Goal: Task Accomplishment & Management: Manage account settings

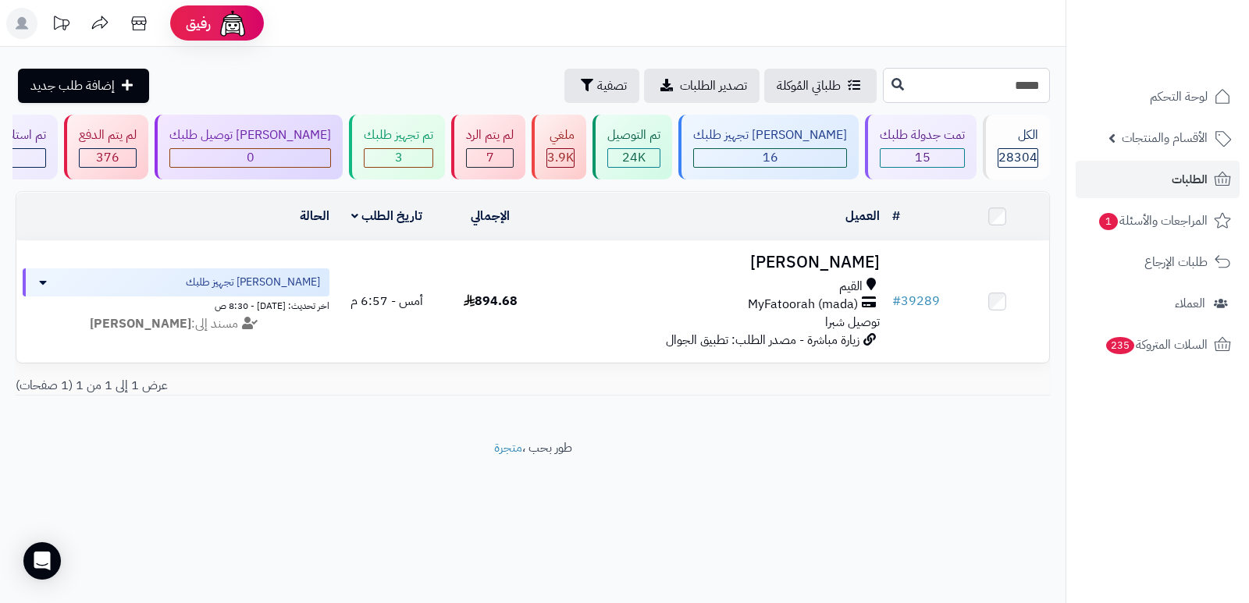
drag, startPoint x: 1025, startPoint y: 87, endPoint x: 1054, endPoint y: 80, distance: 29.9
click at [1054, 80] on div "***** طلباتي المُوكلة تصدير الطلبات تصفية إضافة طلب جديد" at bounding box center [532, 85] width 1065 height 35
type input "*****"
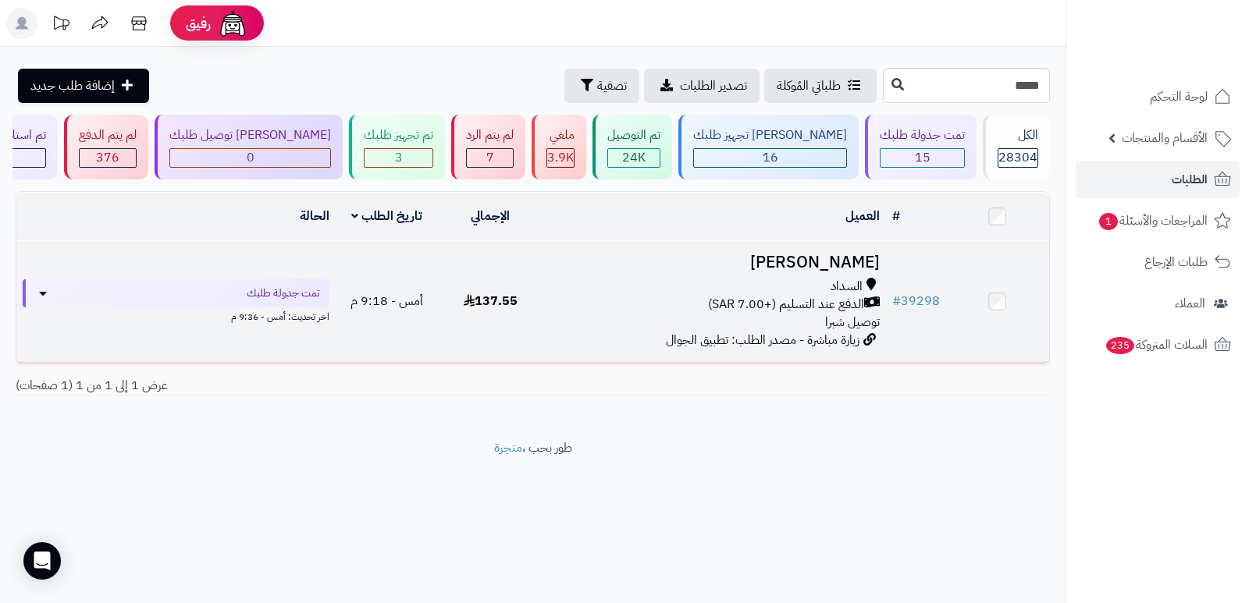
click at [851, 263] on h3 "[PERSON_NAME]" at bounding box center [714, 263] width 332 height 18
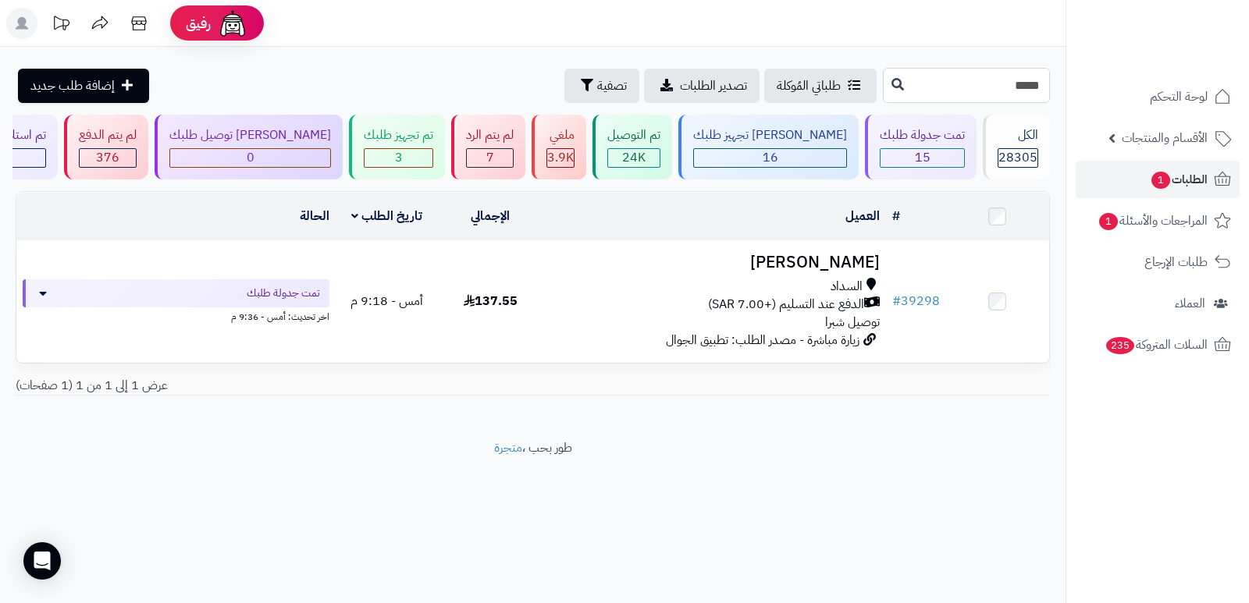
click at [1029, 92] on input "*****" at bounding box center [966, 85] width 167 height 35
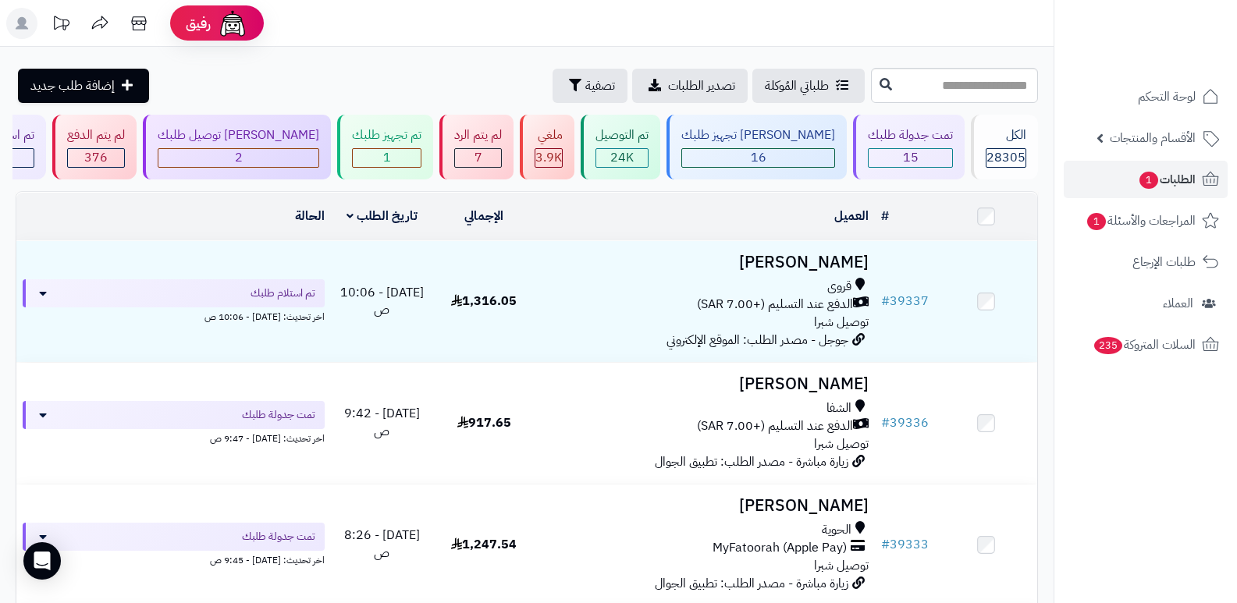
click at [851, 261] on h3 "ساره سلره" at bounding box center [706, 263] width 328 height 18
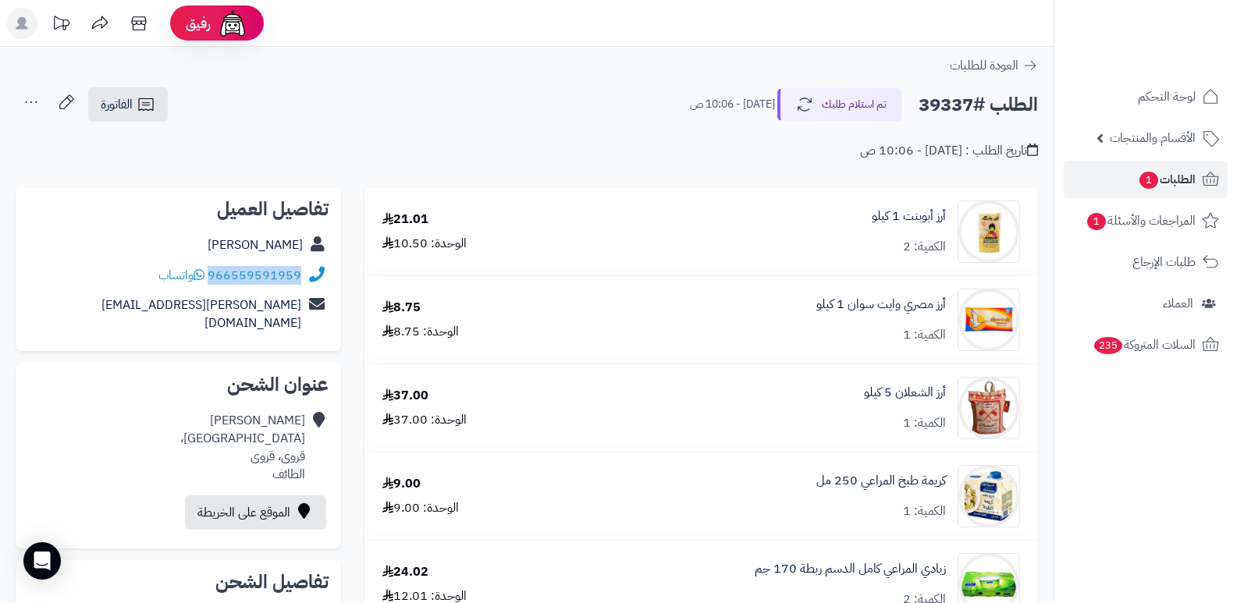
drag, startPoint x: 210, startPoint y: 274, endPoint x: 305, endPoint y: 273, distance: 95.2
click at [305, 273] on div "966559591959 واتساب" at bounding box center [178, 276] width 300 height 30
copy div "966559591959"
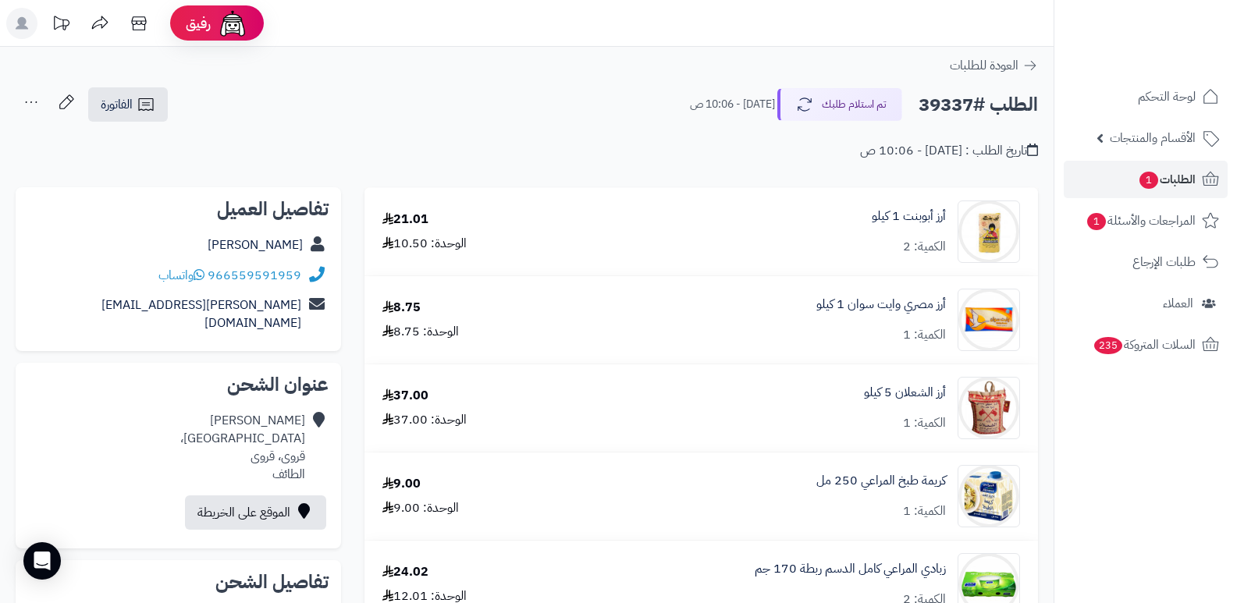
click at [1189, 509] on nav "لوحة التحكم الأقسام والمنتجات المنتجات الأقسام الماركات مواصفات المنتجات مواصفا…" at bounding box center [1145, 321] width 183 height 603
click at [1181, 468] on nav "لوحة التحكم الأقسام والمنتجات المنتجات الأقسام الماركات مواصفات المنتجات مواصفا…" at bounding box center [1145, 321] width 183 height 603
click at [849, 94] on button "تم استلام طلبك" at bounding box center [839, 103] width 125 height 33
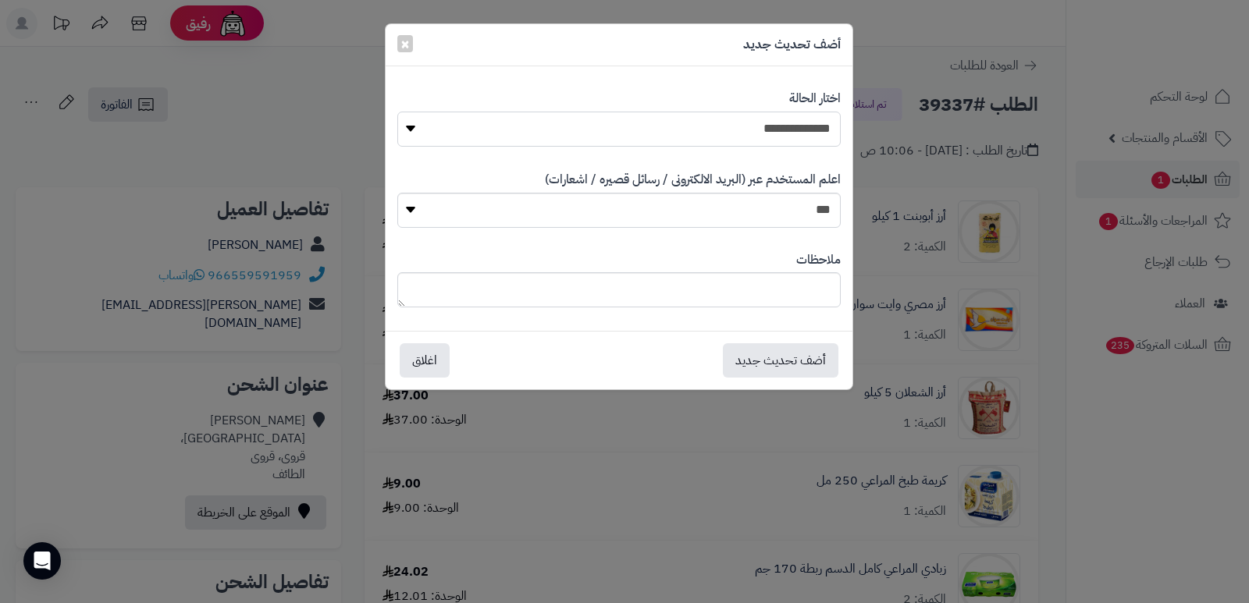
click at [809, 132] on select "**********" at bounding box center [618, 129] width 443 height 35
select select "*"
click at [397, 112] on select "**********" at bounding box center [618, 129] width 443 height 35
click at [786, 286] on textarea at bounding box center [618, 289] width 443 height 35
type textarea "**********"
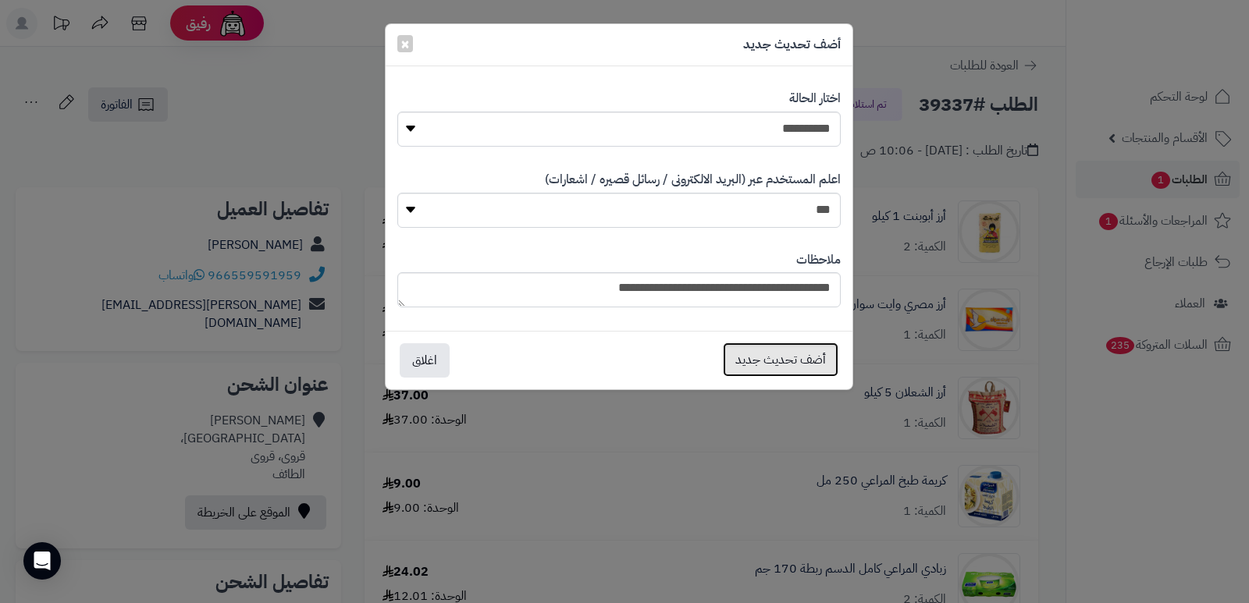
click at [791, 361] on button "أضف تحديث جديد" at bounding box center [781, 360] width 116 height 34
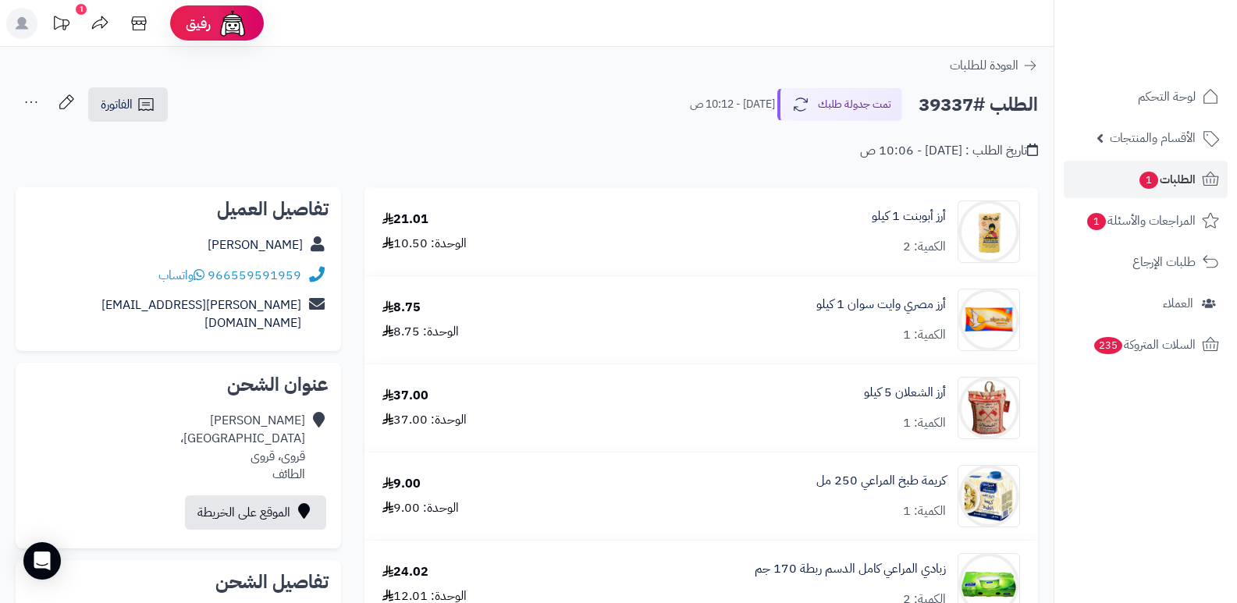
click at [1178, 486] on nav "لوحة التحكم الأقسام والمنتجات المنتجات الأقسام الماركات مواصفات المنتجات مواصفا…" at bounding box center [1145, 321] width 183 height 603
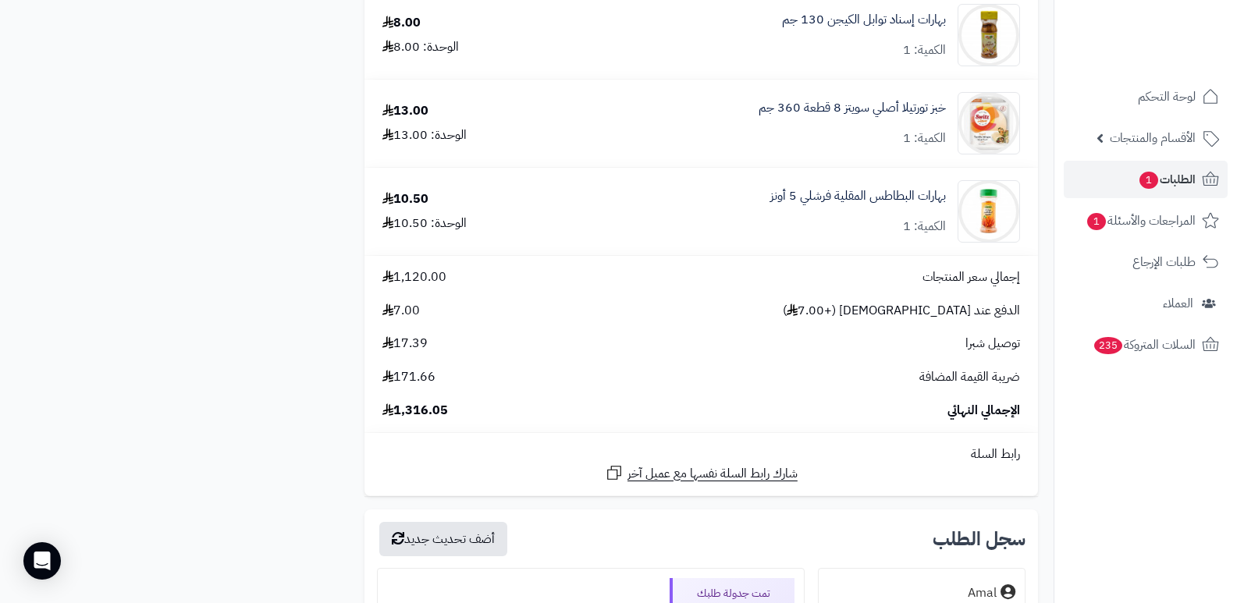
scroll to position [6556, 0]
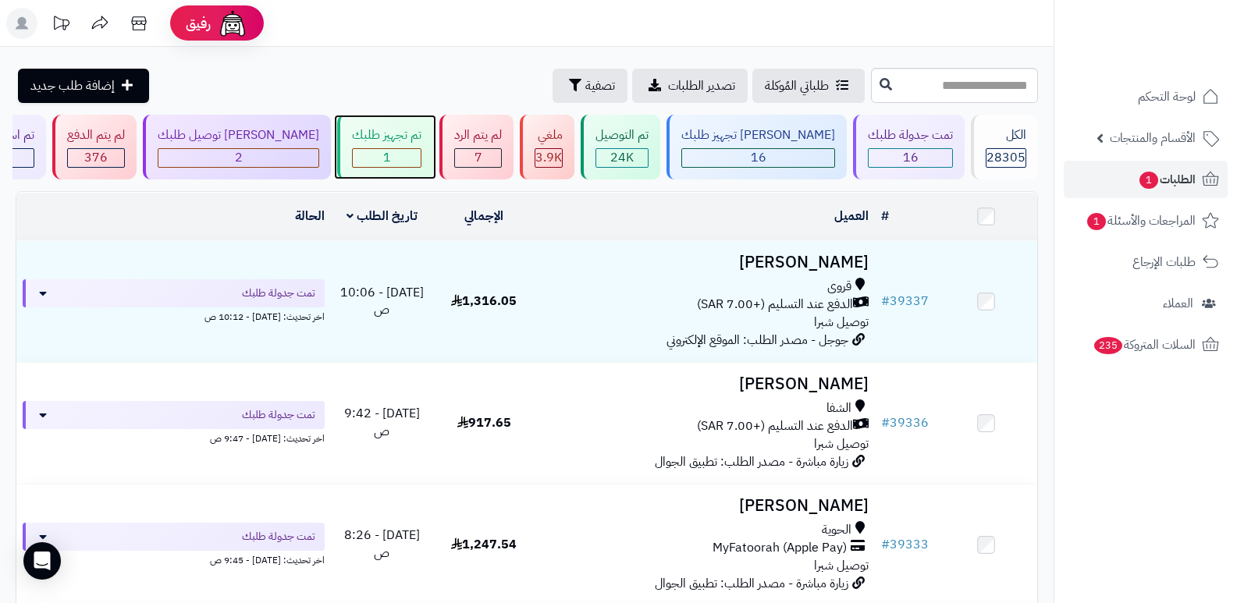
click at [391, 155] on span "1" at bounding box center [387, 157] width 8 height 19
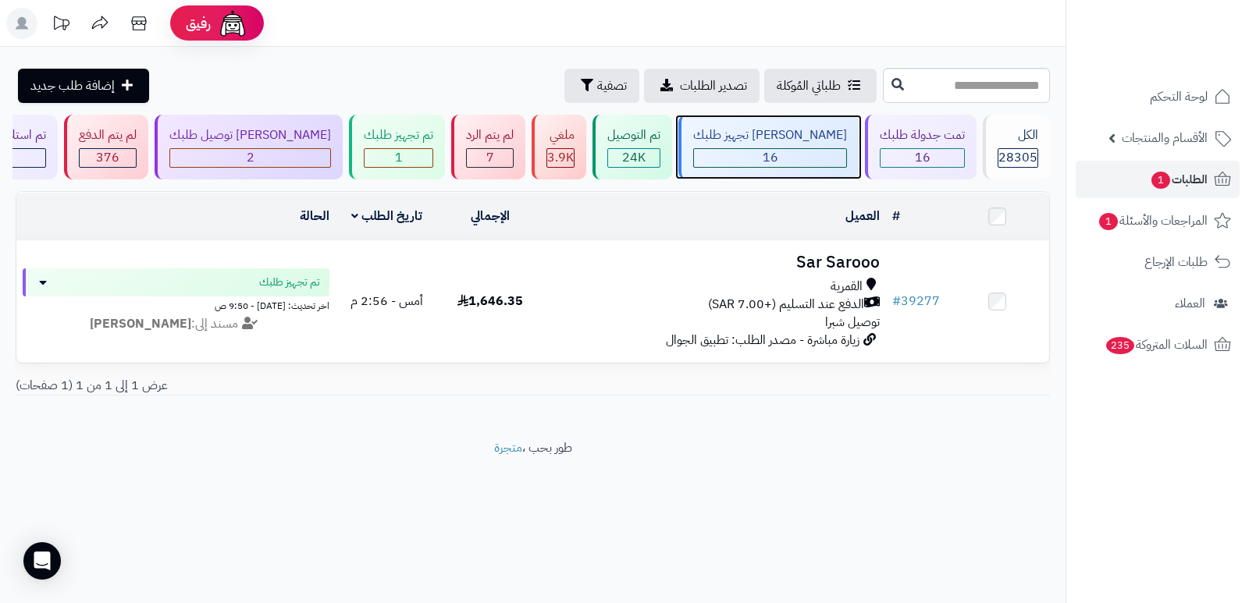
click at [798, 154] on div "16" at bounding box center [770, 158] width 152 height 18
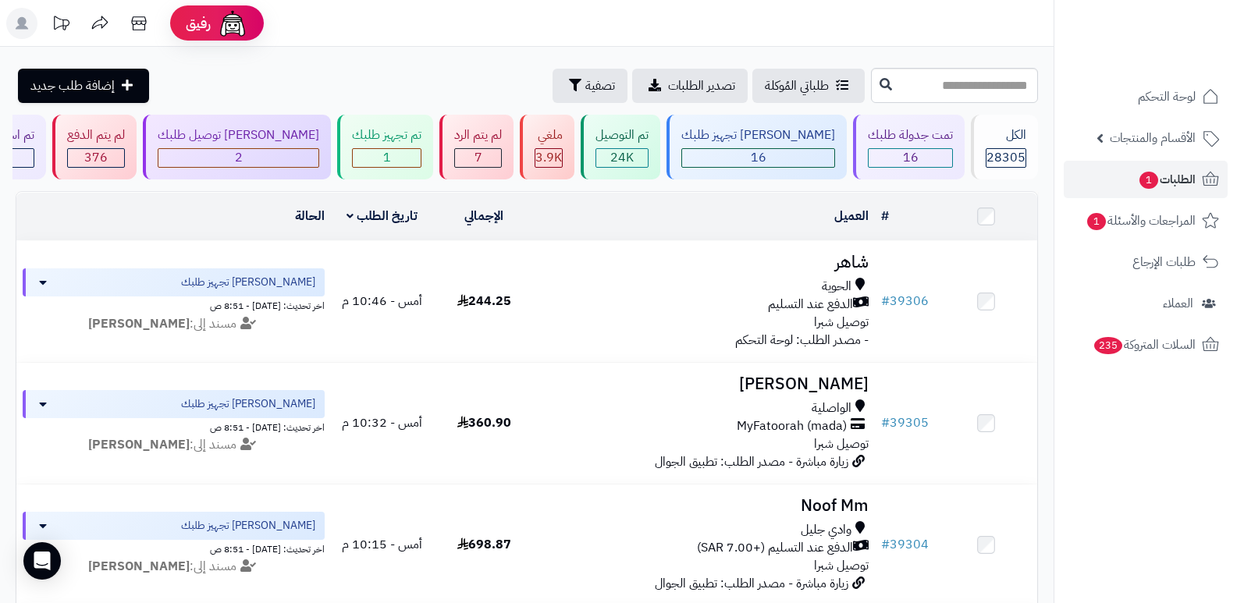
click at [952, 27] on header "رفيق ! الطلبات معالجة مكتمل إرجاع المنتجات العملاء المتواجدون الان 29114 عملاء …" at bounding box center [618, 23] width 1237 height 47
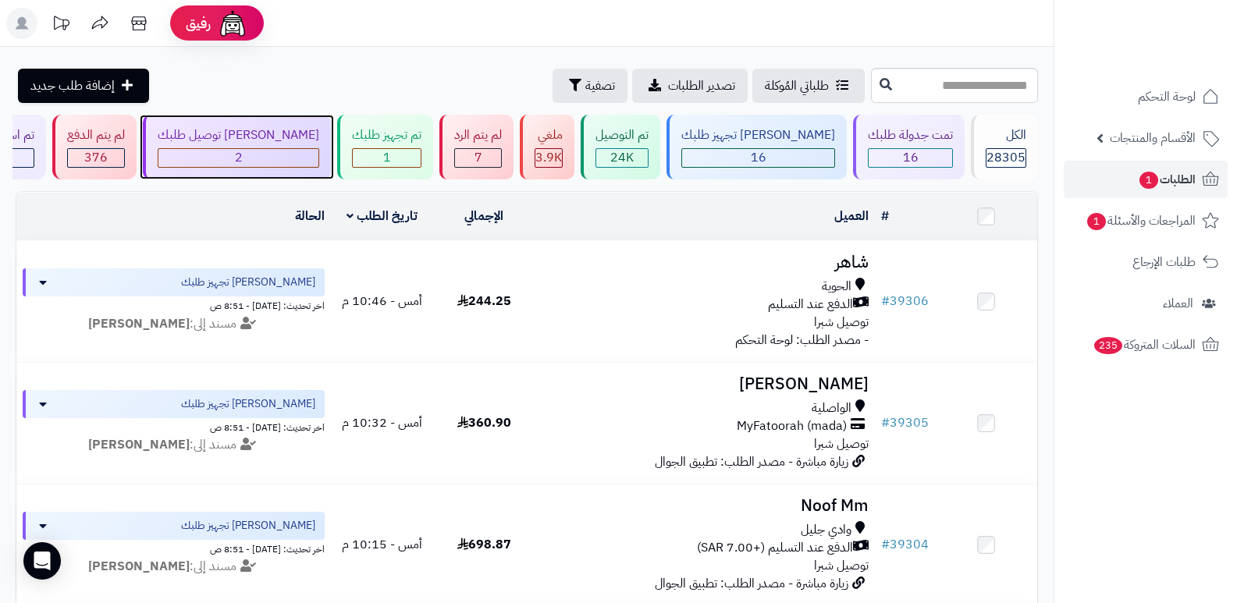
click at [319, 134] on div "[PERSON_NAME] توصيل طلبك" at bounding box center [239, 135] width 162 height 18
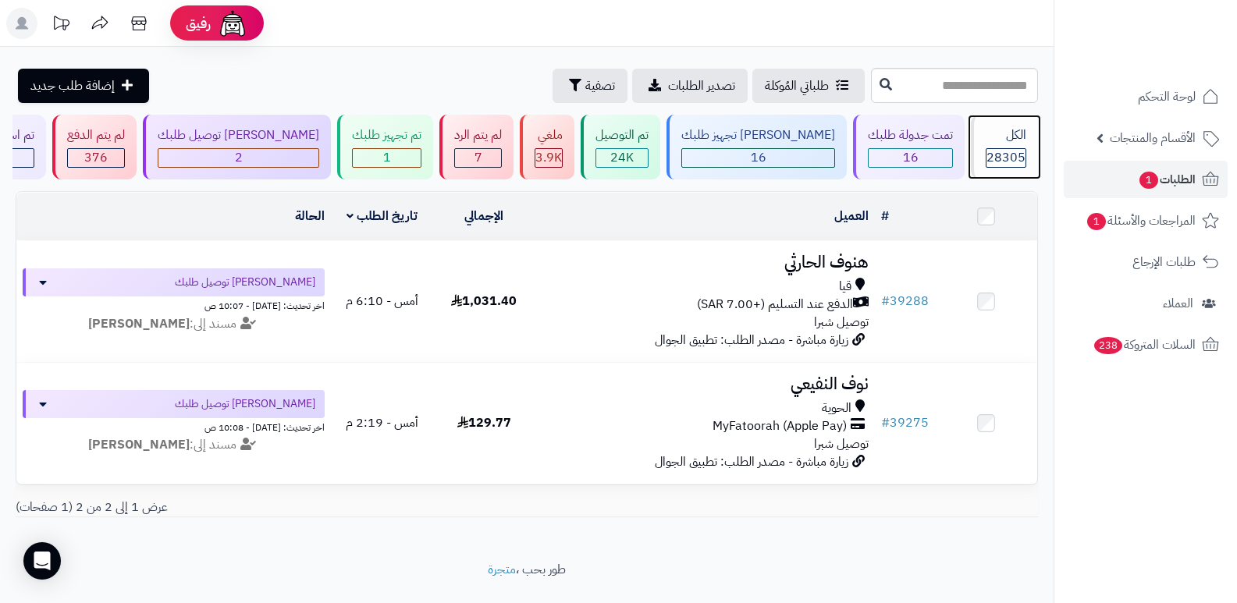
click at [1005, 153] on span "28305" at bounding box center [1006, 157] width 39 height 19
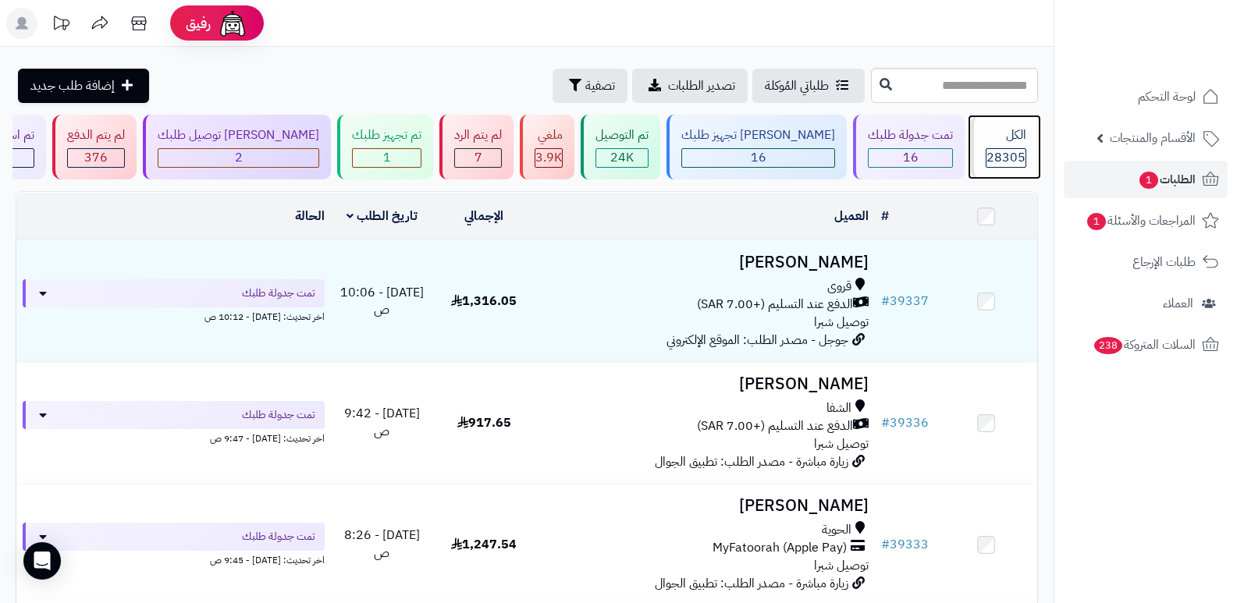
click at [1004, 144] on div "الكل 28305" at bounding box center [1004, 147] width 67 height 65
click at [1196, 528] on nav "لوحة التحكم الأقسام والمنتجات المنتجات الأقسام الماركات مواصفات المنتجات مواصفا…" at bounding box center [1145, 321] width 183 height 603
click at [1015, 142] on div "الكل" at bounding box center [1006, 135] width 41 height 18
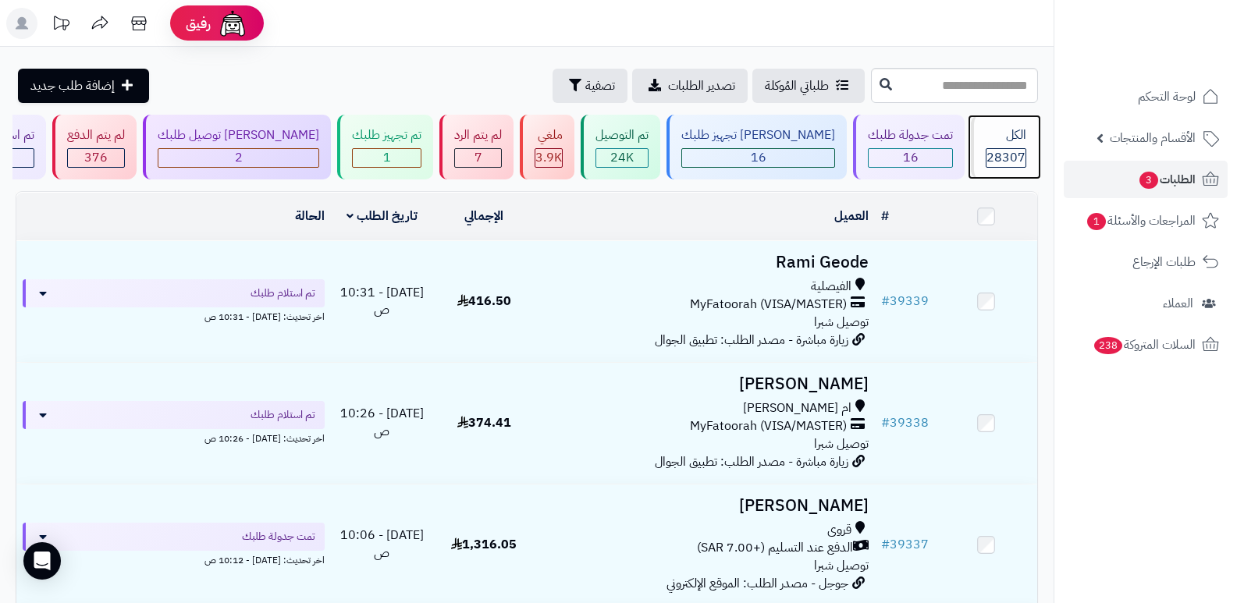
click at [1005, 156] on span "28307" at bounding box center [1006, 157] width 39 height 19
click at [139, 34] on icon at bounding box center [138, 23] width 31 height 31
click at [1004, 159] on span "28307" at bounding box center [1006, 157] width 39 height 19
click at [1145, 464] on nav "لوحة التحكم الأقسام والمنتجات المنتجات الأقسام الماركات مواصفات المنتجات مواصفا…" at bounding box center [1145, 321] width 183 height 603
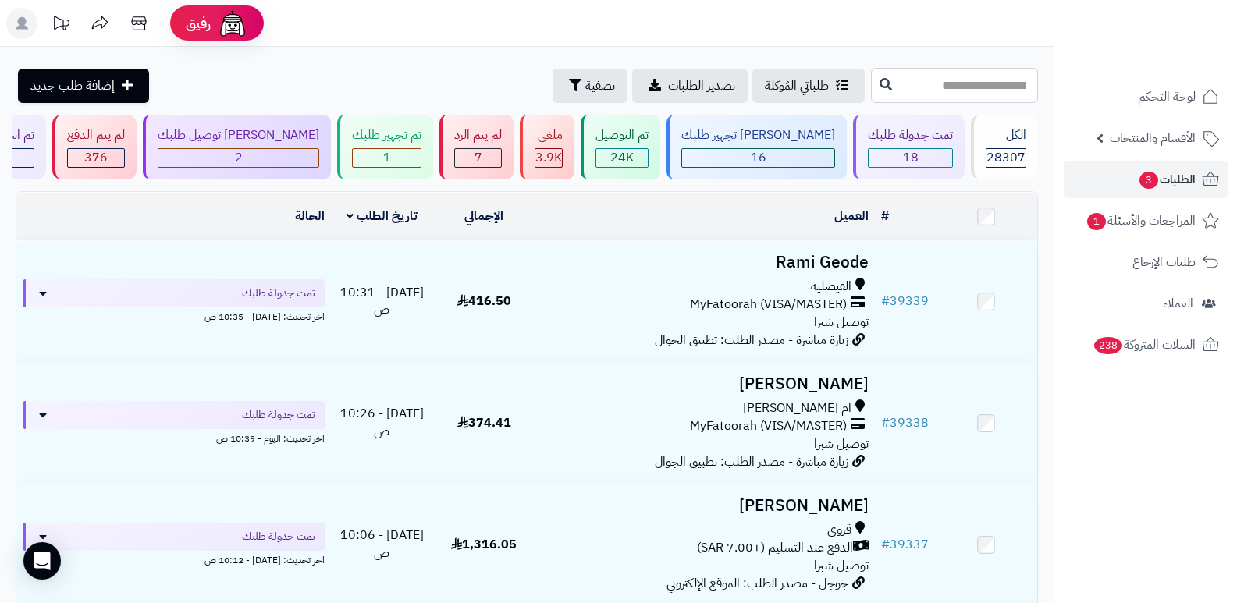
click at [1126, 505] on nav "لوحة التحكم الأقسام والمنتجات المنتجات الأقسام الماركات مواصفات المنتجات مواصفا…" at bounding box center [1145, 321] width 183 height 603
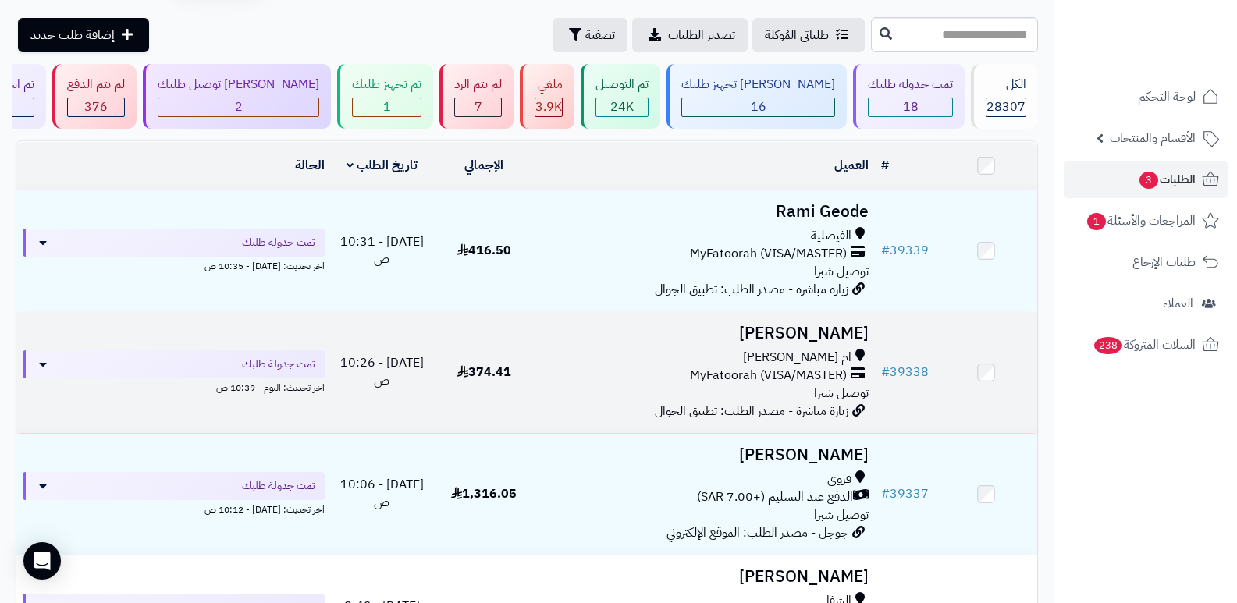
scroll to position [78, 0]
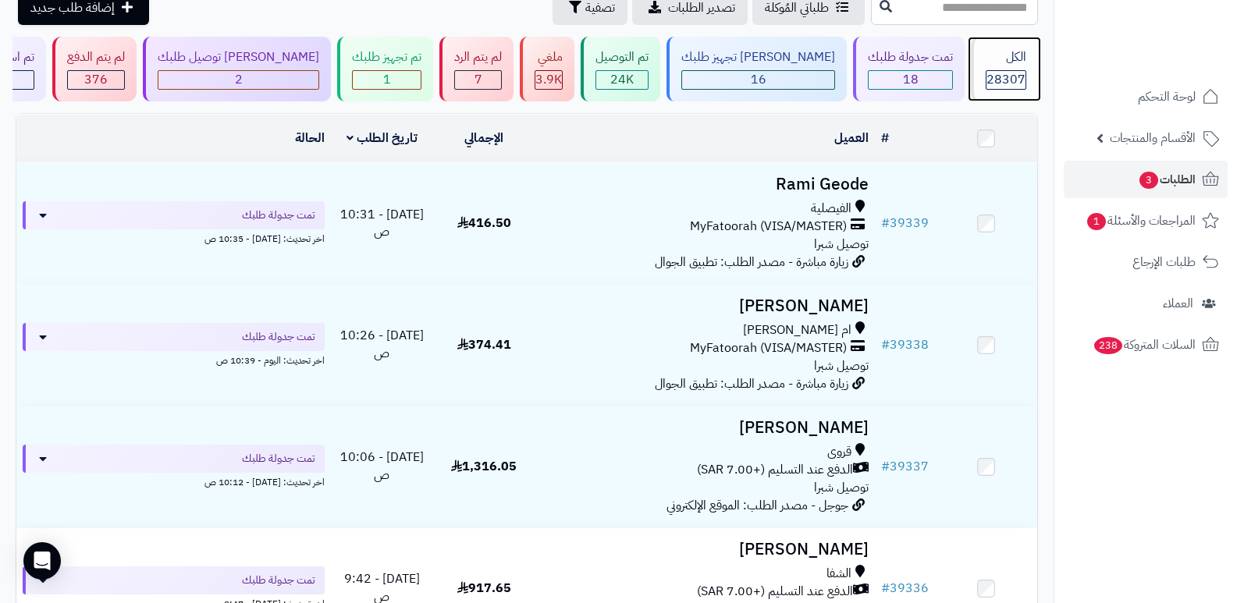
click at [1001, 70] on span "28307" at bounding box center [1006, 79] width 39 height 19
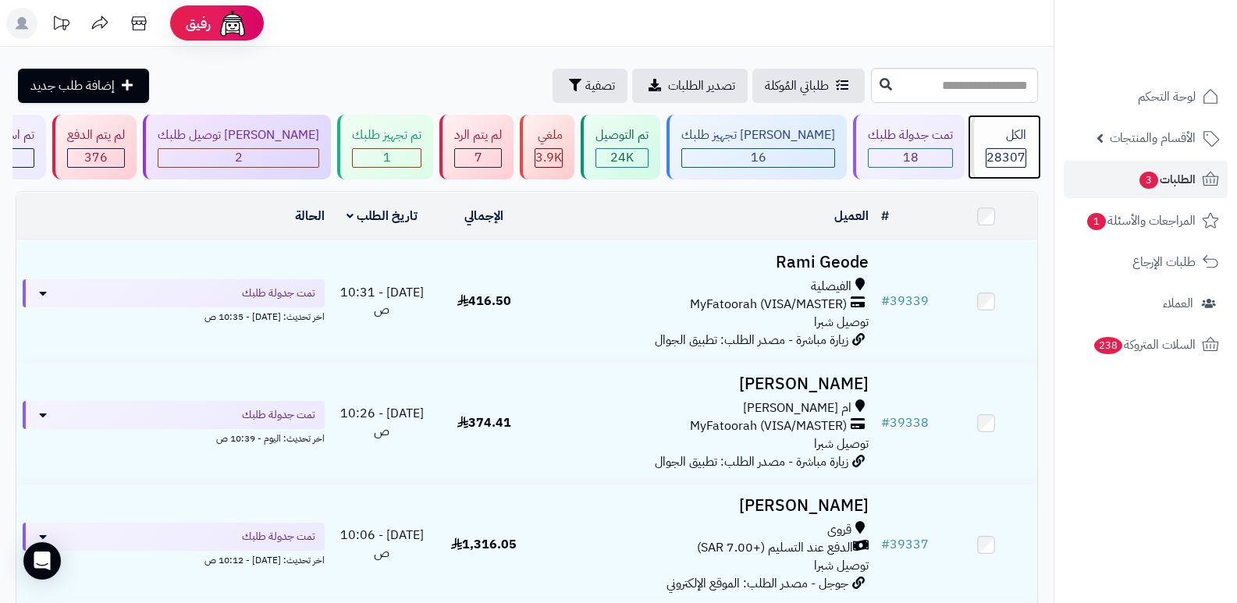
click at [1008, 135] on div "الكل" at bounding box center [1006, 135] width 41 height 18
click at [990, 97] on input "text" at bounding box center [954, 85] width 167 height 35
click at [960, 86] on input "text" at bounding box center [954, 85] width 167 height 35
type input "*****"
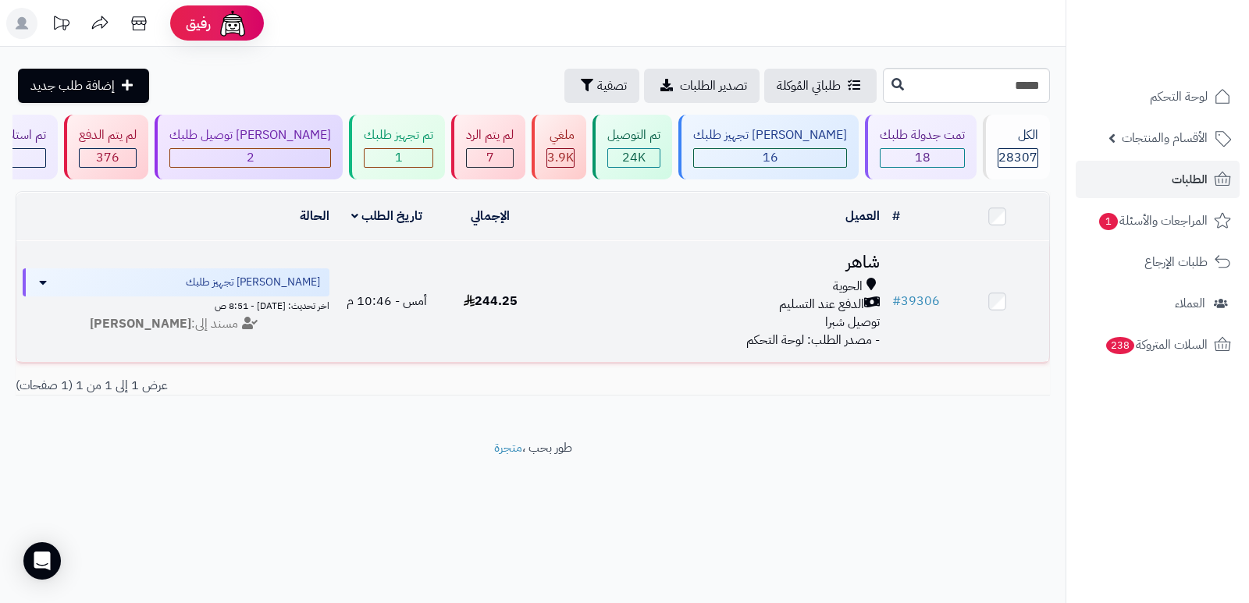
drag, startPoint x: 868, startPoint y: 255, endPoint x: 822, endPoint y: 273, distance: 49.4
click at [867, 254] on h3 "شاهر" at bounding box center [714, 263] width 332 height 18
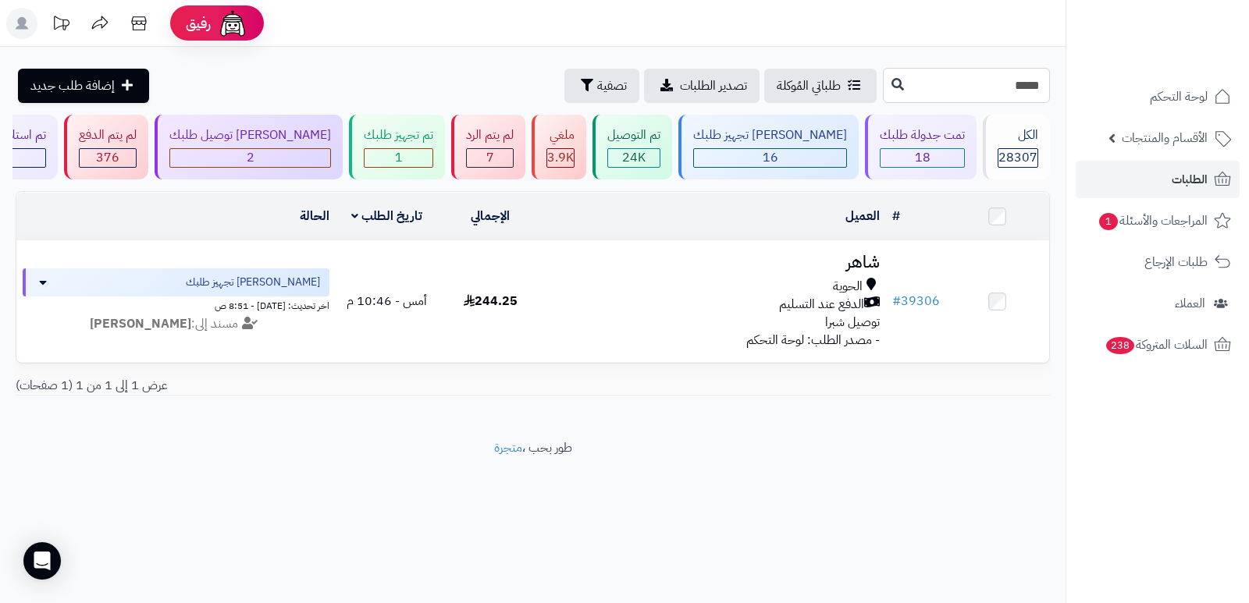
click at [978, 78] on input "*****" at bounding box center [966, 85] width 167 height 35
type input "*****"
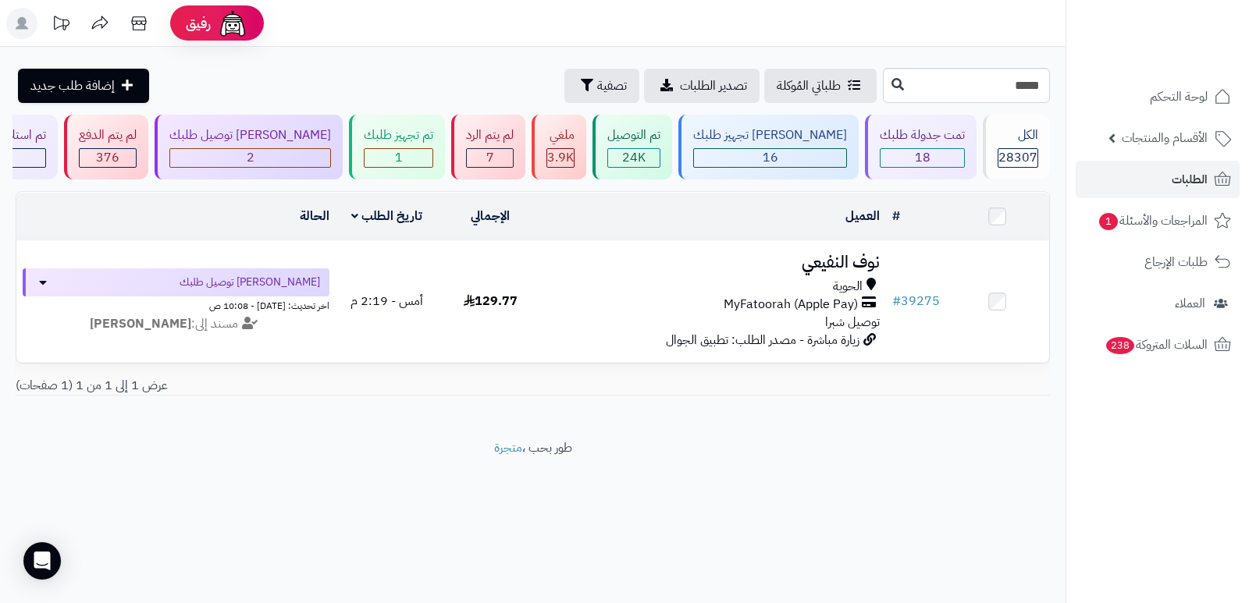
click at [909, 462] on footer "طور بحب ، متجرة" at bounding box center [532, 478] width 1065 height 78
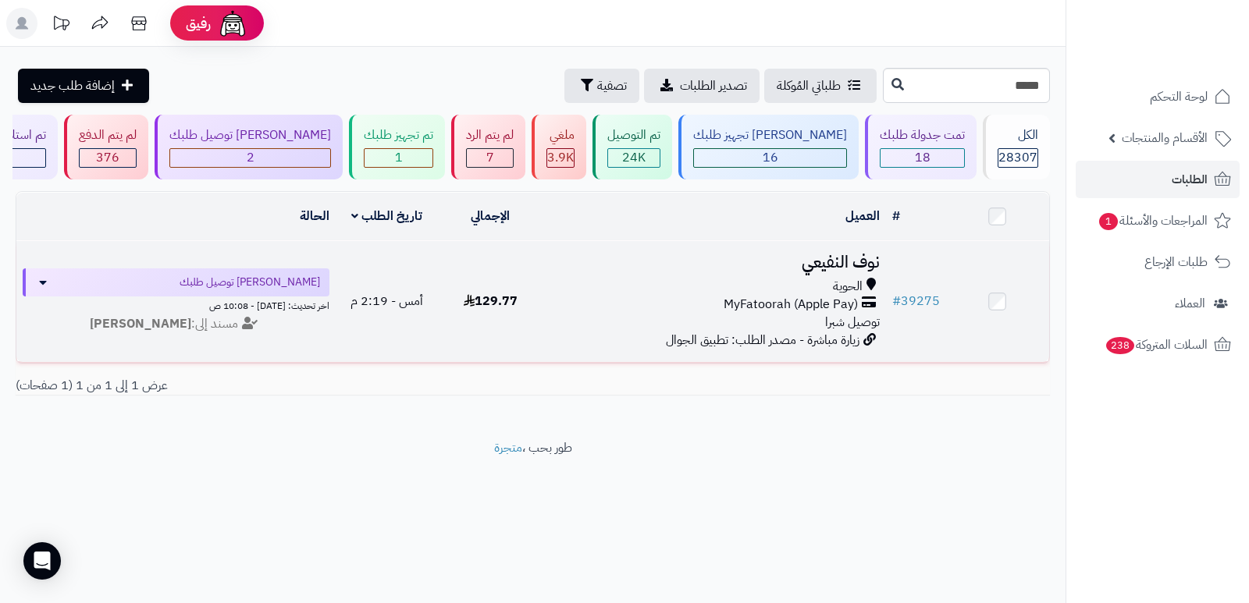
click at [830, 266] on h3 "نوف النفيعي" at bounding box center [714, 263] width 332 height 18
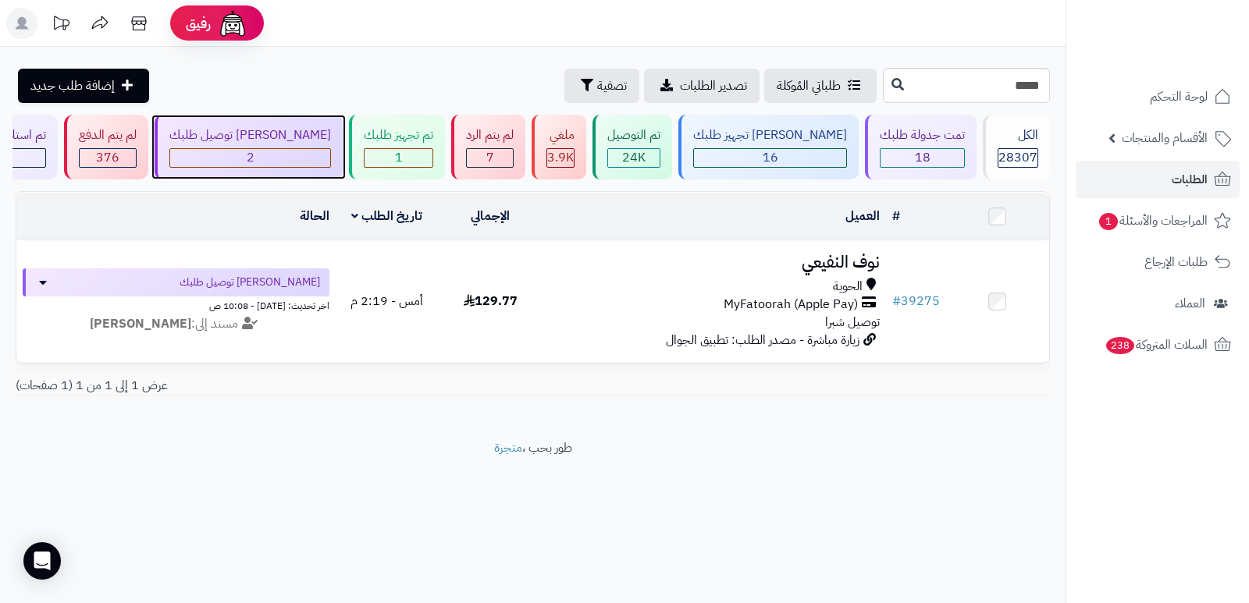
click at [290, 168] on div "جاري توصيل طلبك 2" at bounding box center [249, 147] width 188 height 65
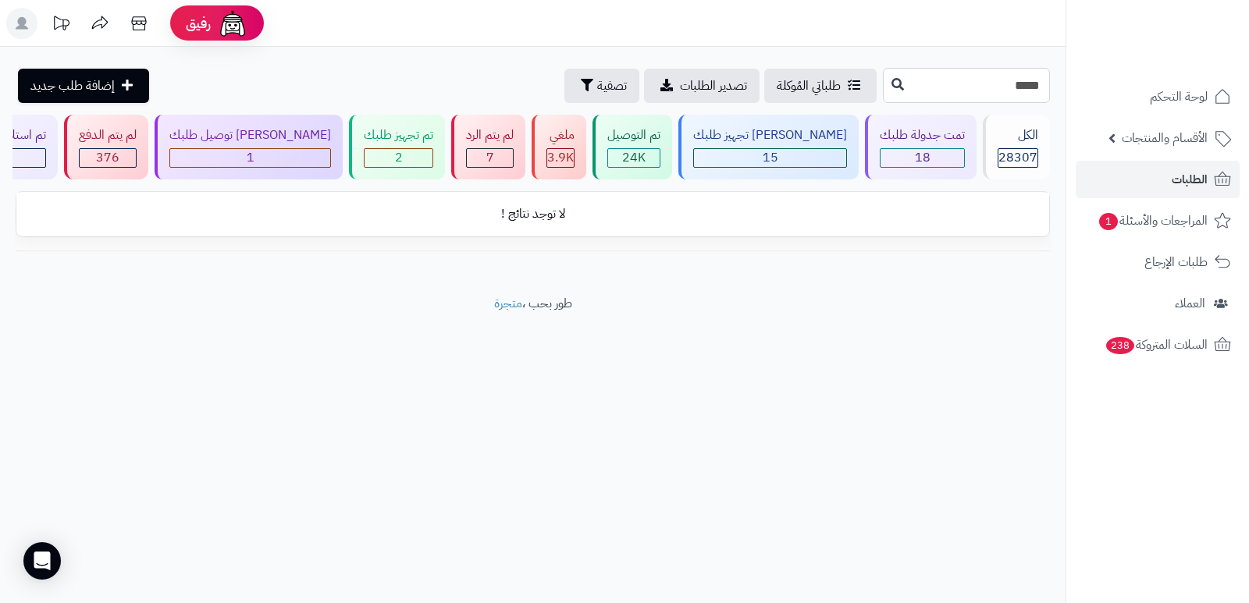
click at [1036, 90] on input "*****" at bounding box center [966, 85] width 167 height 35
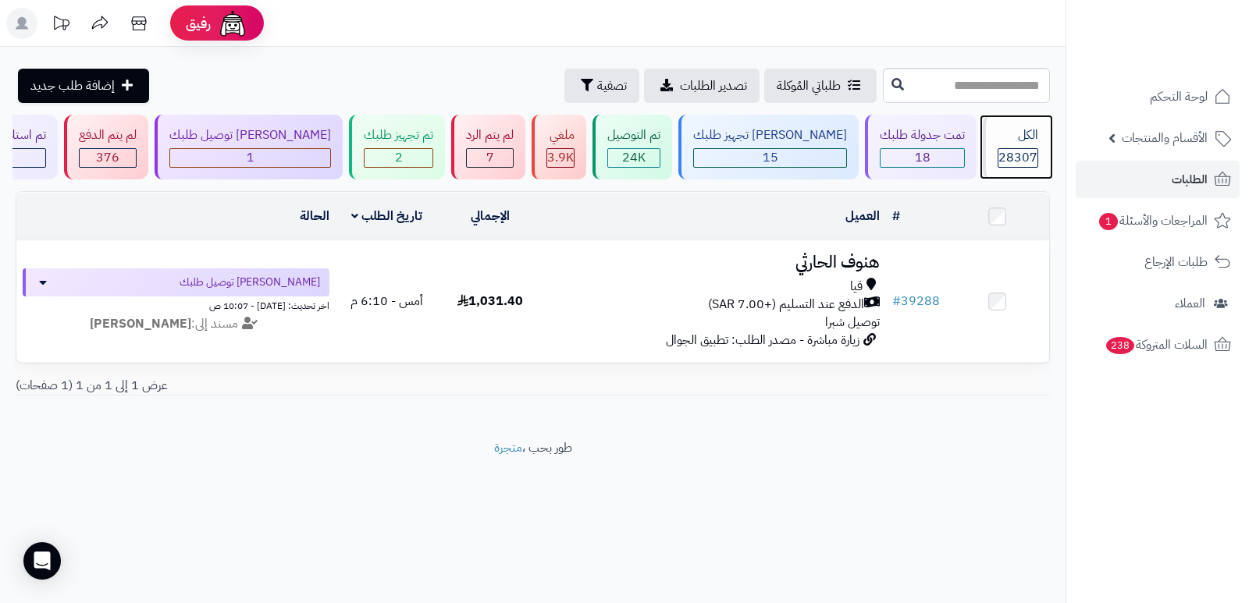
click at [998, 159] on div "28307" at bounding box center [1017, 158] width 39 height 18
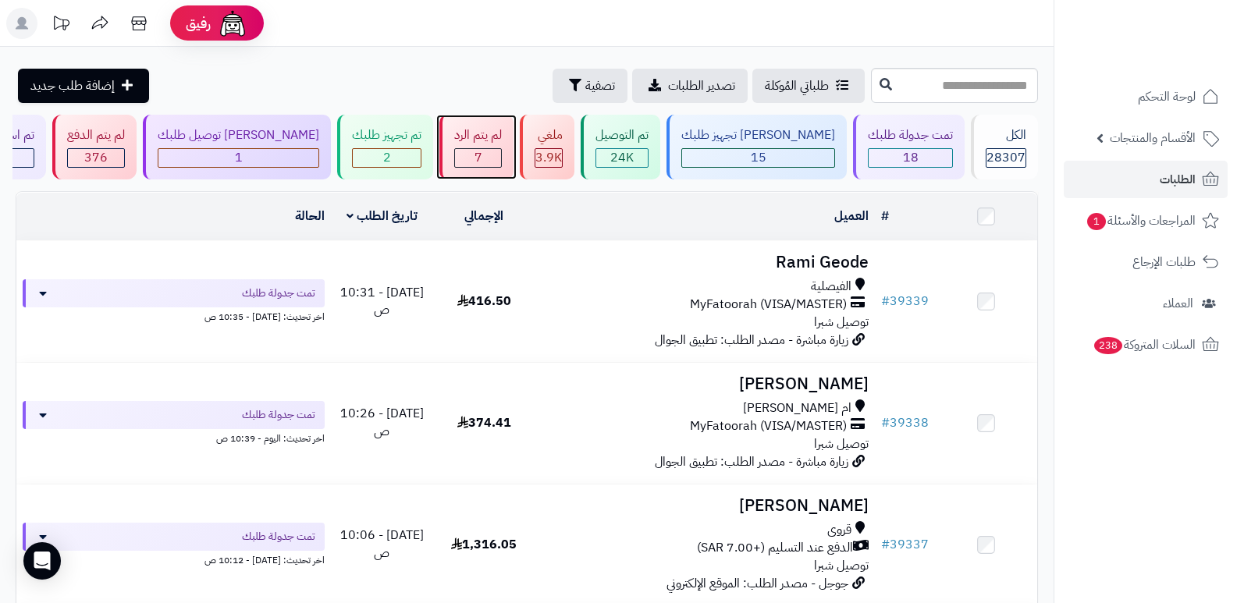
click at [514, 147] on div "لم يتم الرد 7" at bounding box center [476, 147] width 74 height 65
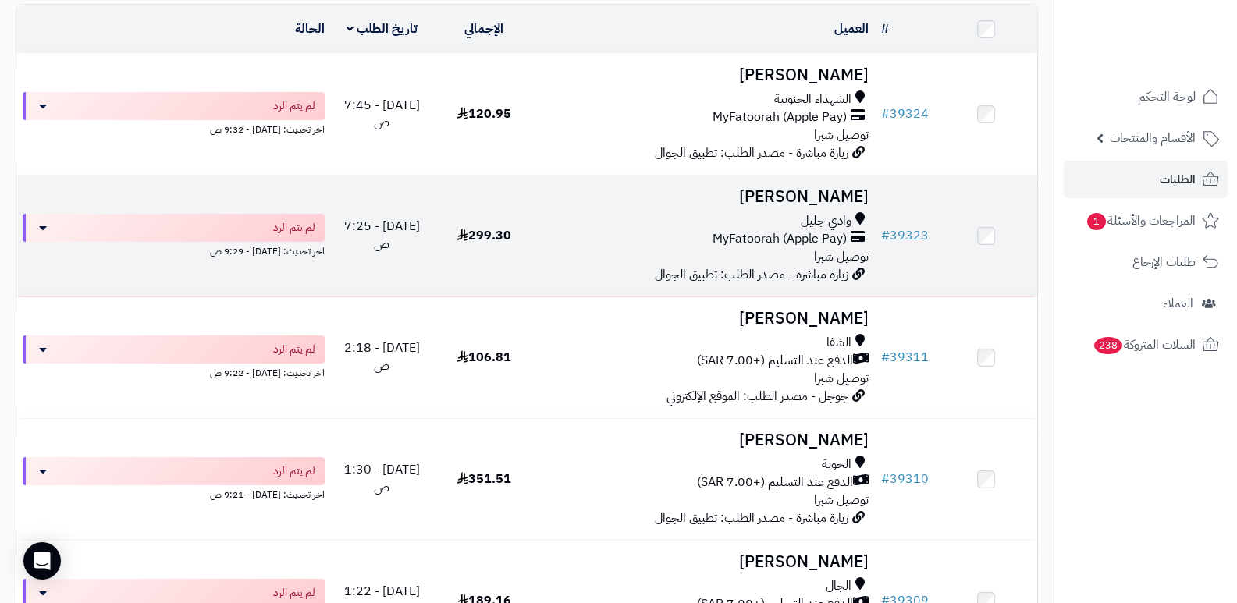
scroll to position [251, 0]
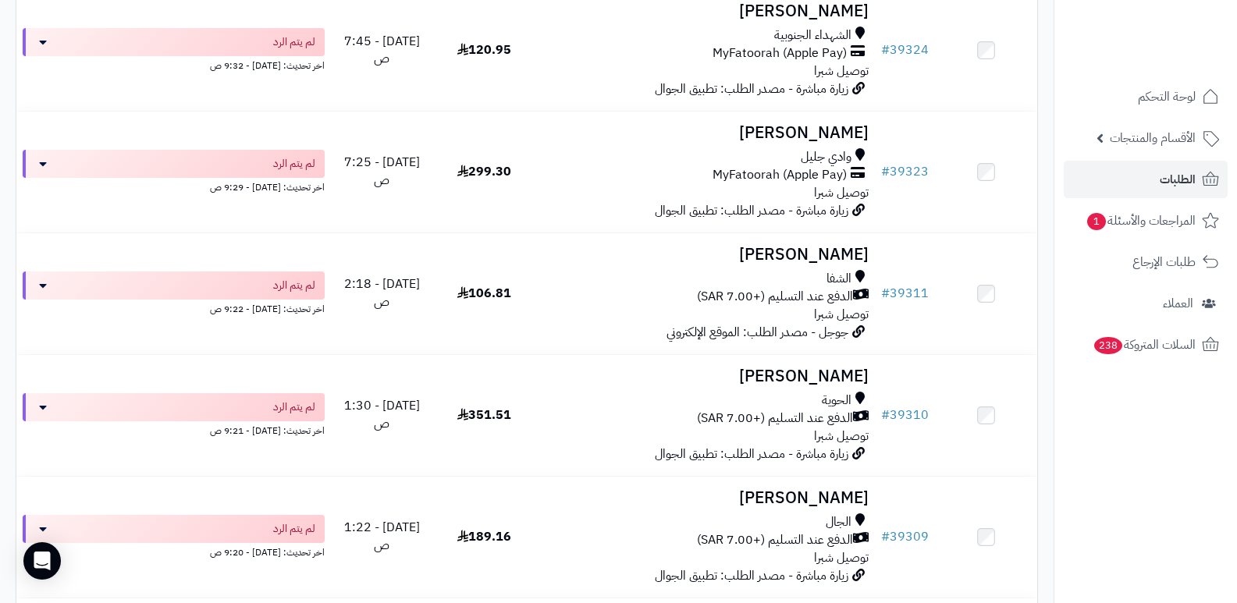
click at [1089, 437] on nav "لوحة التحكم الأقسام والمنتجات المنتجات الأقسام الماركات مواصفات المنتجات مواصفا…" at bounding box center [1145, 321] width 183 height 603
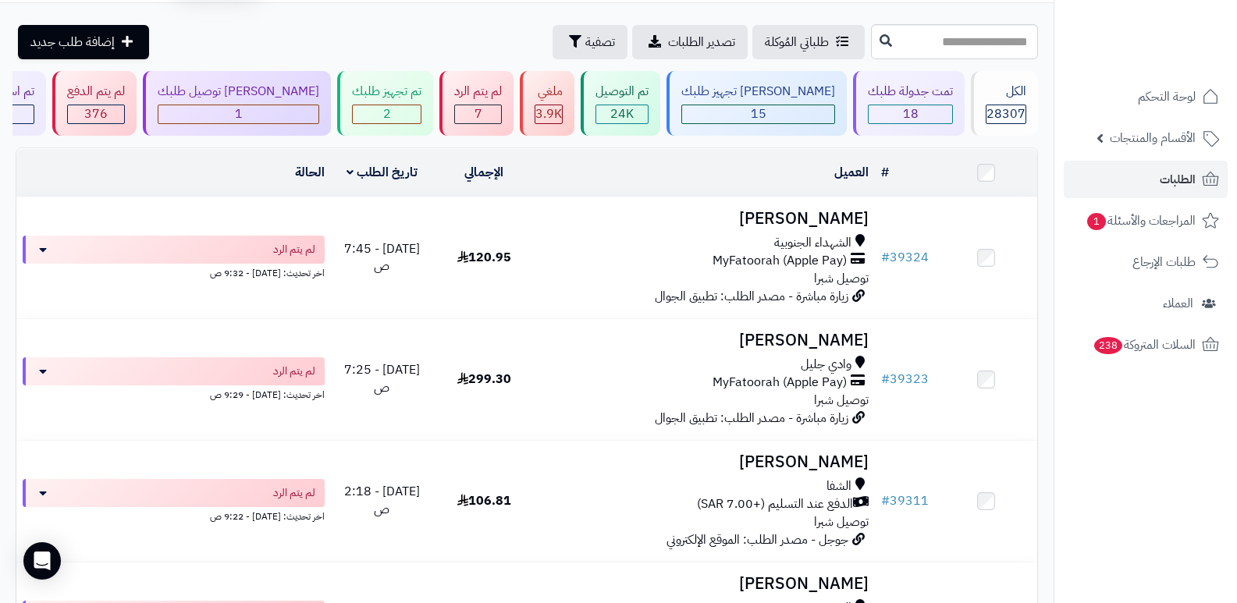
scroll to position [0, 0]
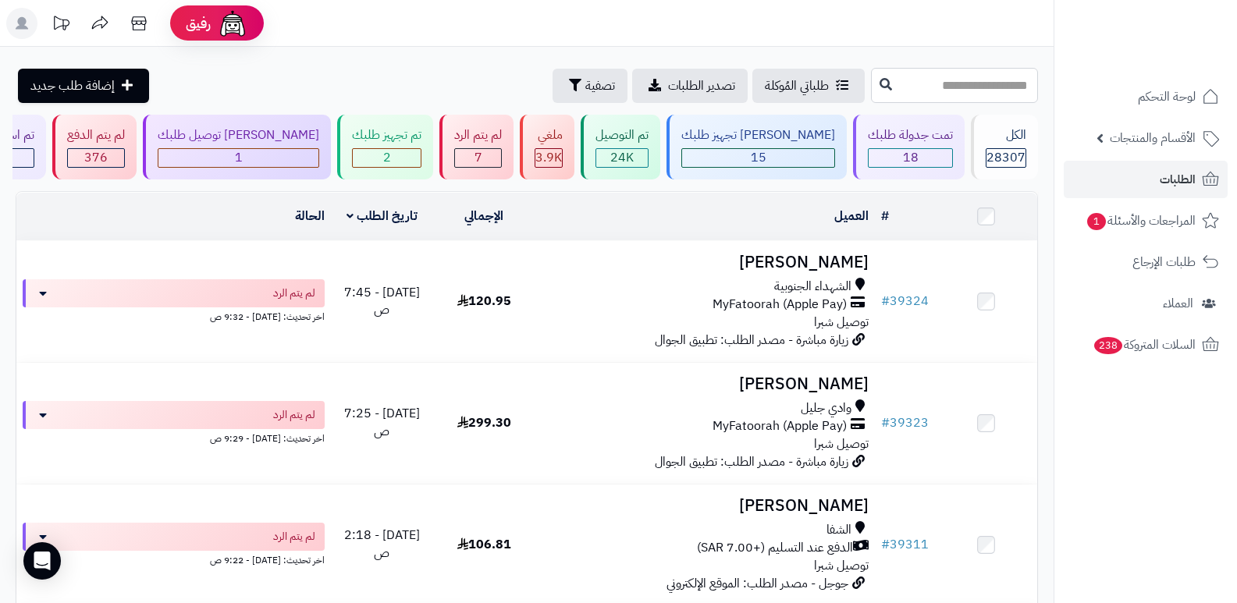
click at [963, 87] on input "text" at bounding box center [954, 85] width 167 height 35
type input "*****"
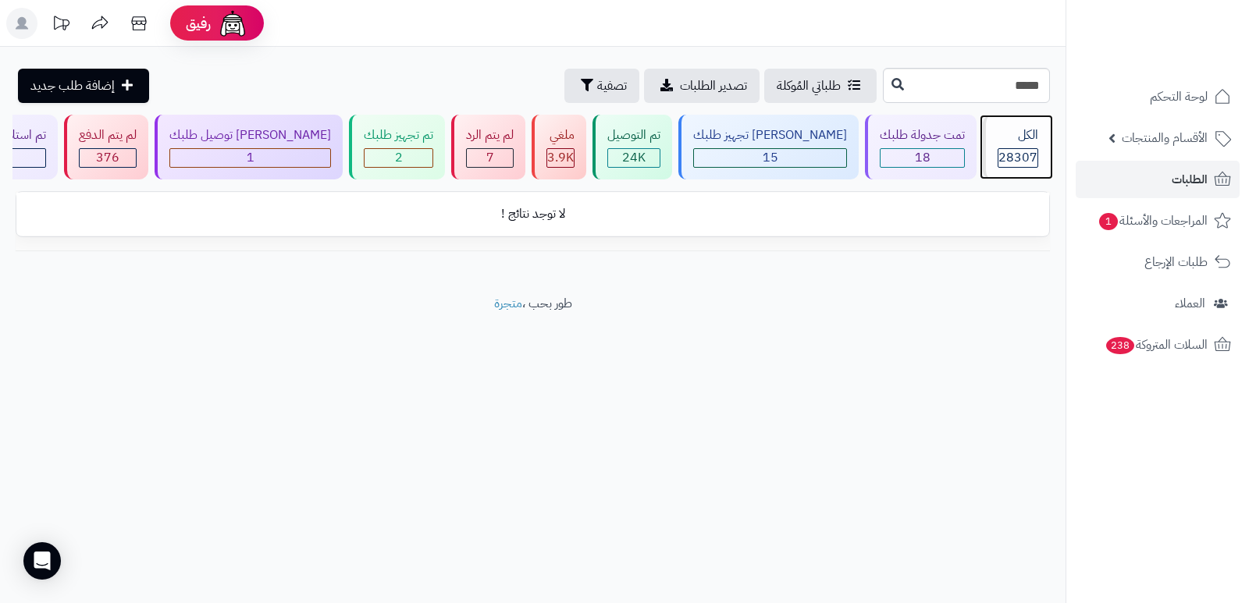
click at [1012, 140] on div "الكل" at bounding box center [1017, 135] width 41 height 18
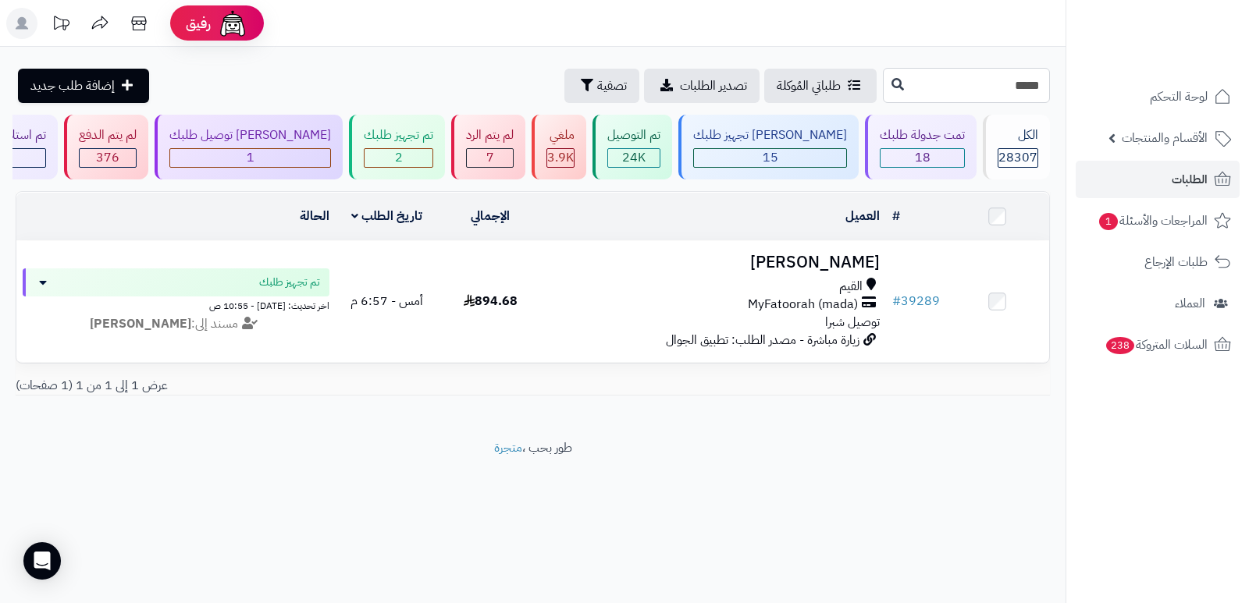
click at [907, 71] on input "*****" at bounding box center [966, 85] width 167 height 35
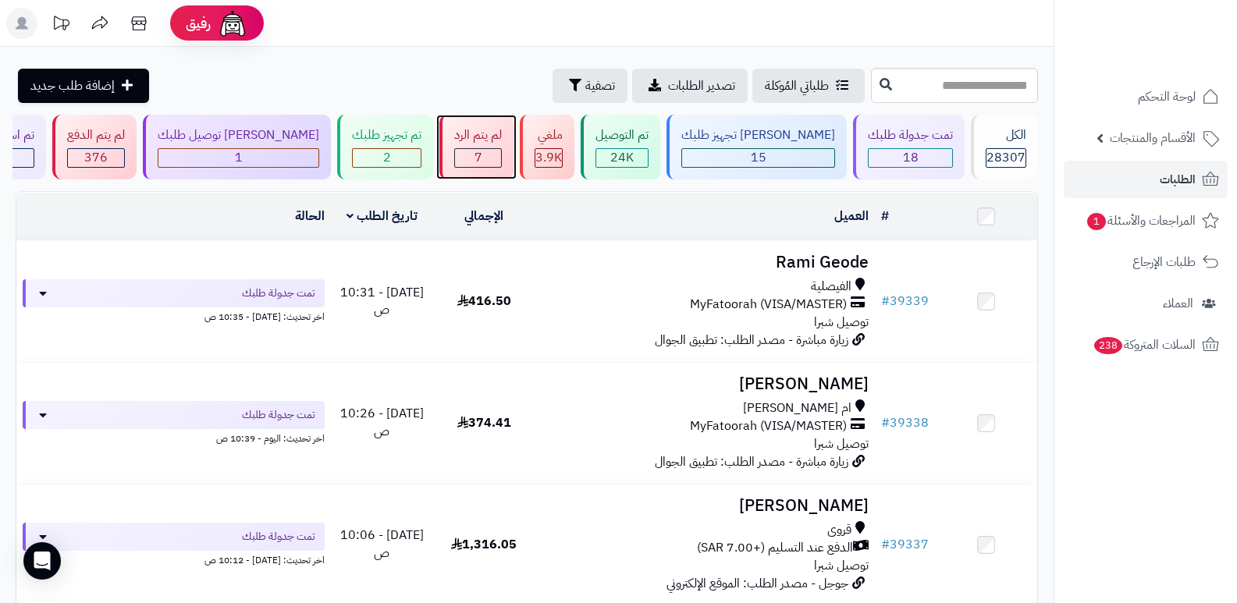
click at [501, 152] on div "7" at bounding box center [478, 158] width 46 height 18
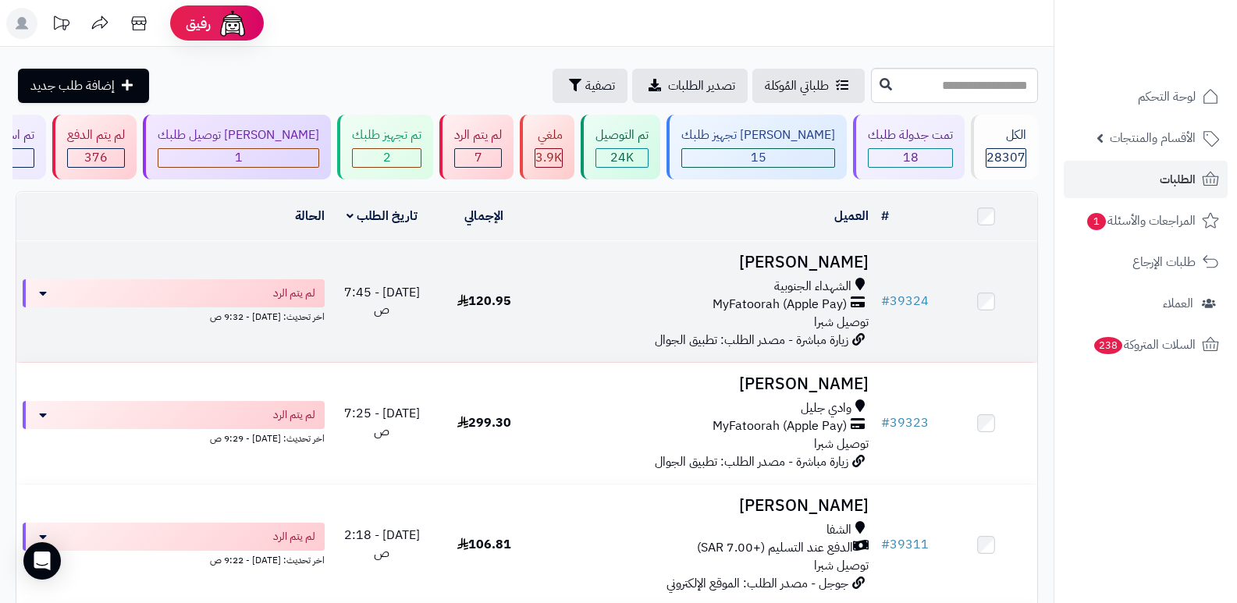
click at [841, 262] on h3 "[PERSON_NAME]" at bounding box center [706, 263] width 328 height 18
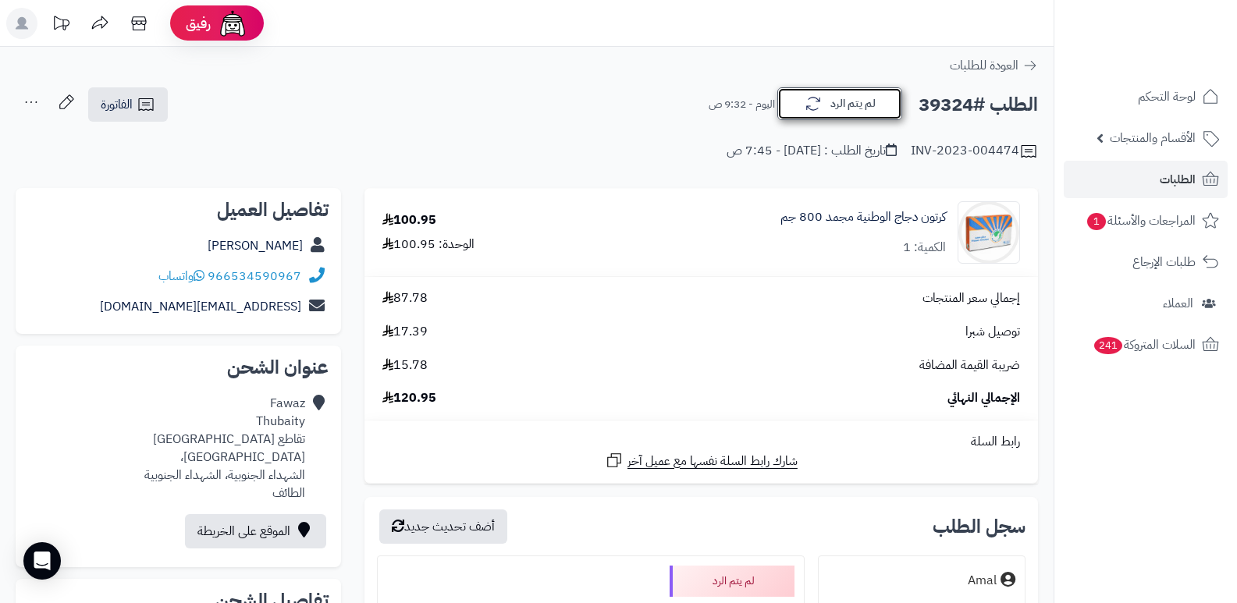
click at [816, 89] on button "لم يتم الرد" at bounding box center [839, 103] width 125 height 33
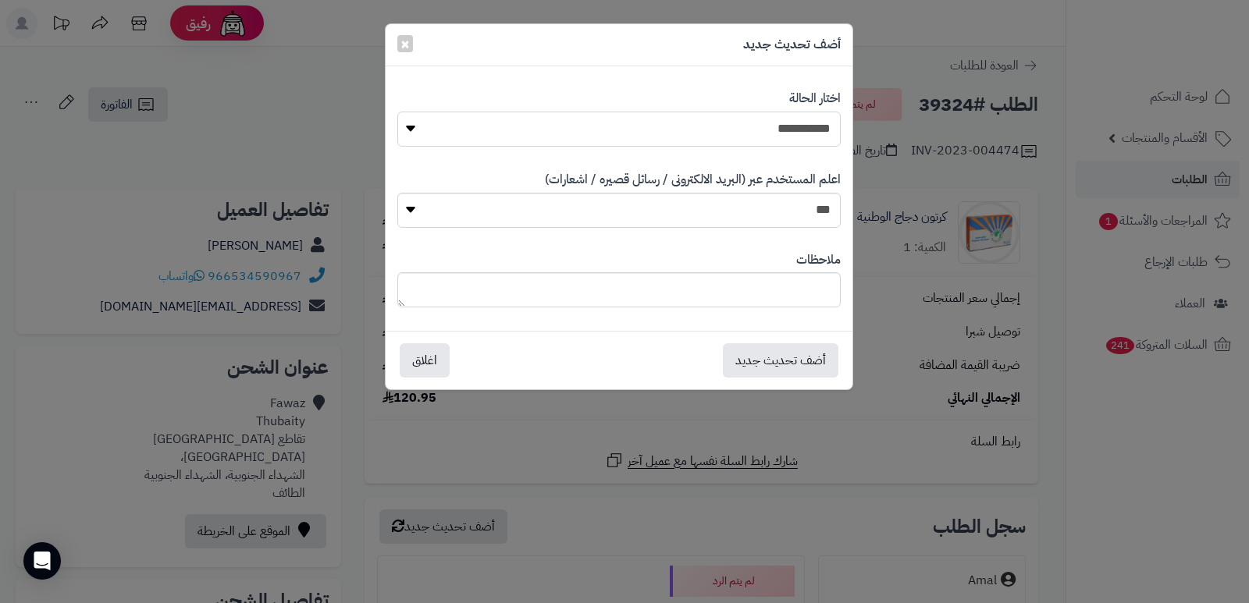
click at [805, 125] on select "**********" at bounding box center [618, 129] width 443 height 35
select select "*"
click at [397, 112] on select "**********" at bounding box center [618, 129] width 443 height 35
click at [809, 278] on textarea at bounding box center [618, 289] width 443 height 35
type textarea "**********"
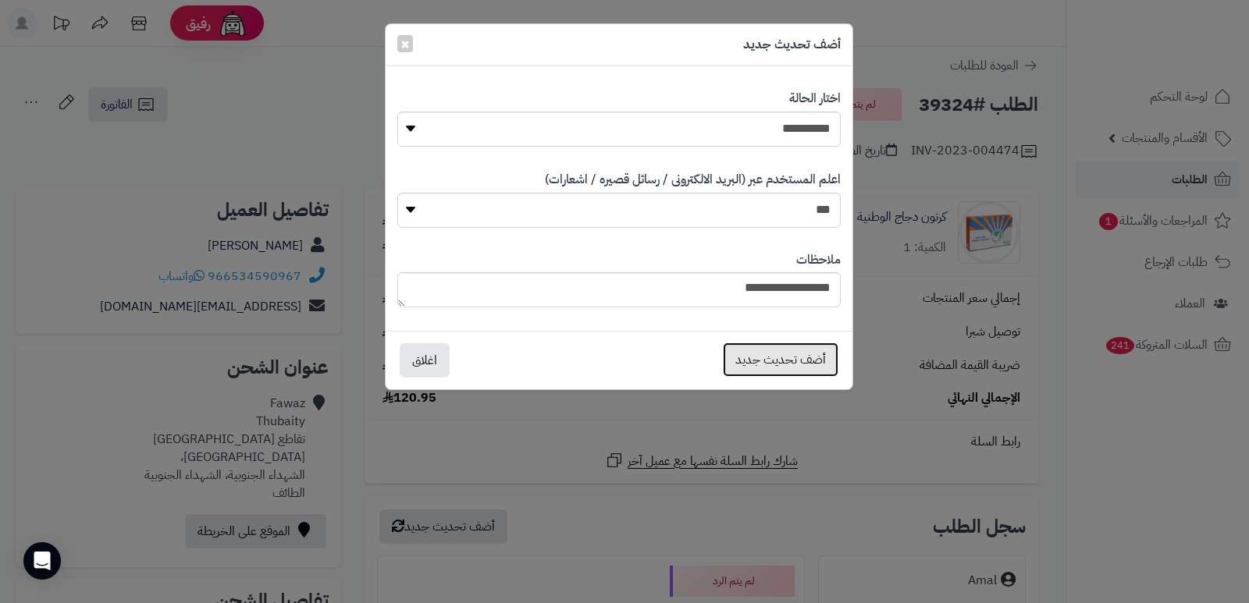
click at [812, 367] on button "أضف تحديث جديد" at bounding box center [781, 360] width 116 height 34
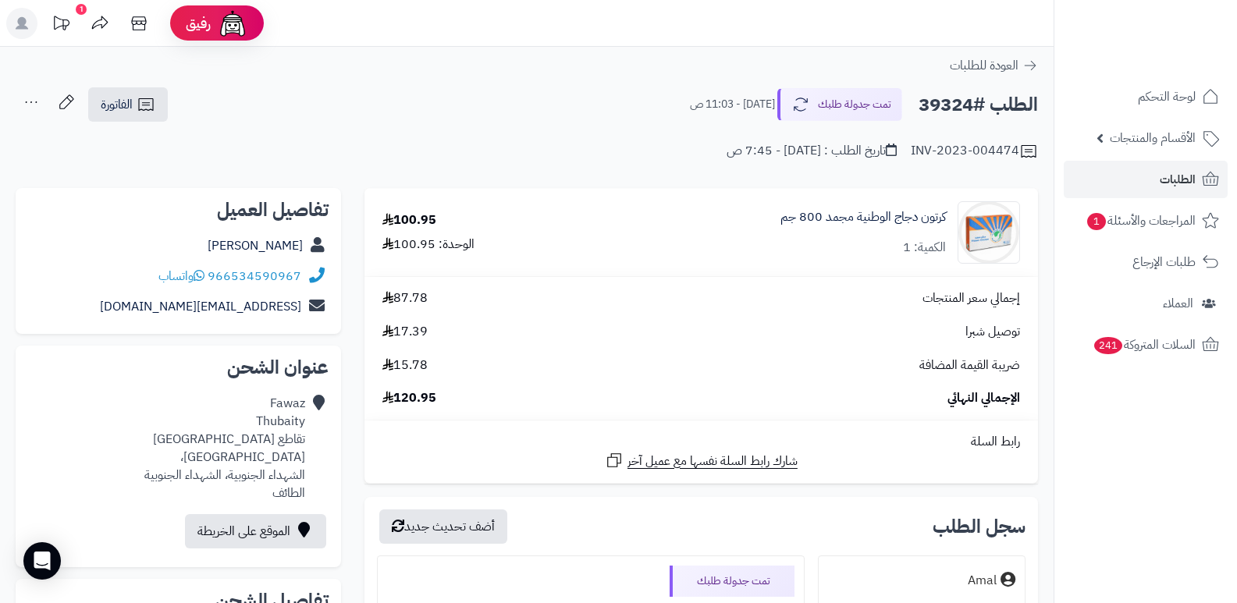
click at [1148, 475] on nav "لوحة التحكم الأقسام والمنتجات المنتجات الأقسام الماركات مواصفات المنتجات مواصفا…" at bounding box center [1145, 321] width 183 height 603
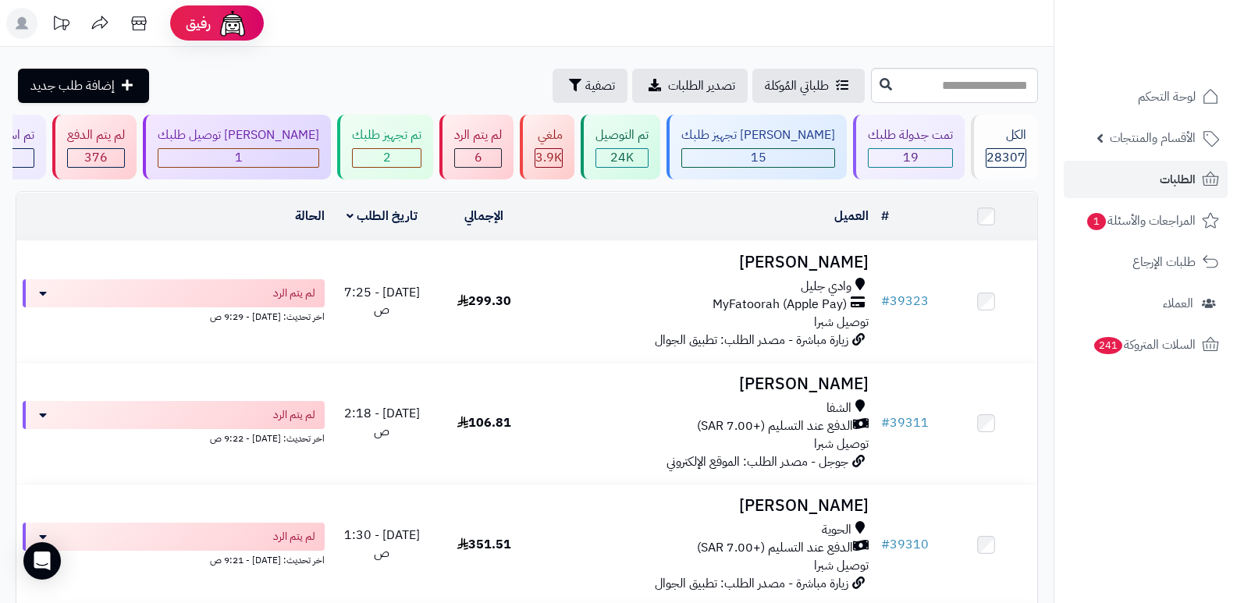
click at [1143, 468] on nav "لوحة التحكم الأقسام والمنتجات المنتجات الأقسام الماركات مواصفات المنتجات مواصفا…" at bounding box center [1145, 321] width 183 height 603
click at [501, 162] on div "6" at bounding box center [478, 158] width 46 height 18
click at [786, 146] on div "[PERSON_NAME] تجهيز طلبك 15" at bounding box center [757, 147] width 180 height 65
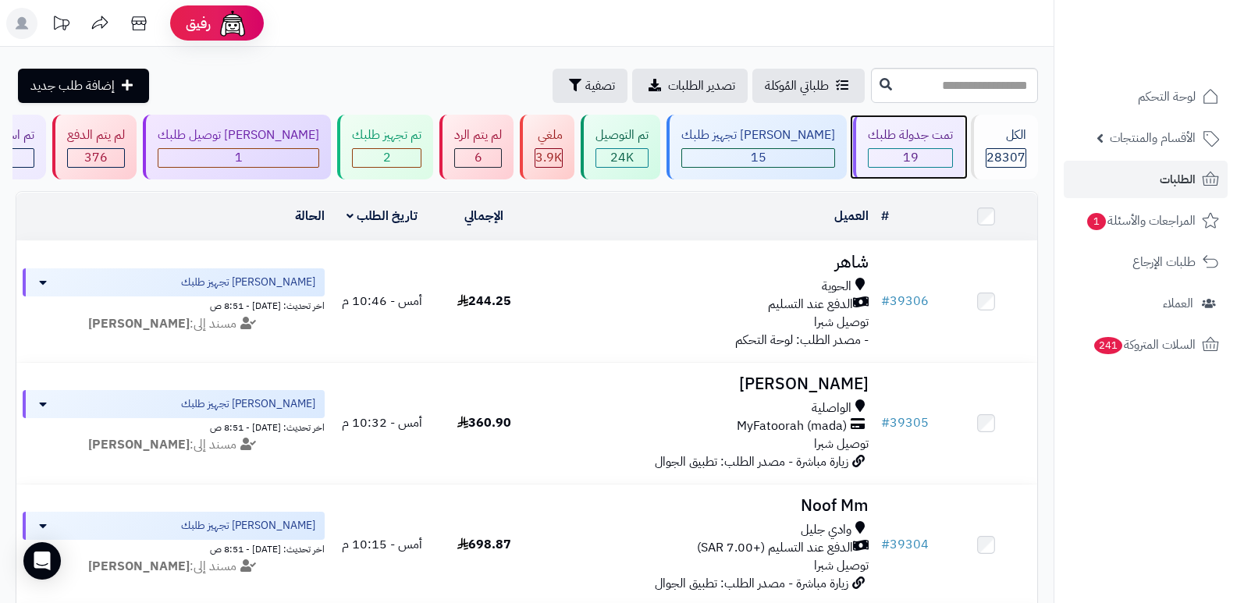
click at [920, 136] on div "تمت جدولة طلبك" at bounding box center [910, 135] width 85 height 18
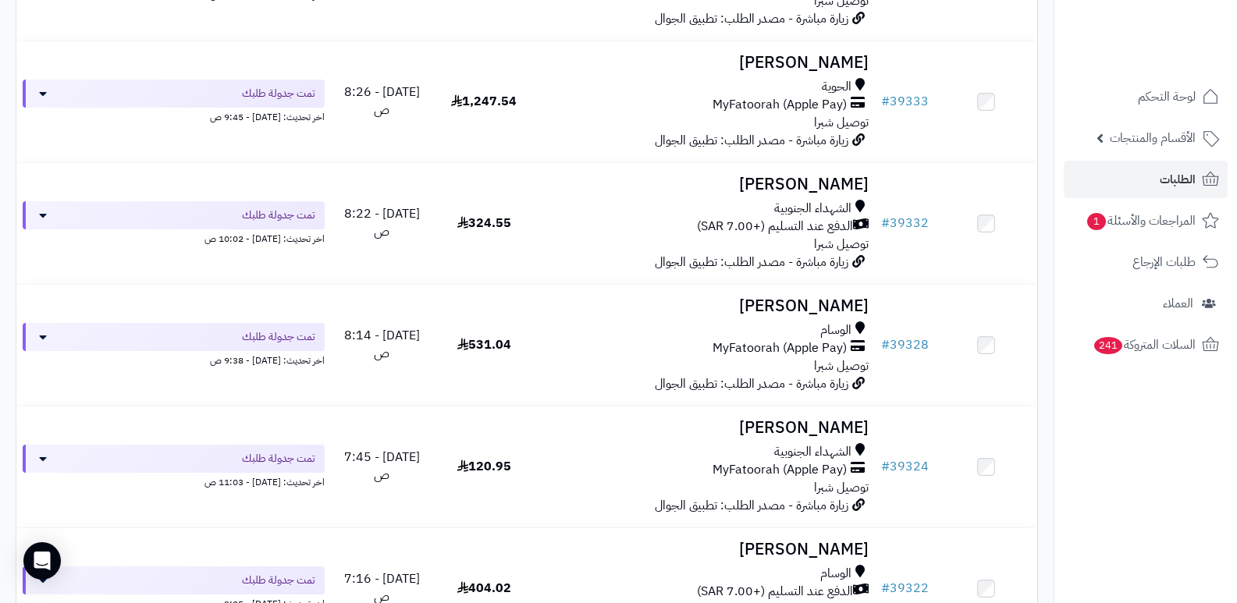
scroll to position [702, 0]
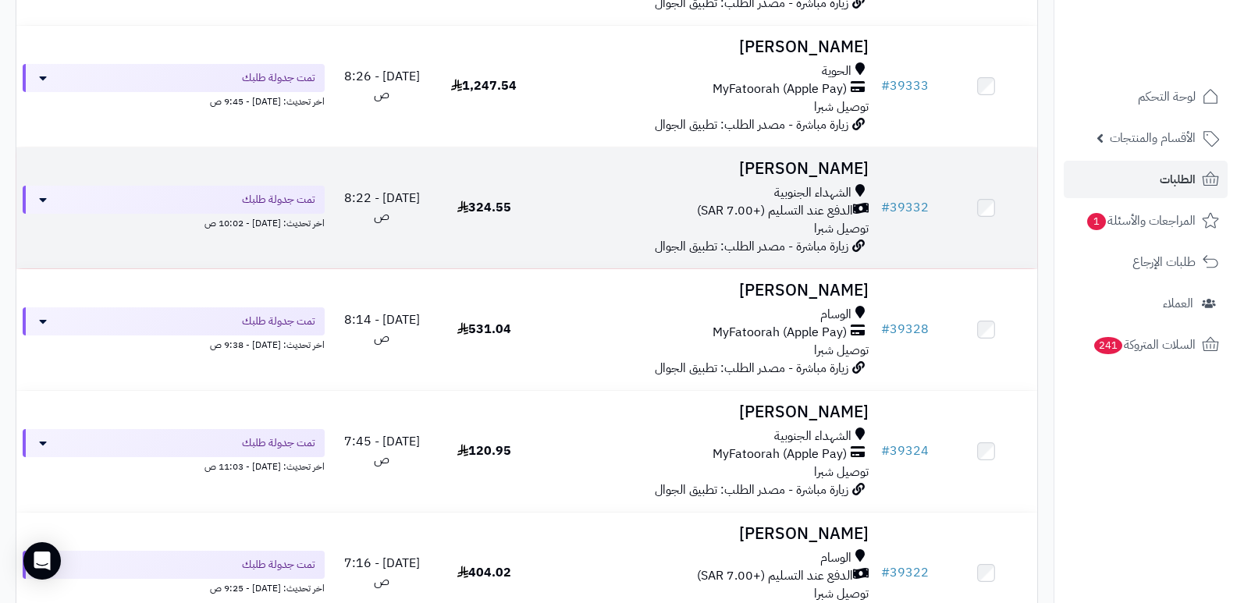
click at [814, 172] on h3 "[PERSON_NAME]" at bounding box center [706, 169] width 328 height 18
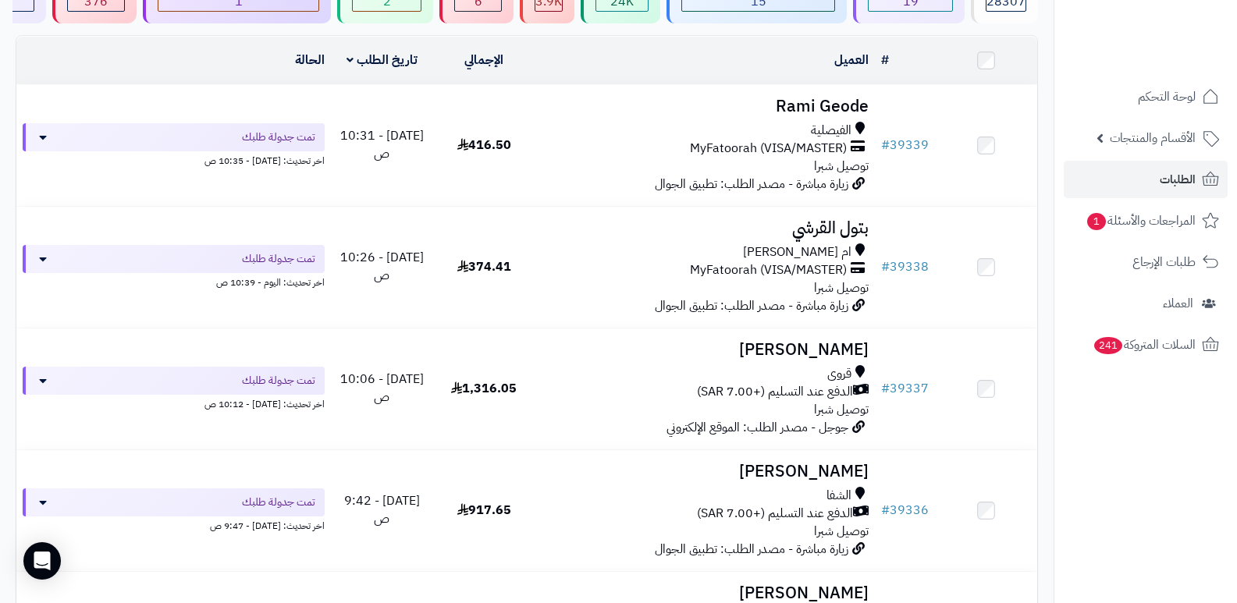
scroll to position [78, 0]
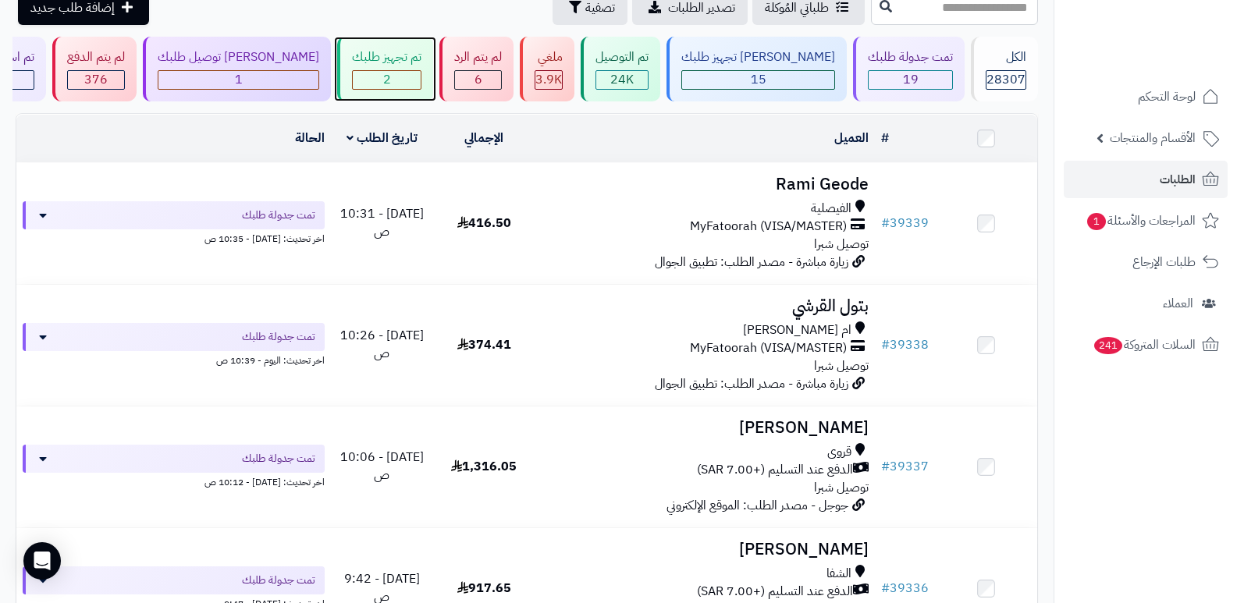
click at [411, 41] on div "تم تجهيز طلبك 2" at bounding box center [385, 69] width 96 height 65
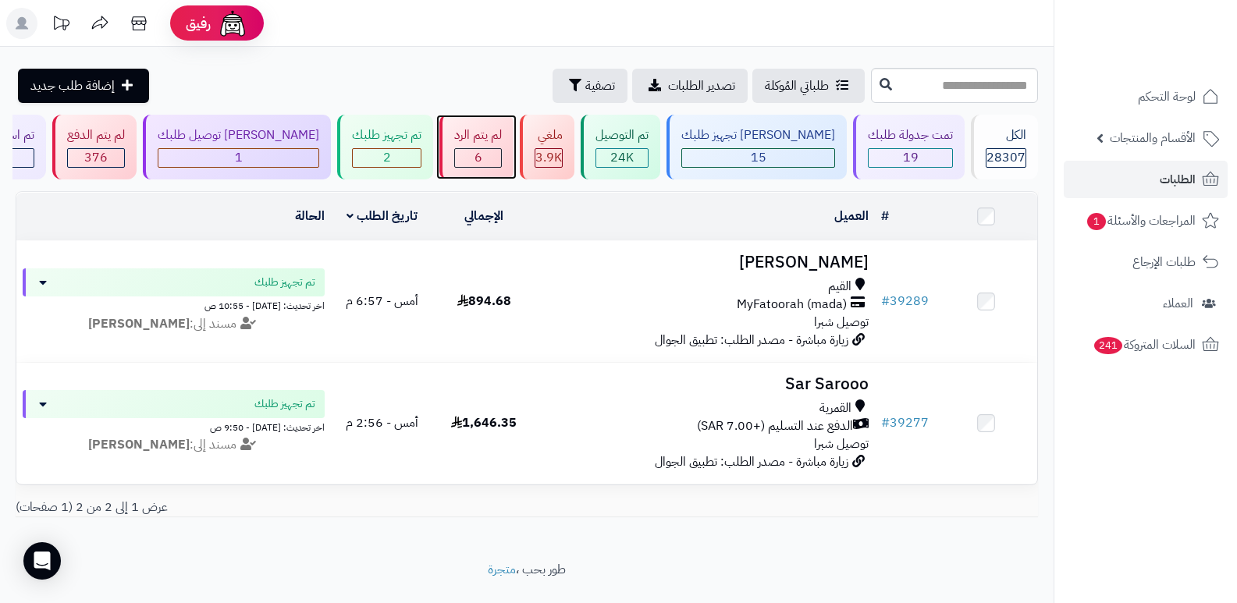
click at [482, 162] on span "6" at bounding box center [479, 157] width 8 height 19
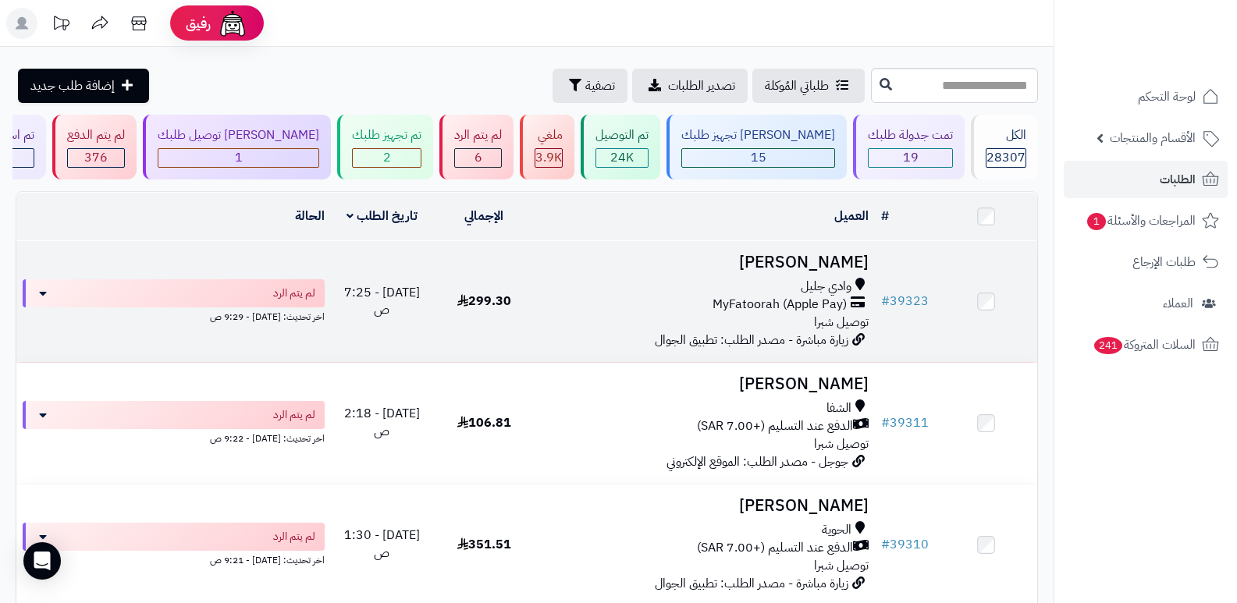
scroll to position [234, 0]
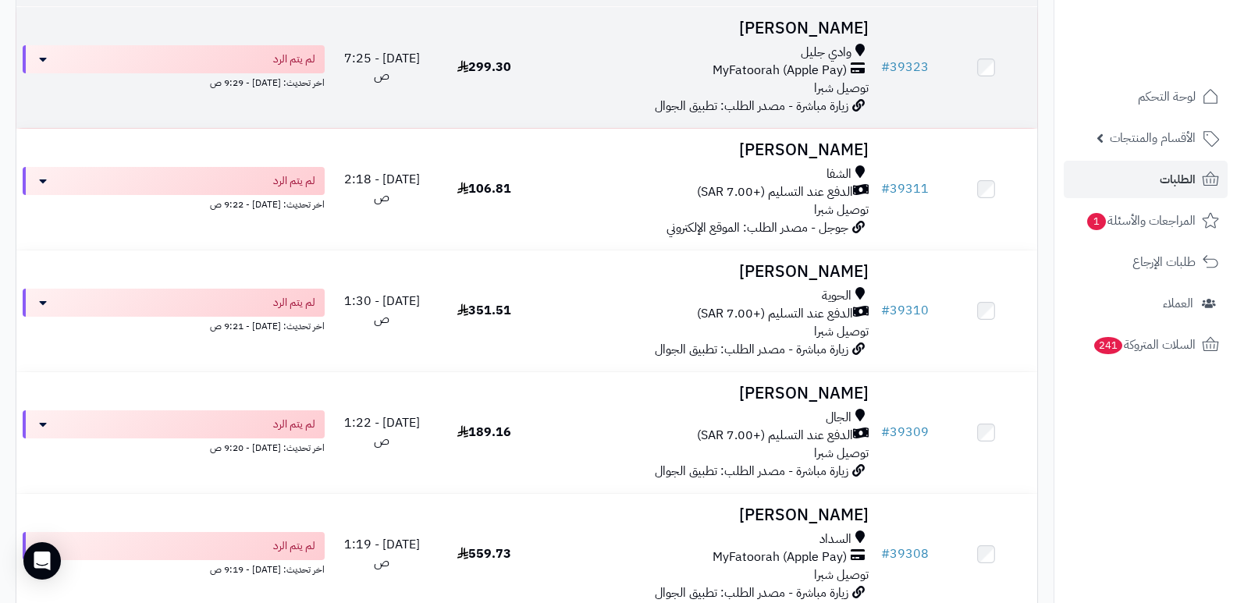
click at [838, 30] on h3 "[PERSON_NAME]" at bounding box center [706, 29] width 328 height 18
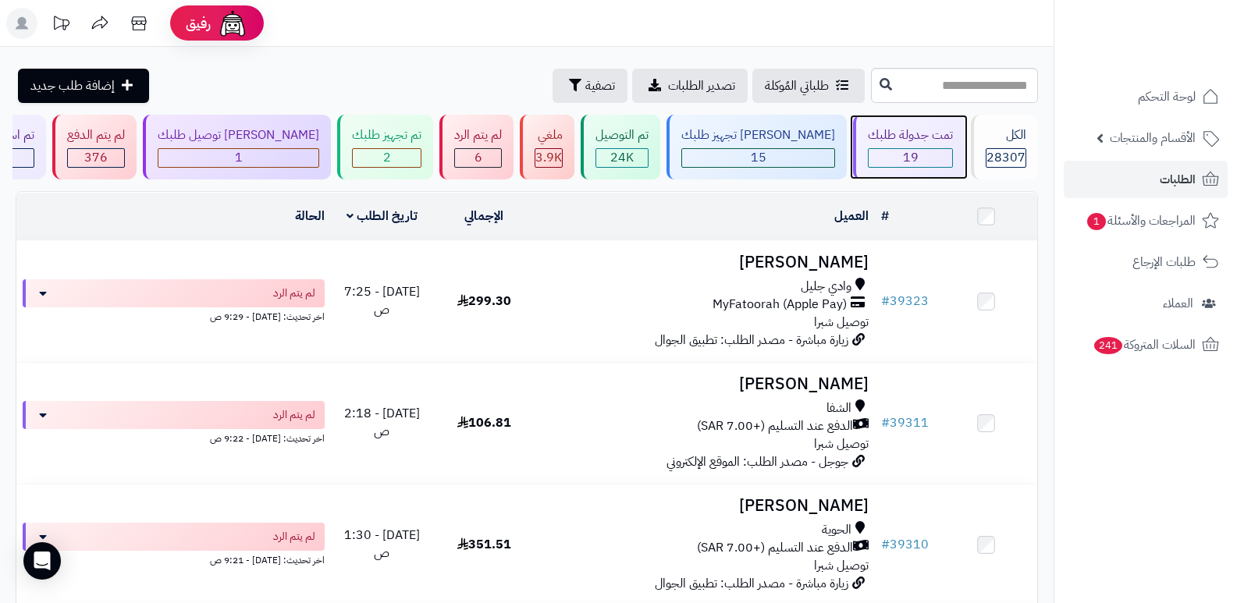
click at [884, 139] on div "تمت جدولة طلبك" at bounding box center [910, 135] width 85 height 18
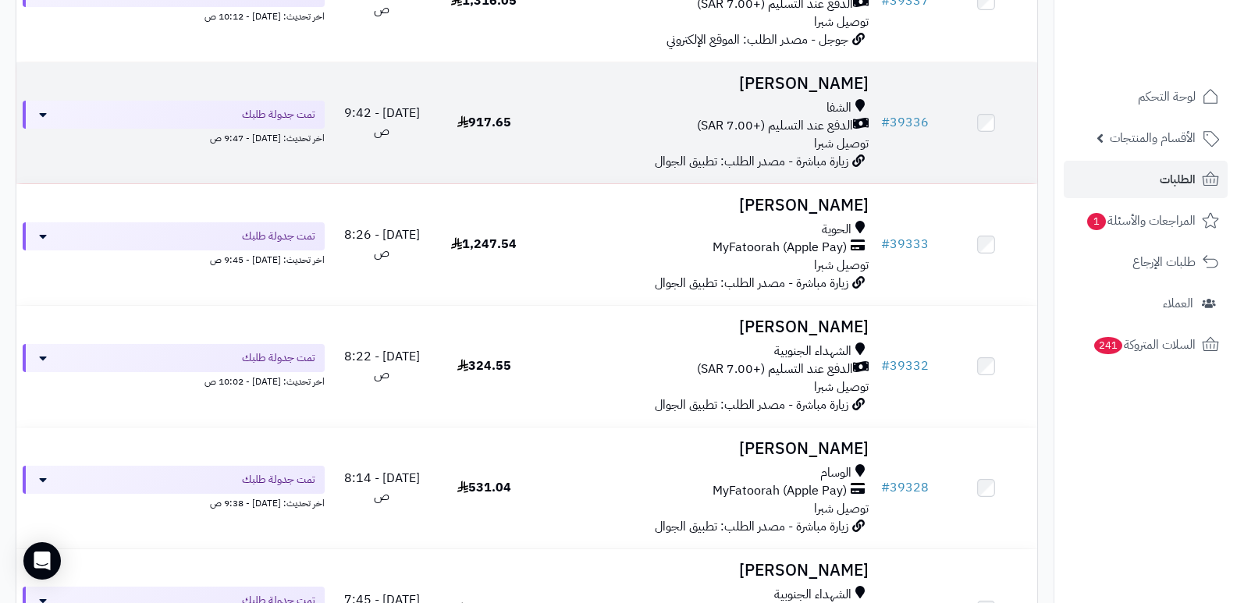
scroll to position [546, 0]
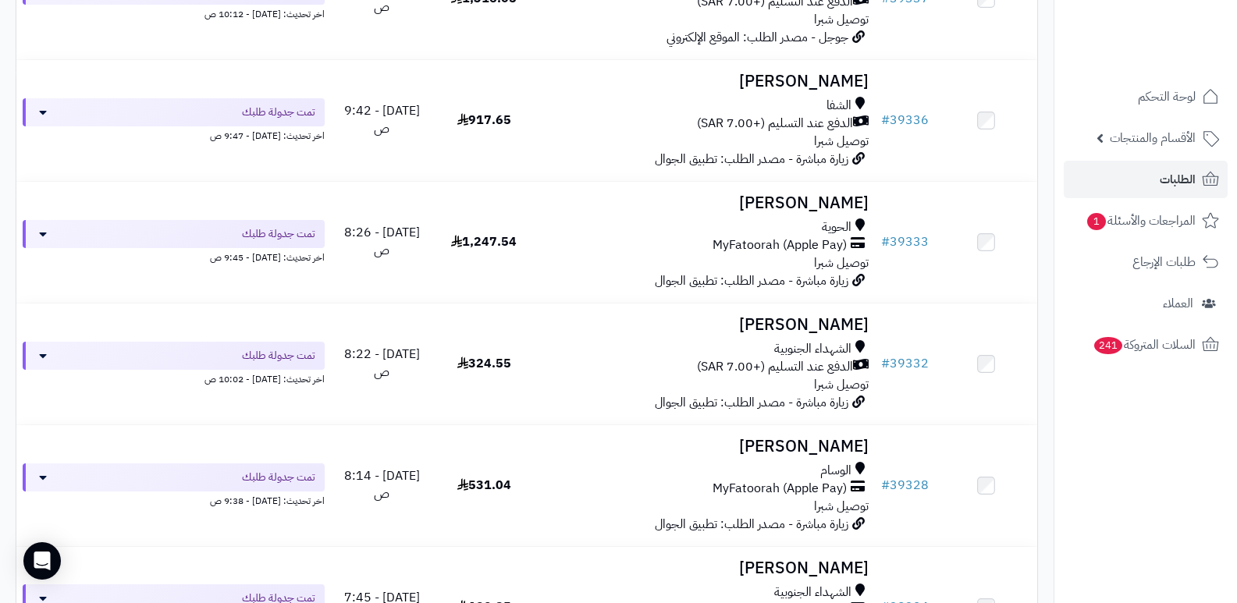
click at [1071, 510] on nav "لوحة التحكم الأقسام والمنتجات المنتجات الأقسام الماركات مواصفات المنتجات مواصفا…" at bounding box center [1145, 321] width 183 height 603
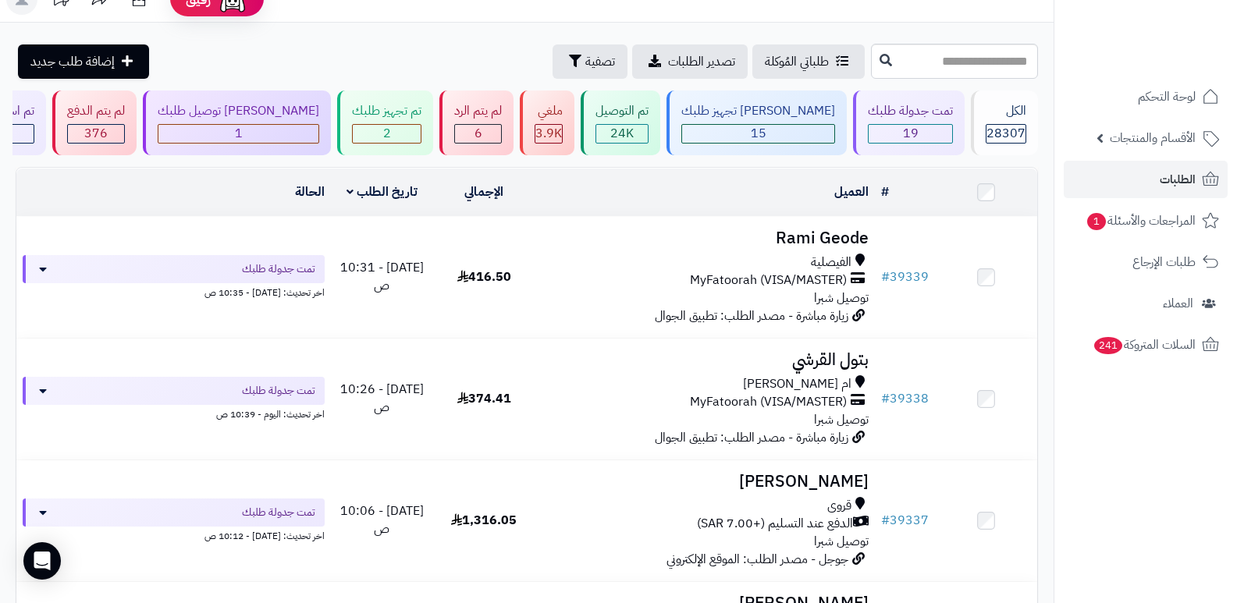
scroll to position [0, 0]
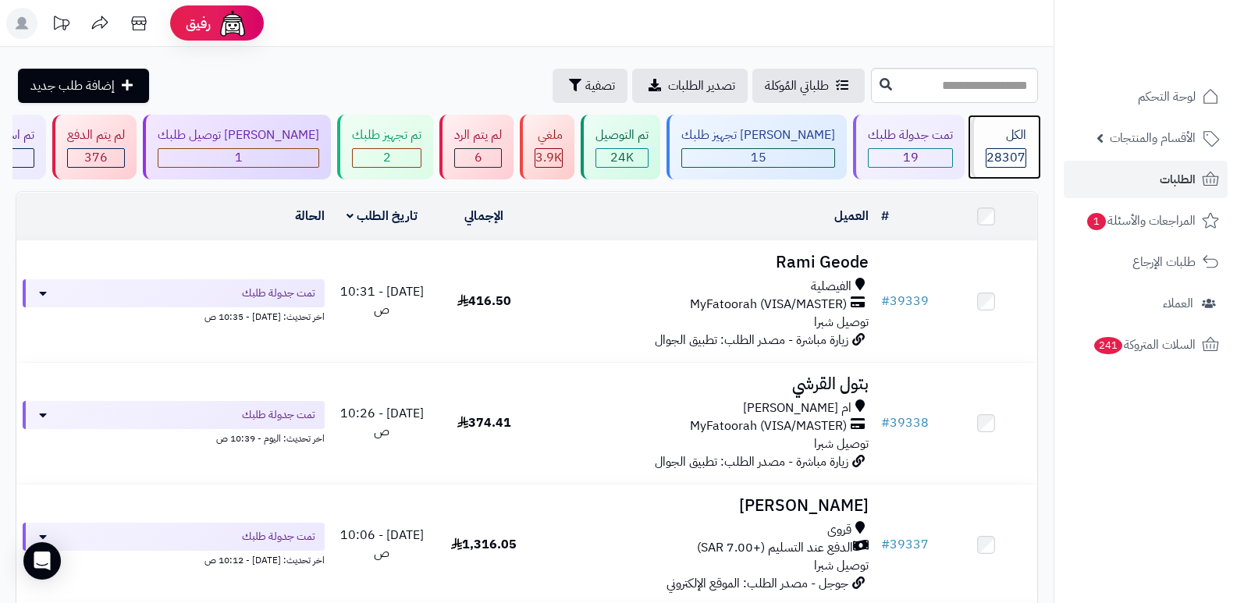
click at [994, 160] on span "28307" at bounding box center [1006, 157] width 39 height 19
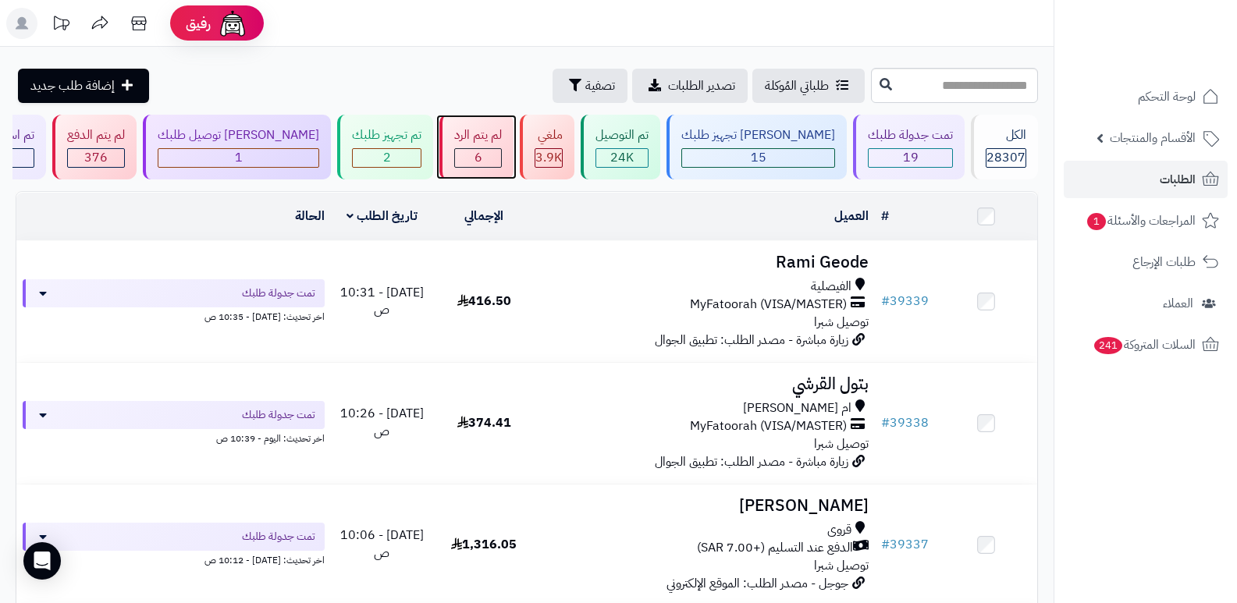
click at [498, 144] on div "لم يتم الرد" at bounding box center [478, 135] width 48 height 18
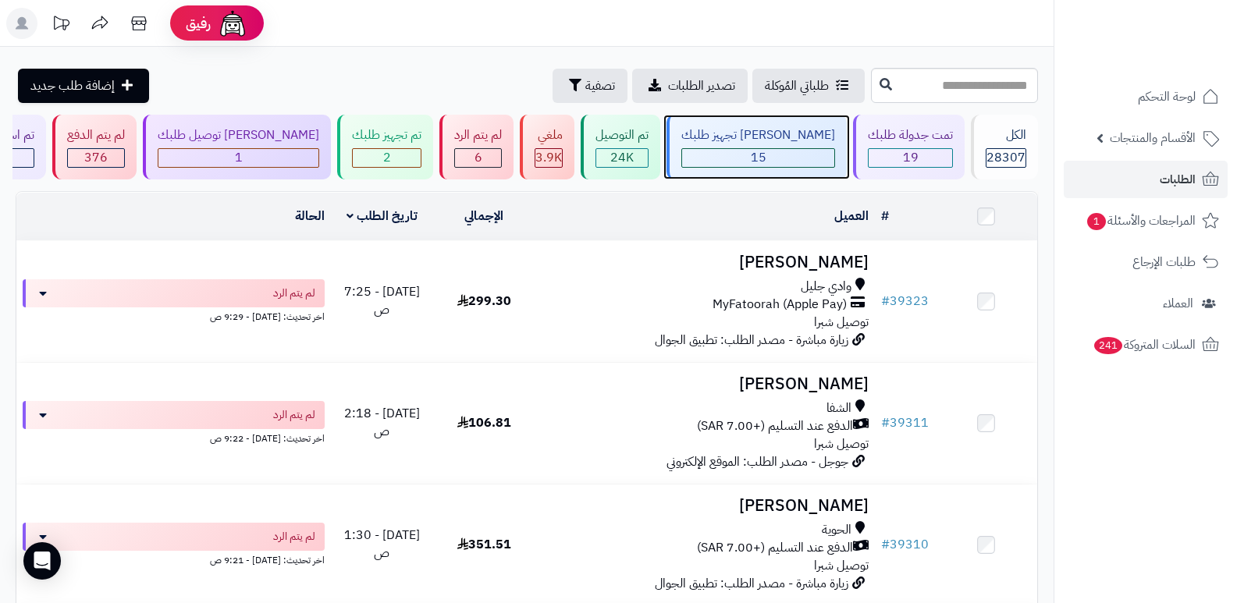
click at [820, 119] on div "جاري تجهيز طلبك 15" at bounding box center [757, 147] width 180 height 65
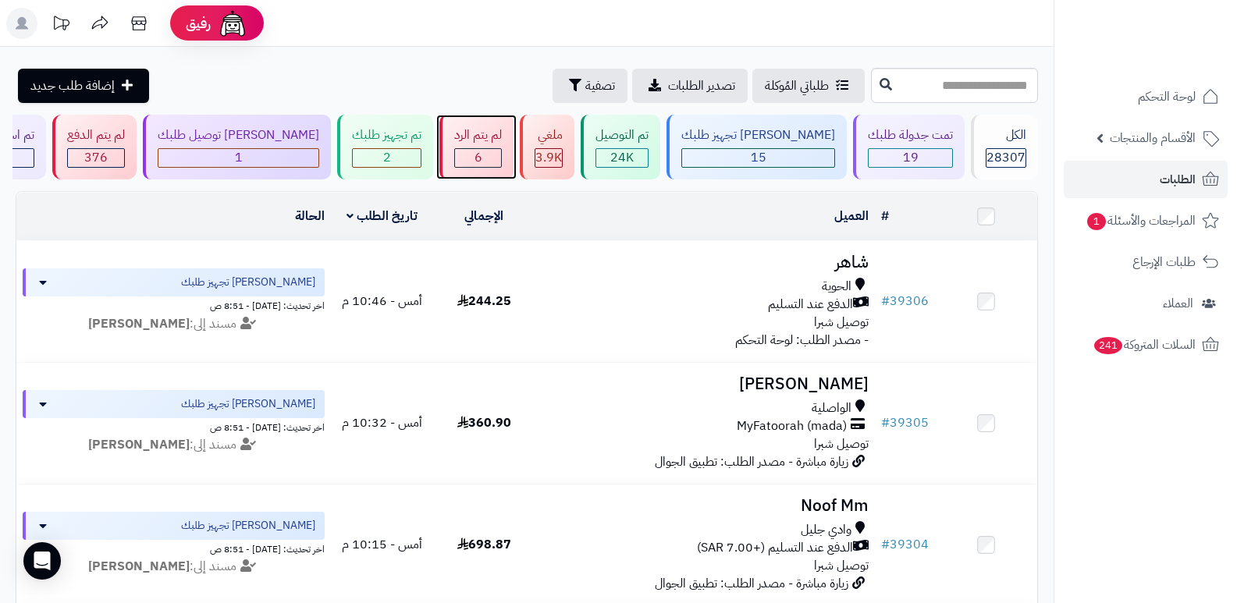
click at [502, 132] on div "لم يتم الرد" at bounding box center [478, 135] width 48 height 18
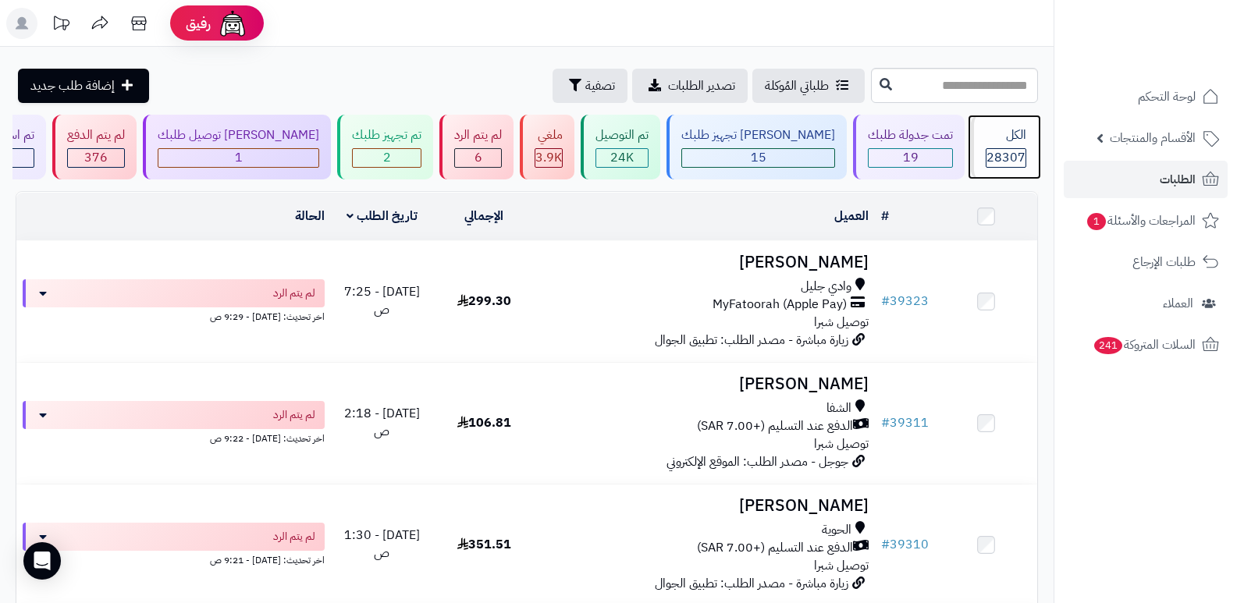
click at [994, 149] on span "28307" at bounding box center [1006, 157] width 39 height 19
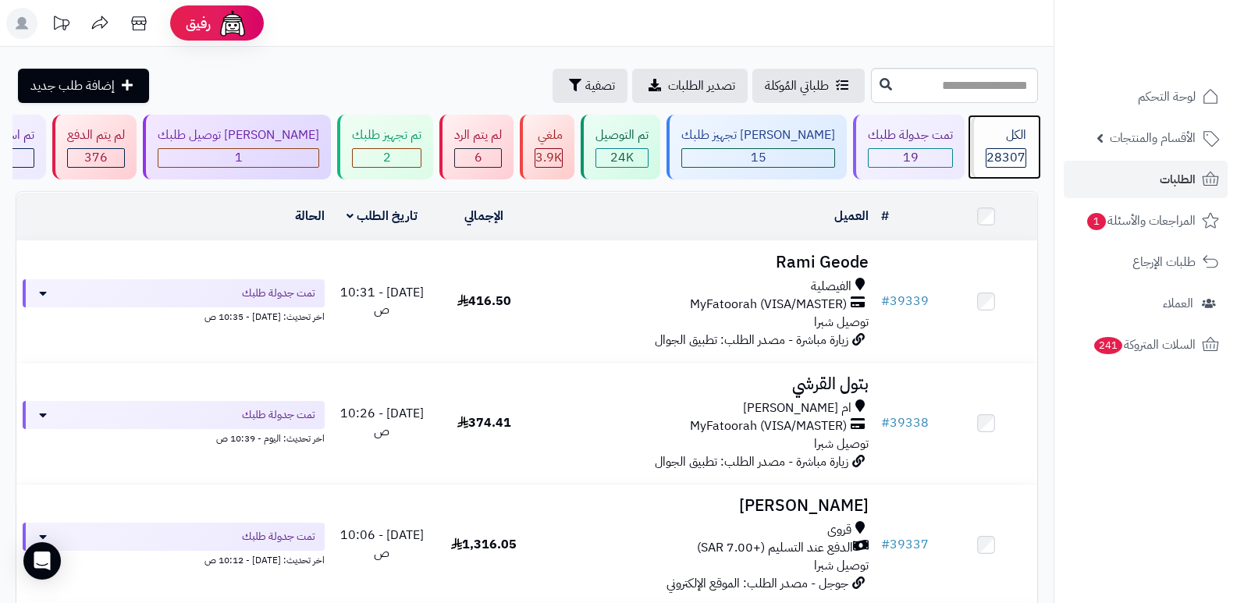
click at [1002, 144] on div "الكل 28307" at bounding box center [1004, 147] width 67 height 65
click at [1087, 443] on nav "لوحة التحكم الأقسام والمنتجات المنتجات الأقسام الماركات مواصفات المنتجات مواصفا…" at bounding box center [1145, 321] width 183 height 603
click at [1004, 142] on div "الكل" at bounding box center [1006, 135] width 41 height 18
click at [1032, 15] on header "رفيق ! الطلبات معالجة مكتمل إرجاع المنتجات العملاء المتواجدون الان 29116 عملاء …" at bounding box center [618, 23] width 1237 height 47
click at [942, 23] on header "رفيق ! الطلبات معالجة مكتمل إرجاع المنتجات العملاء المتواجدون الان 29116 عملاء …" at bounding box center [618, 23] width 1237 height 47
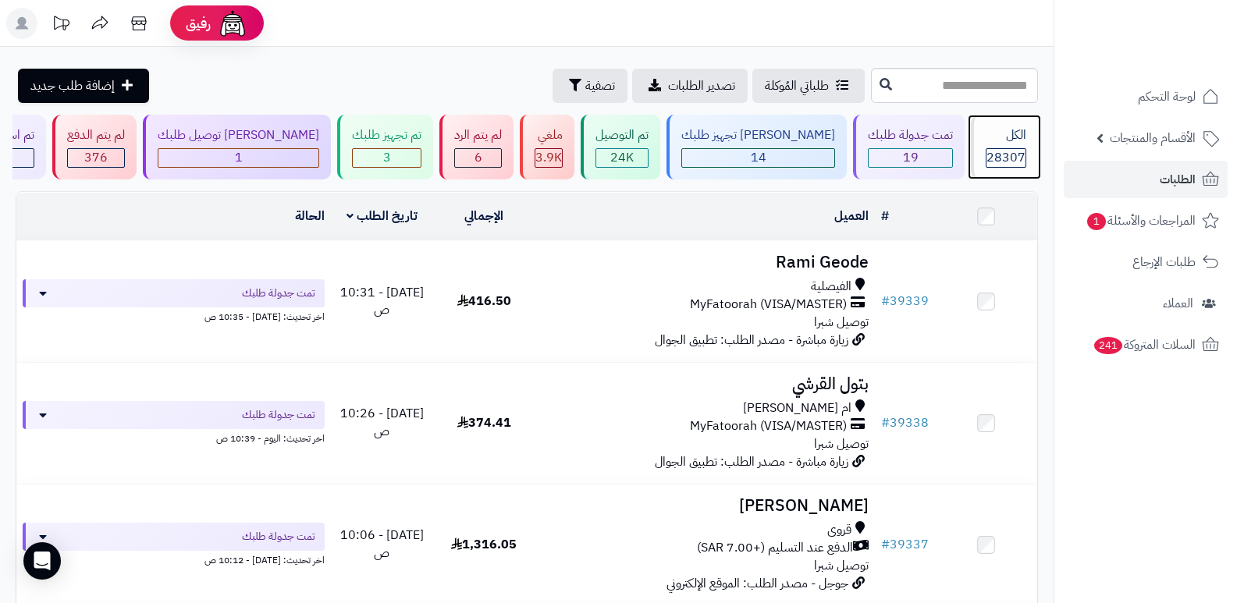
click at [1002, 139] on div "الكل" at bounding box center [1006, 135] width 41 height 18
click at [967, 25] on header "رفيق ! الطلبات معالجة مكتمل إرجاع المنتجات العملاء المتواجدون الان 29116 عملاء …" at bounding box center [618, 23] width 1237 height 47
click at [993, 154] on span "28307" at bounding box center [1006, 157] width 39 height 19
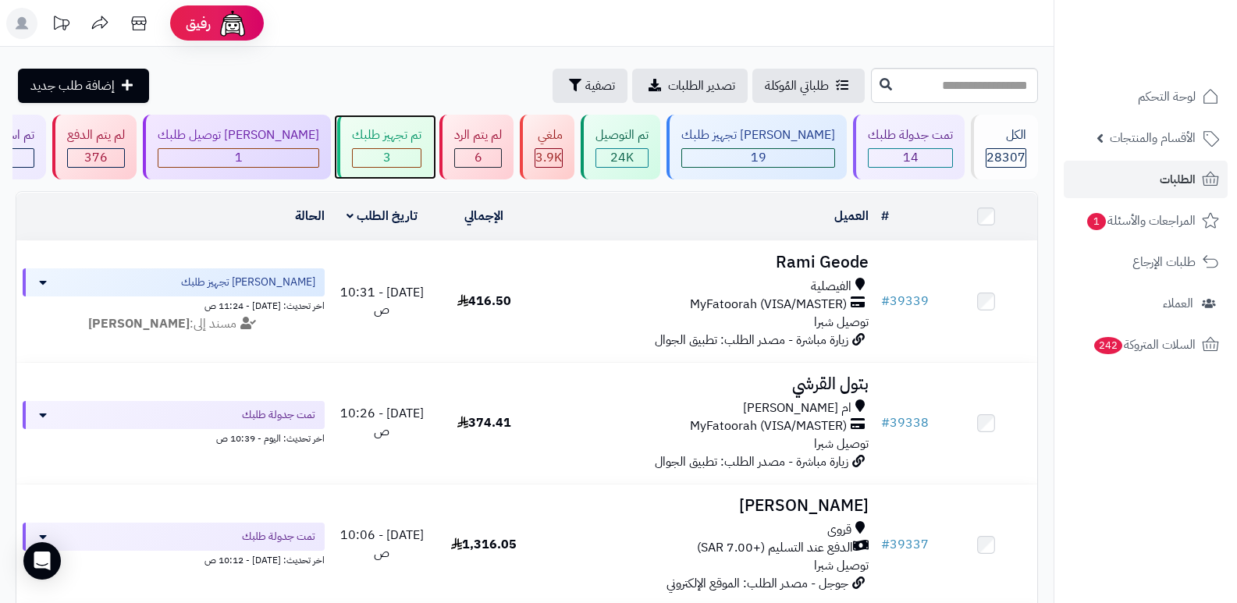
click at [421, 142] on div "تم تجهيز طلبك" at bounding box center [386, 135] width 69 height 18
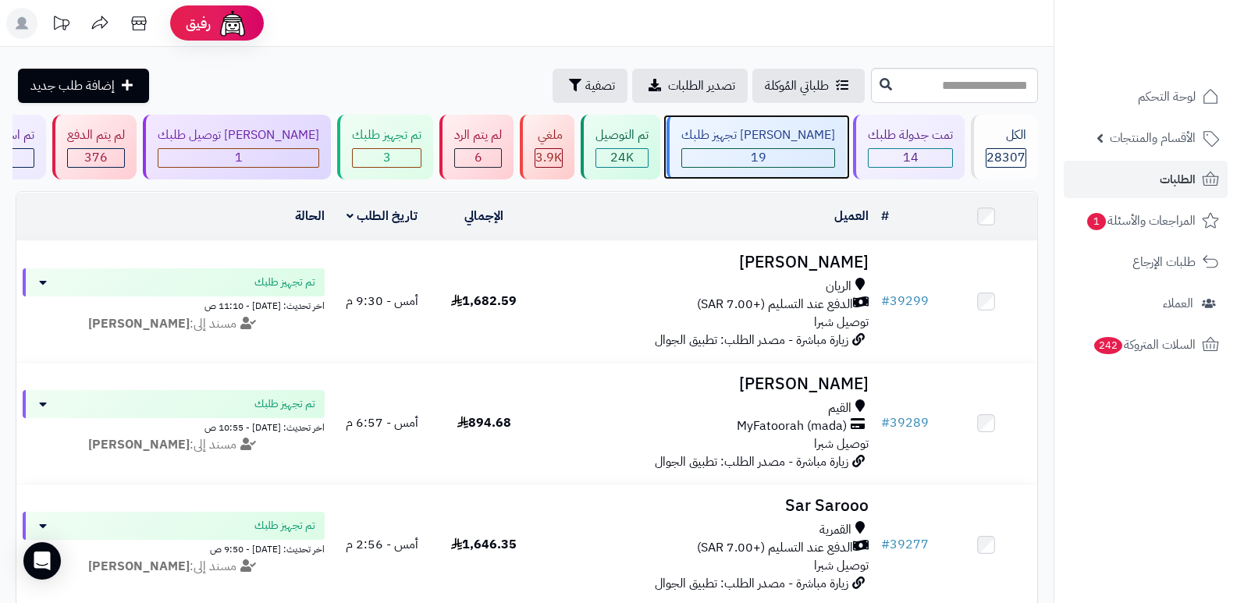
click at [759, 149] on div "19" at bounding box center [758, 158] width 152 height 18
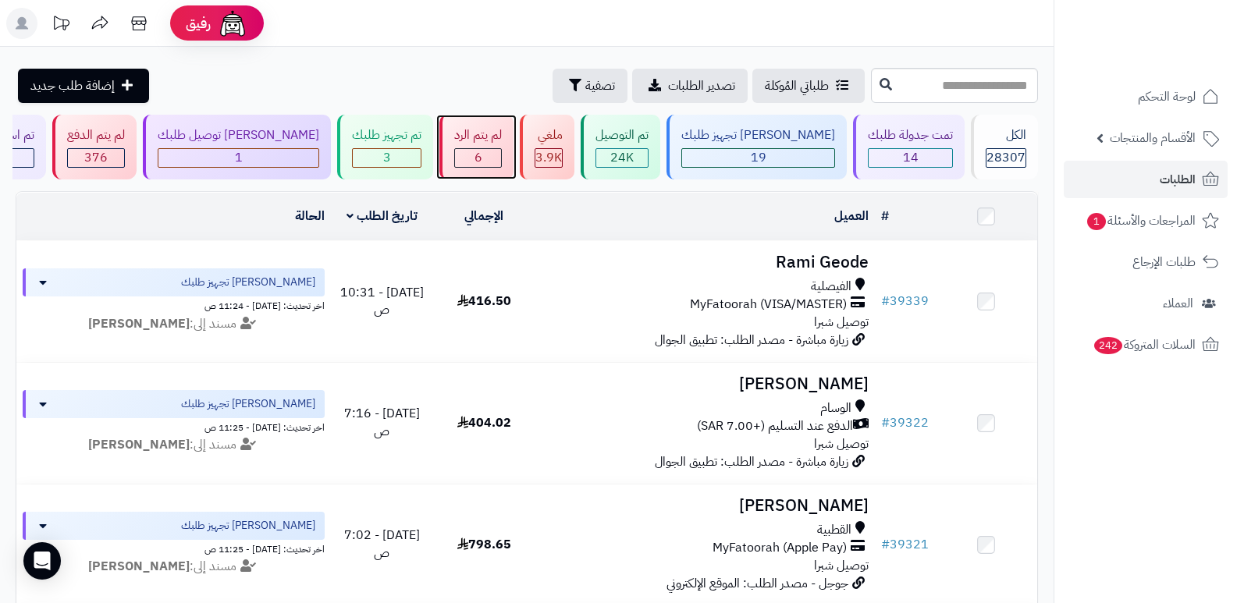
click at [502, 137] on div "لم يتم الرد" at bounding box center [478, 135] width 48 height 18
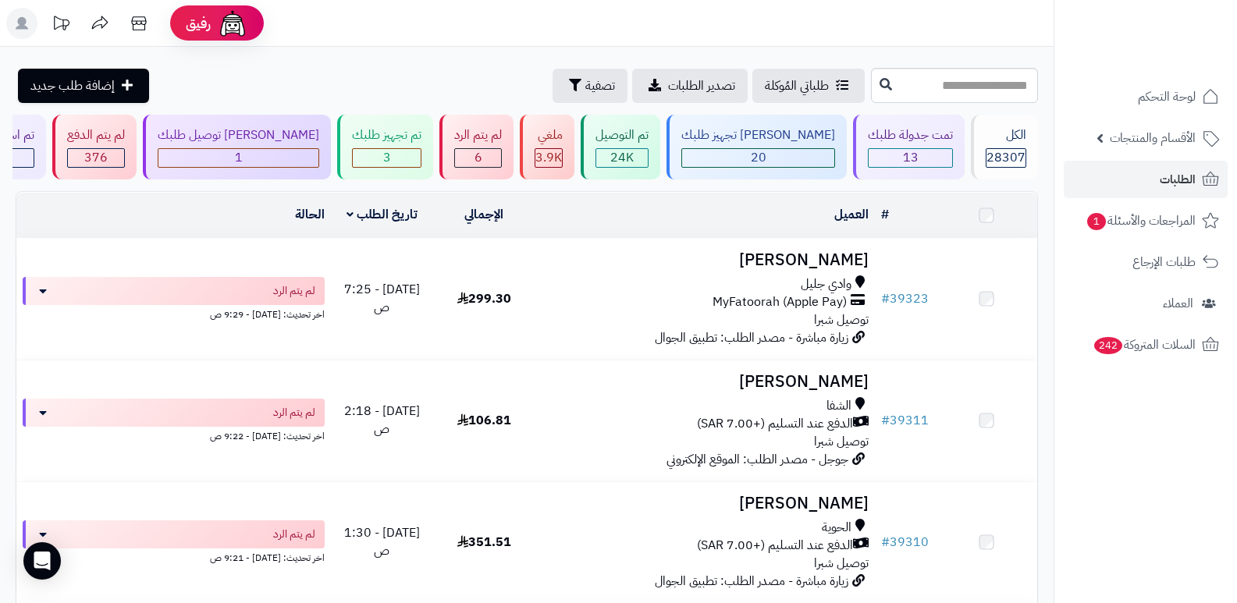
scroll to position [234, 0]
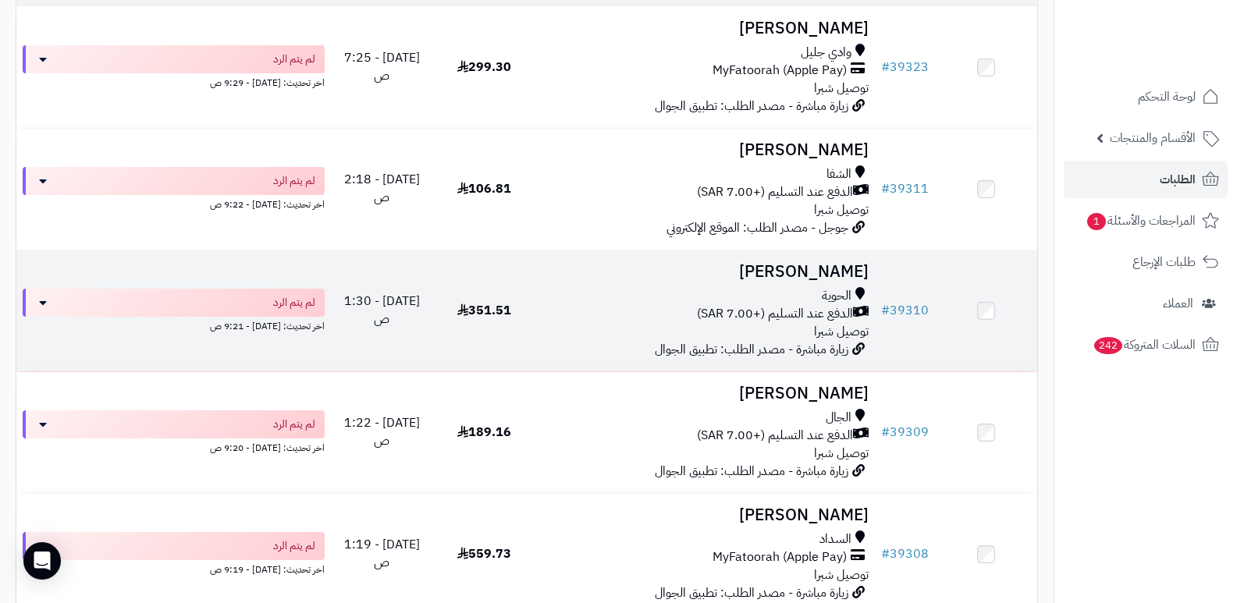
click at [827, 277] on h3 "[PERSON_NAME]" at bounding box center [706, 272] width 328 height 18
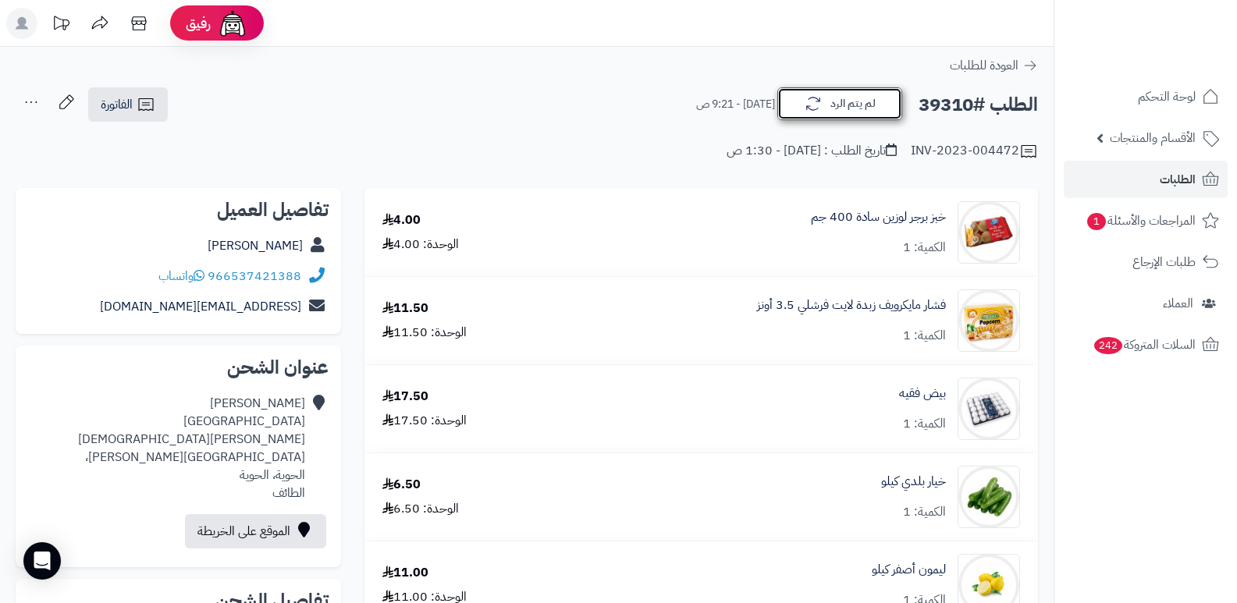
click at [823, 94] on button "لم يتم الرد" at bounding box center [839, 103] width 125 height 33
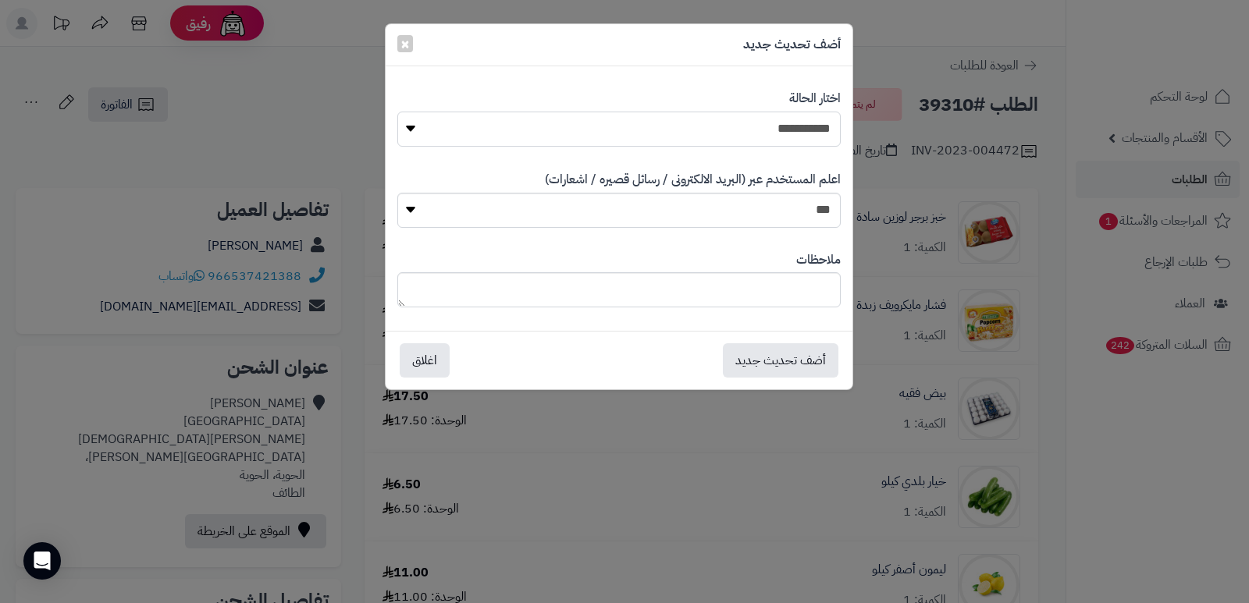
click at [802, 139] on select "**********" at bounding box center [618, 129] width 443 height 35
click at [1124, 456] on div "**********" at bounding box center [624, 301] width 1249 height 603
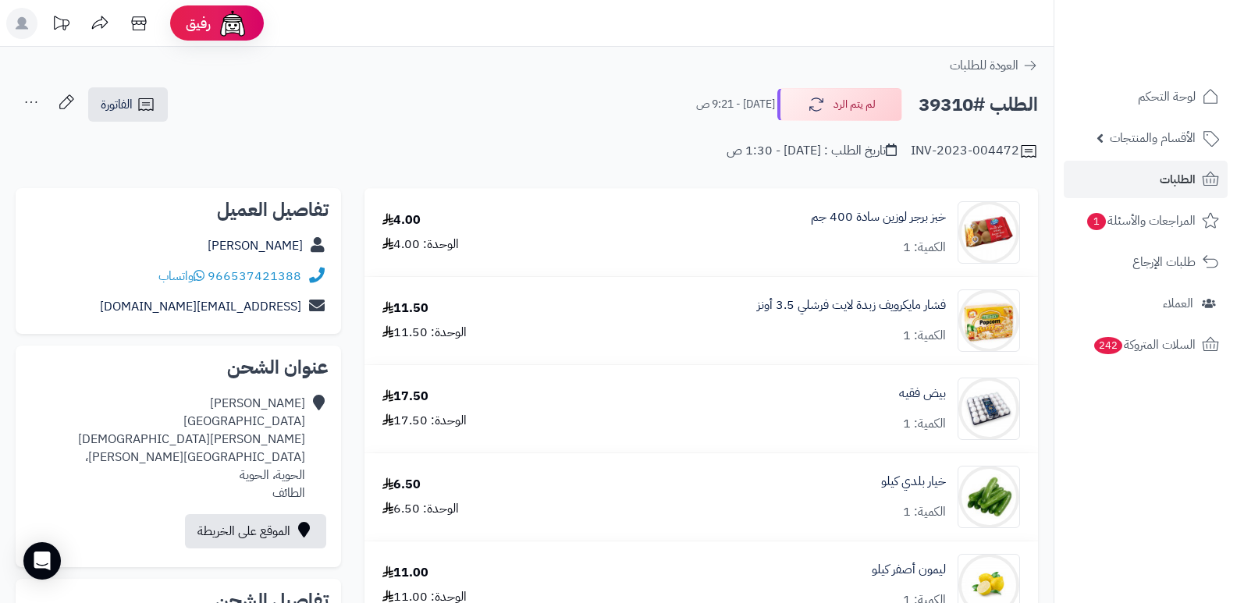
click at [838, 125] on div "INV-2023-004472 تاريخ الطلب : اليوم - 1:30 ص" at bounding box center [527, 141] width 1022 height 37
click at [861, 104] on button "لم يتم الرد" at bounding box center [839, 103] width 125 height 33
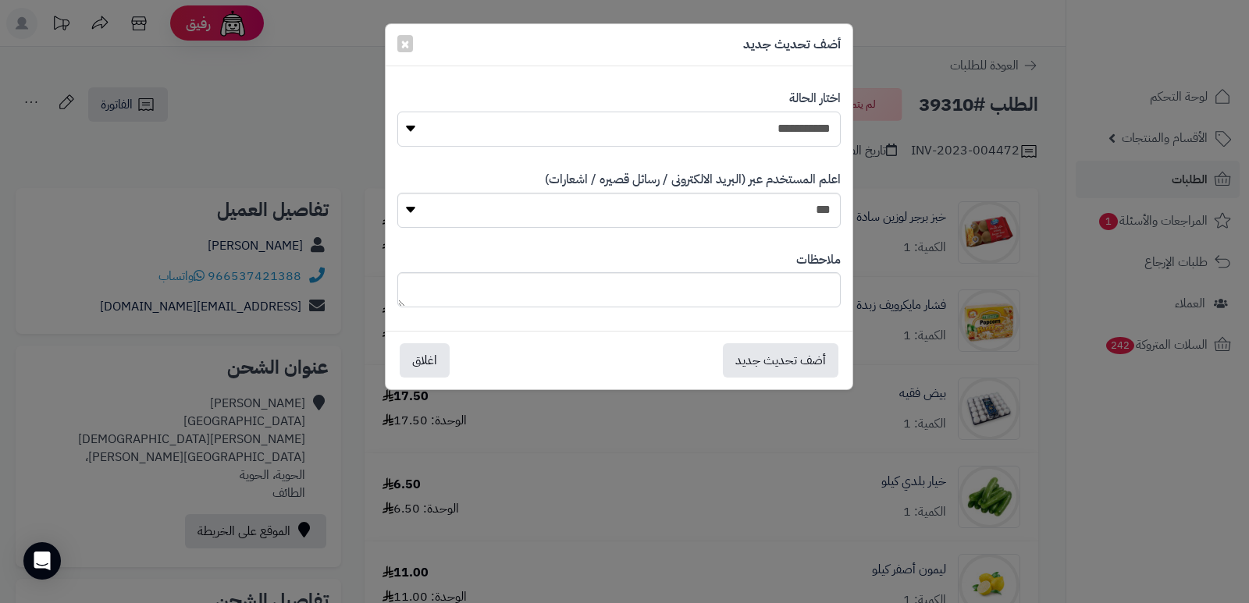
click at [796, 131] on select "**********" at bounding box center [618, 129] width 443 height 35
select select "*"
click at [397, 112] on select "**********" at bounding box center [618, 129] width 443 height 35
click at [790, 290] on textarea at bounding box center [618, 289] width 443 height 35
click at [733, 289] on textarea "**********" at bounding box center [618, 289] width 443 height 35
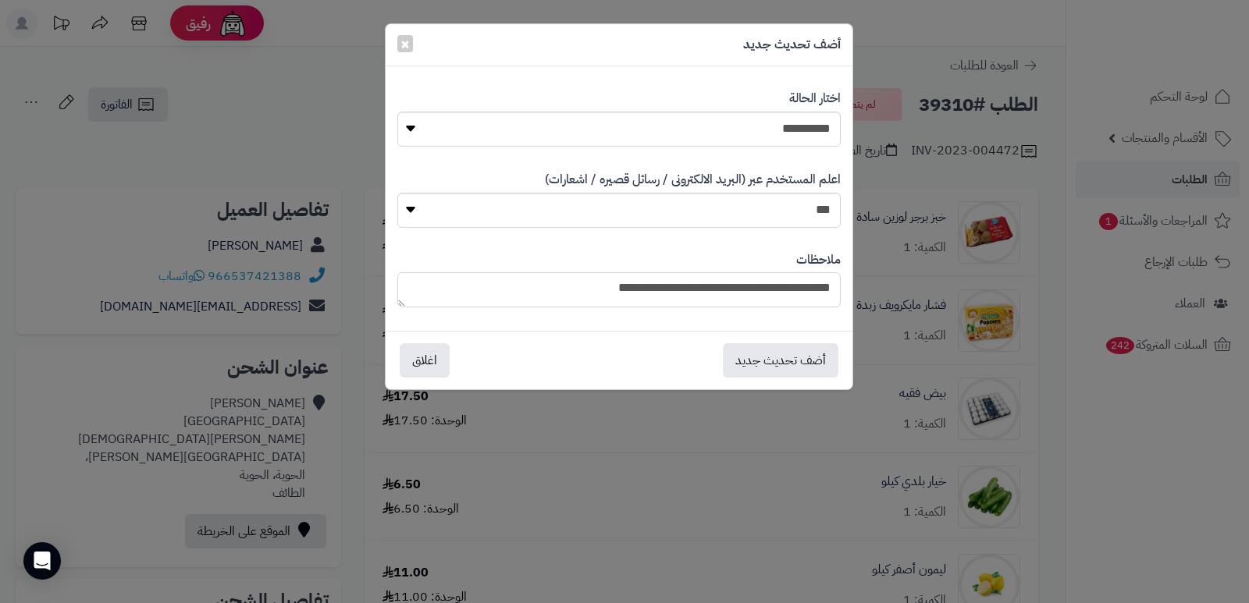
drag, startPoint x: 757, startPoint y: 289, endPoint x: 735, endPoint y: 297, distance: 23.5
click at [735, 297] on textarea "**********" at bounding box center [618, 289] width 443 height 35
type textarea "**********"
click at [400, 46] on button "×" at bounding box center [405, 42] width 16 height 17
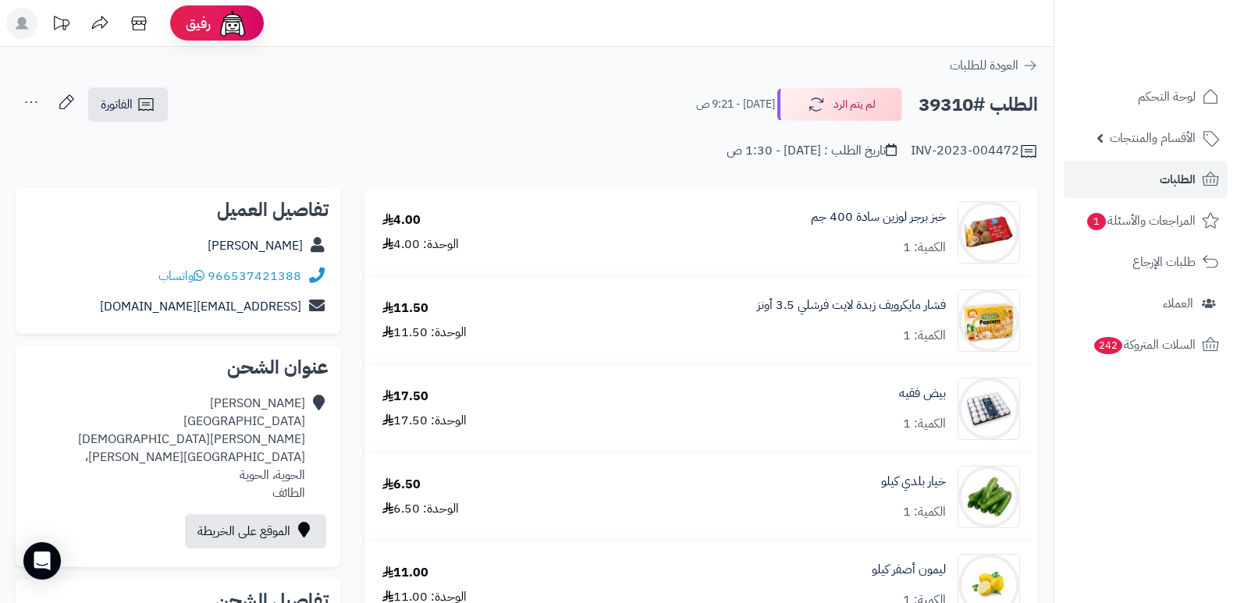
click at [1135, 516] on nav "لوحة التحكم الأقسام والمنتجات المنتجات الأقسام الماركات مواصفات المنتجات مواصفا…" at bounding box center [1145, 321] width 183 height 603
click at [866, 103] on button "لم يتم الرد" at bounding box center [839, 103] width 125 height 33
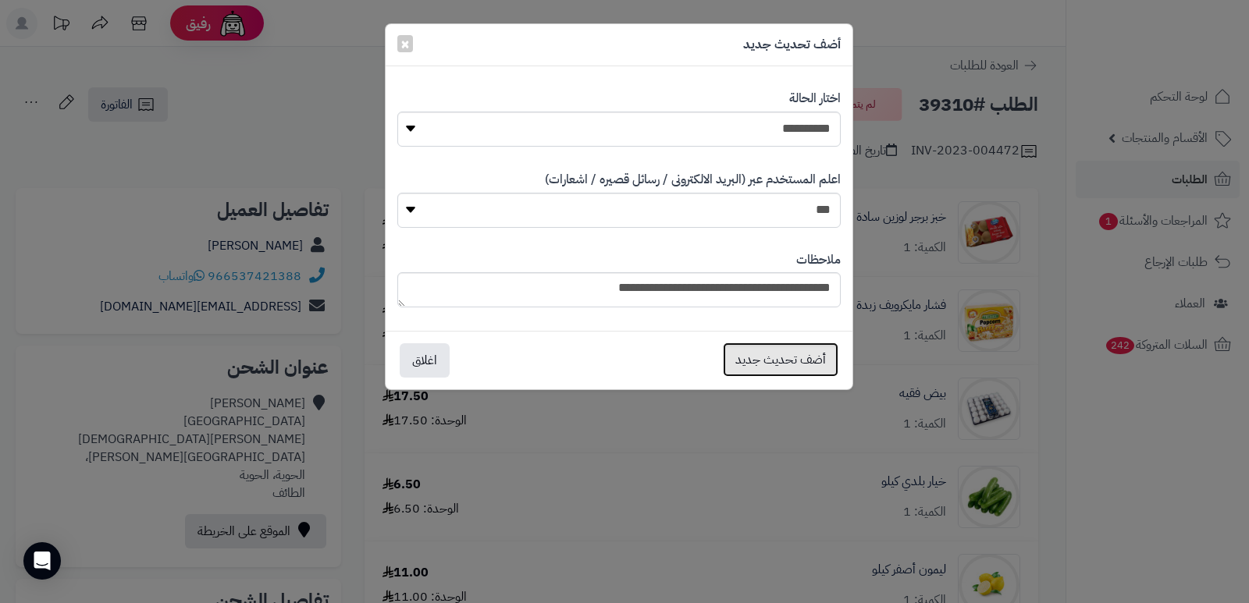
click at [773, 357] on button "أضف تحديث جديد" at bounding box center [781, 360] width 116 height 34
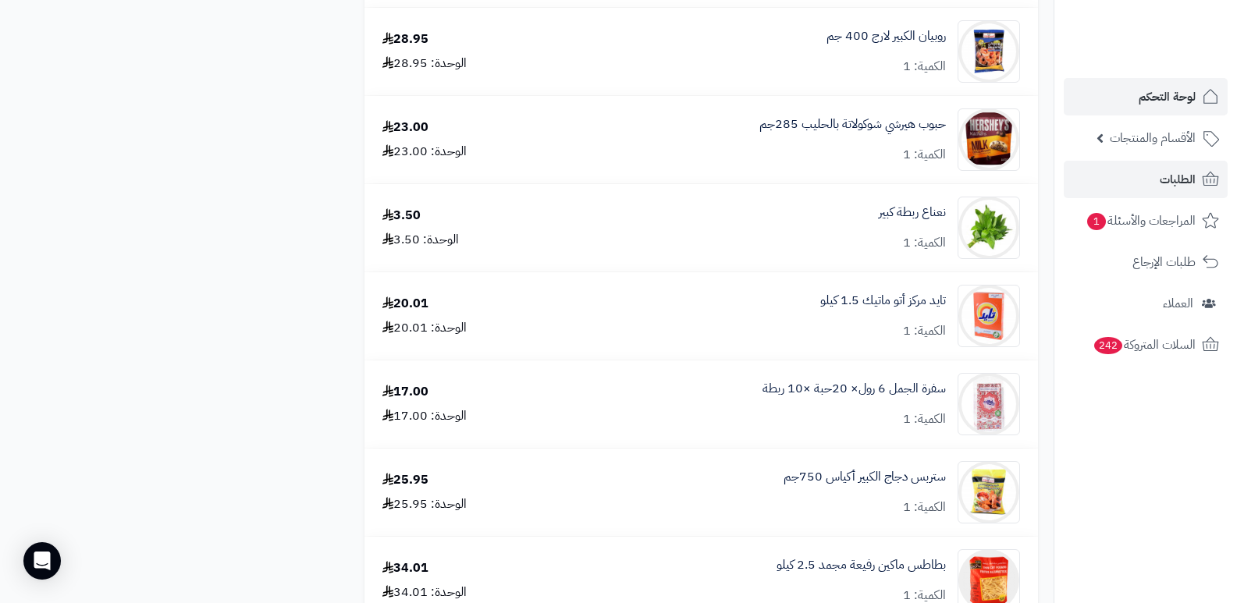
scroll to position [1327, 0]
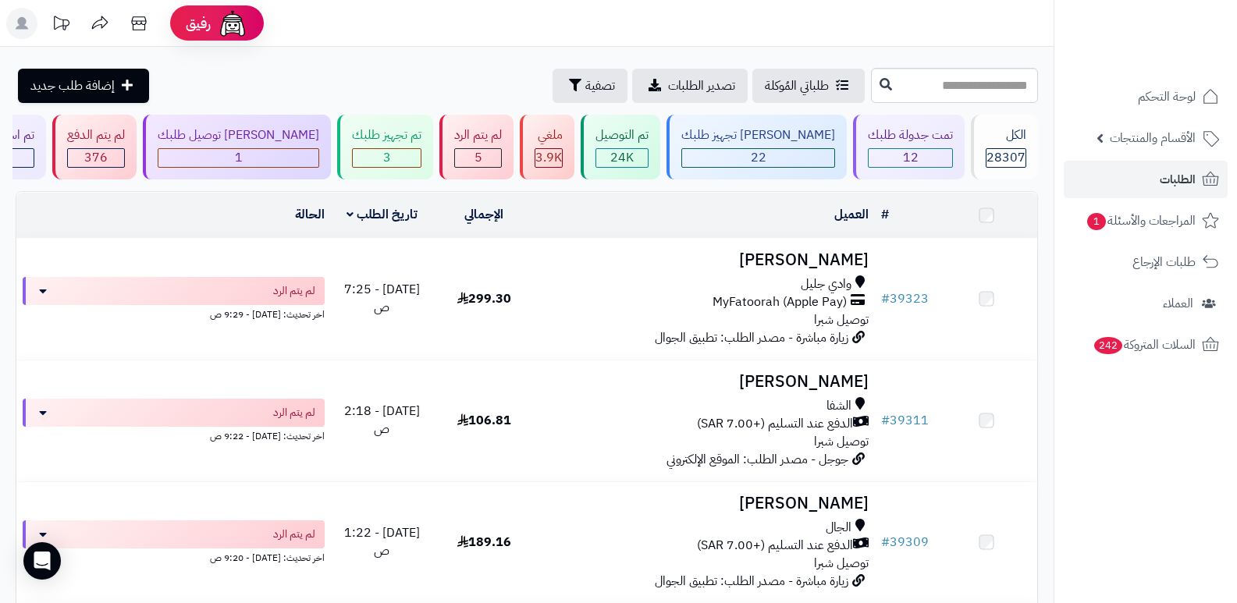
scroll to position [234, 0]
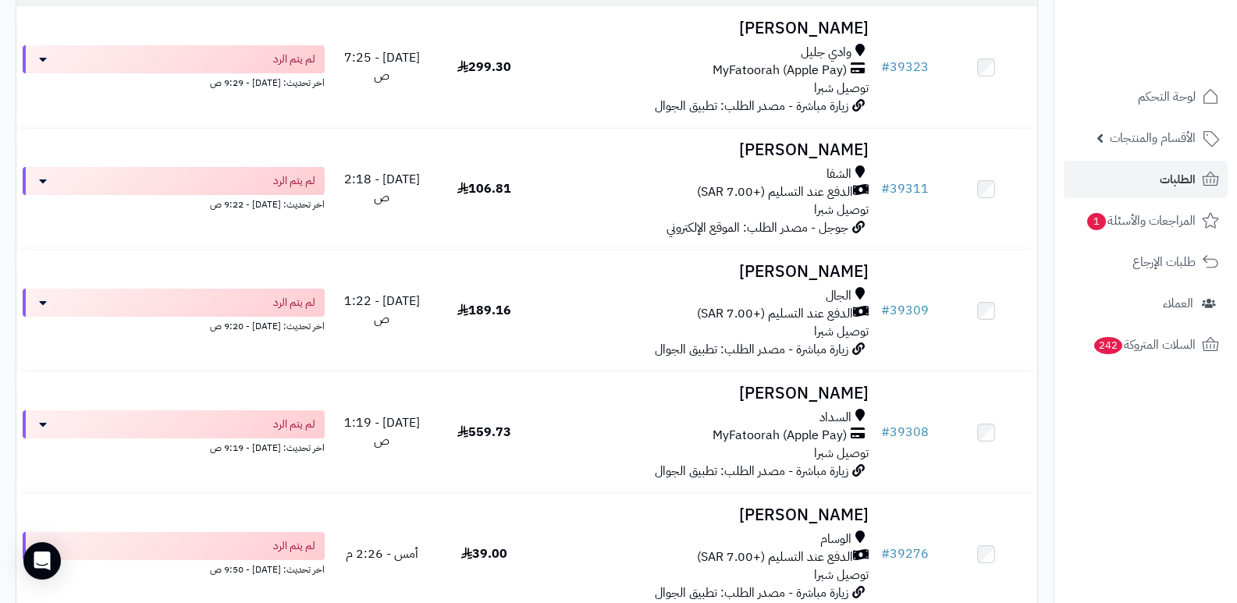
click at [1154, 481] on nav "لوحة التحكم الأقسام والمنتجات المنتجات الأقسام الماركات مواصفات المنتجات مواصفا…" at bounding box center [1145, 321] width 183 height 603
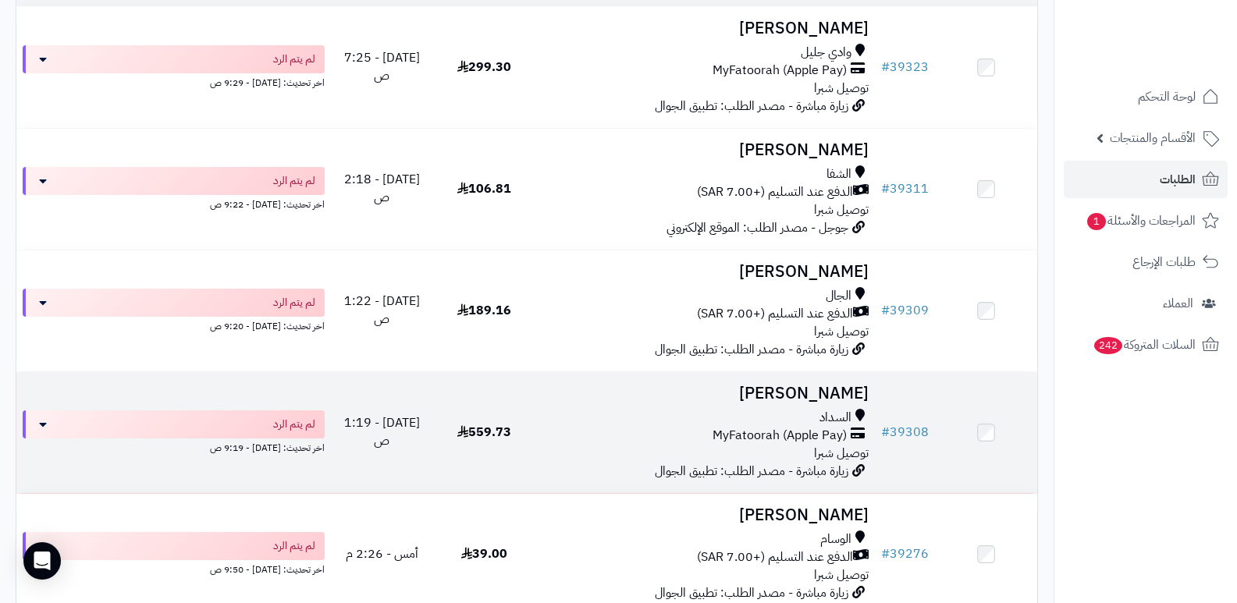
scroll to position [0, 0]
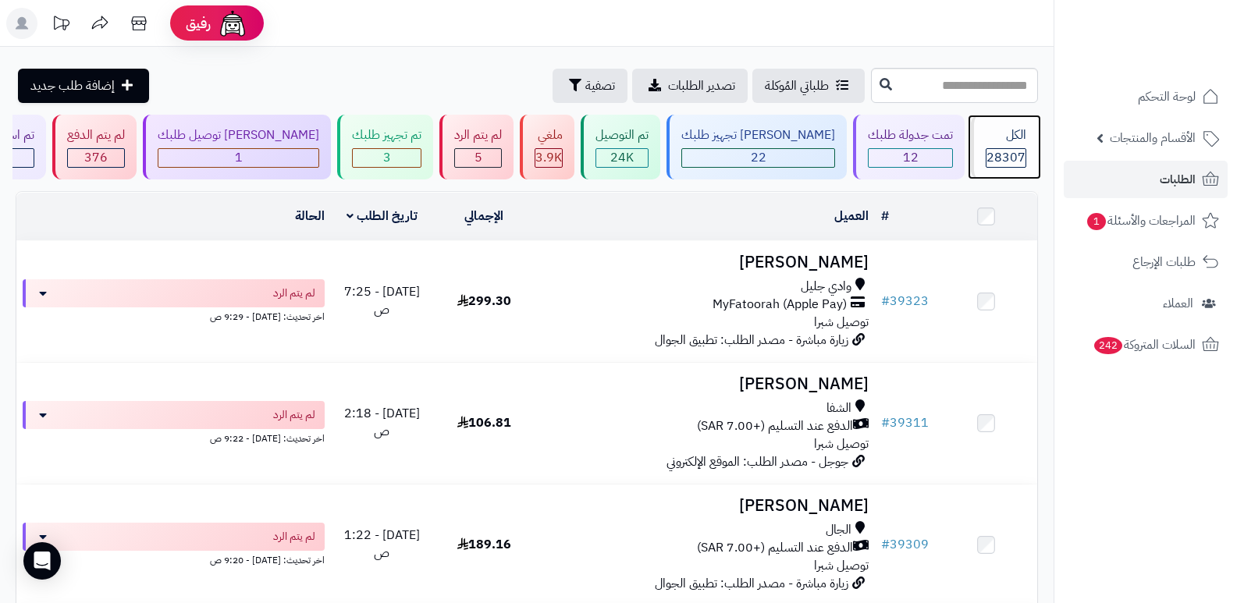
click at [974, 125] on div "الكل 28307" at bounding box center [1004, 147] width 67 height 65
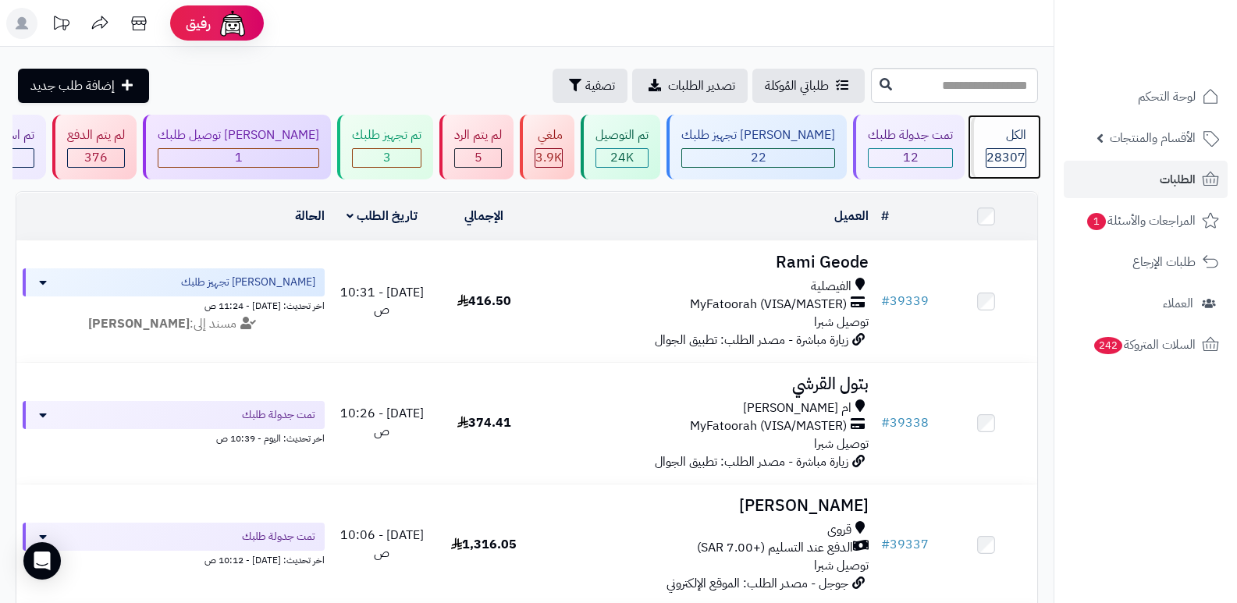
click at [994, 160] on span "28307" at bounding box center [1006, 157] width 39 height 19
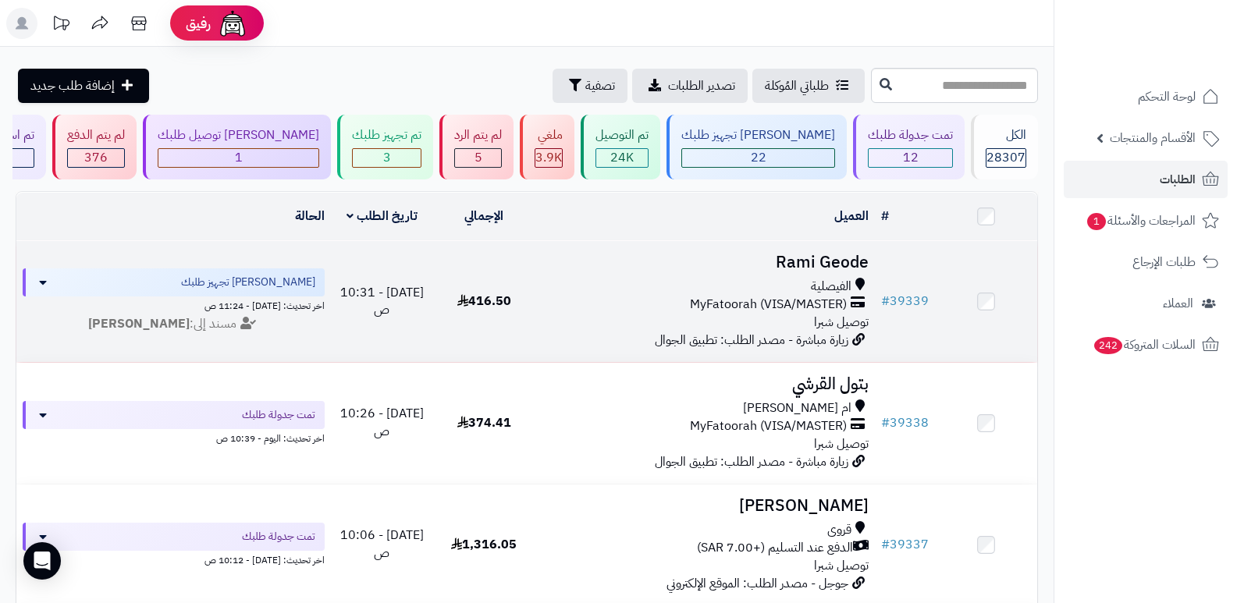
click at [819, 254] on h3 "Rami Geode" at bounding box center [706, 263] width 328 height 18
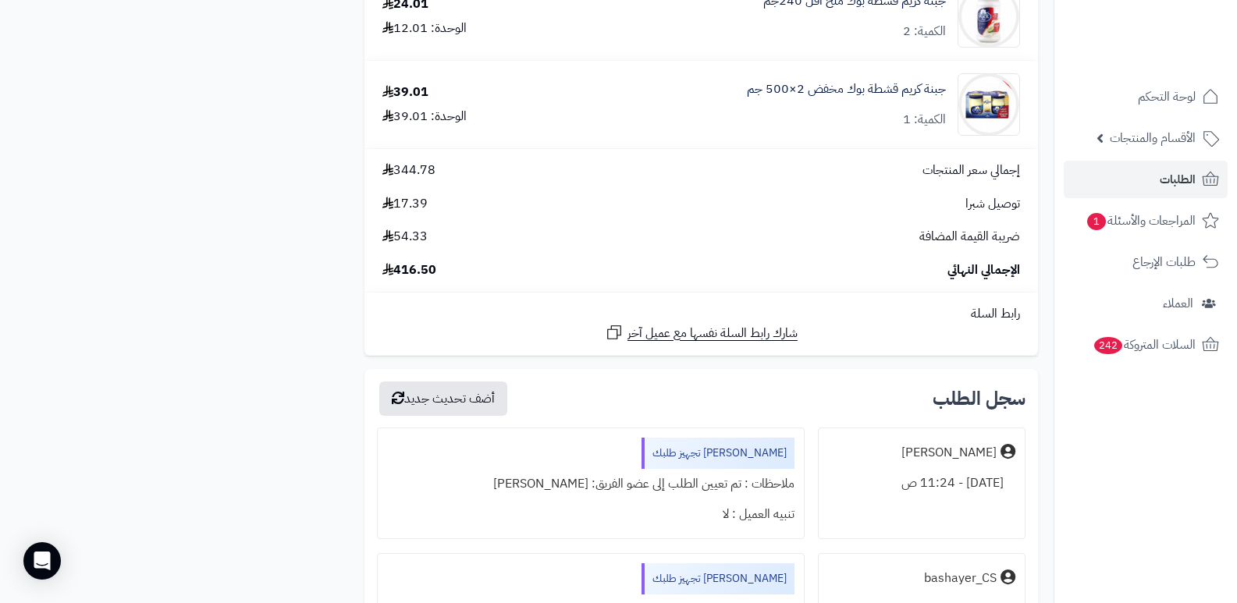
scroll to position [1171, 0]
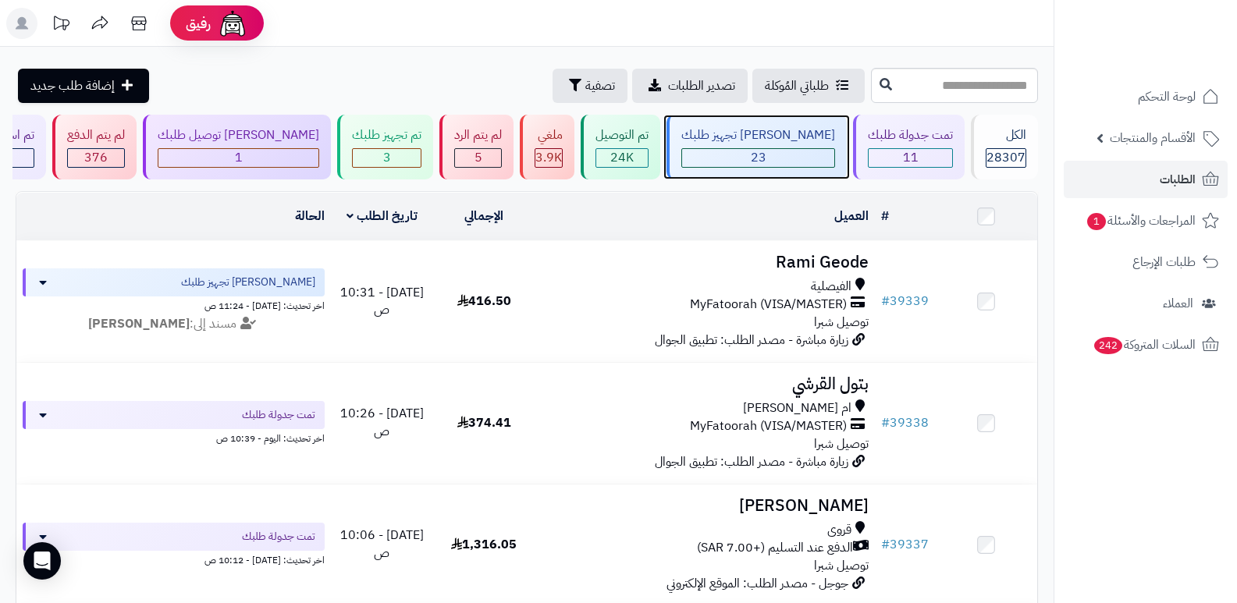
click at [764, 152] on div "23" at bounding box center [758, 158] width 152 height 18
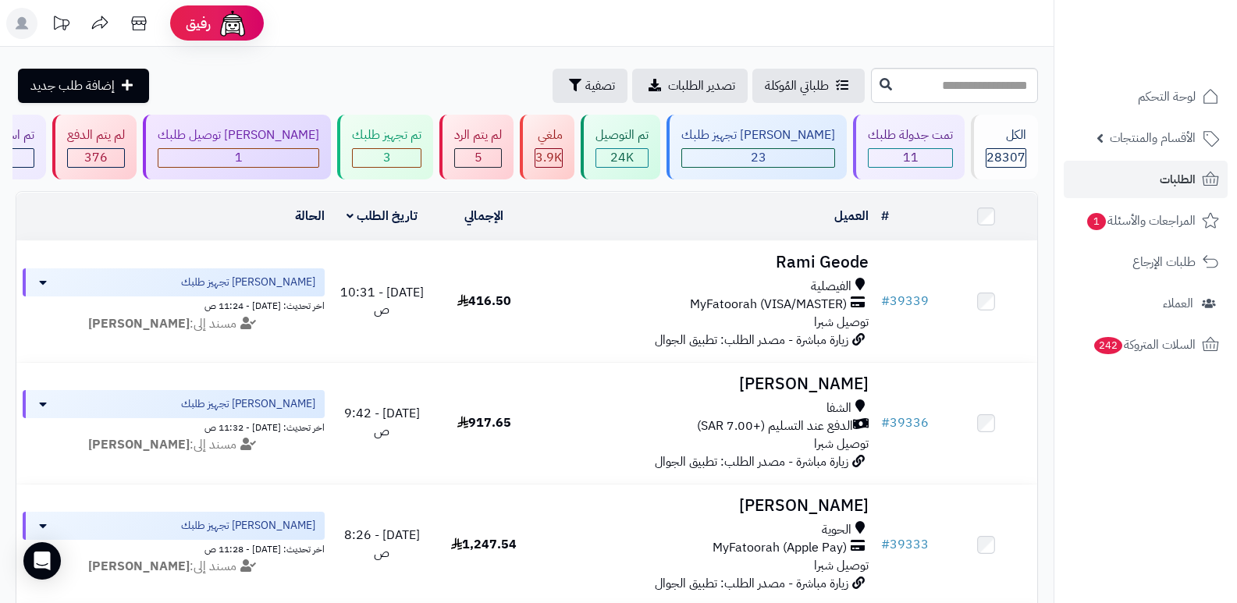
click at [1099, 507] on nav "لوحة التحكم الأقسام والمنتجات المنتجات الأقسام الماركات مواصفات المنتجات مواصفا…" at bounding box center [1145, 321] width 183 height 603
click at [1008, 148] on span "28307" at bounding box center [1006, 157] width 39 height 19
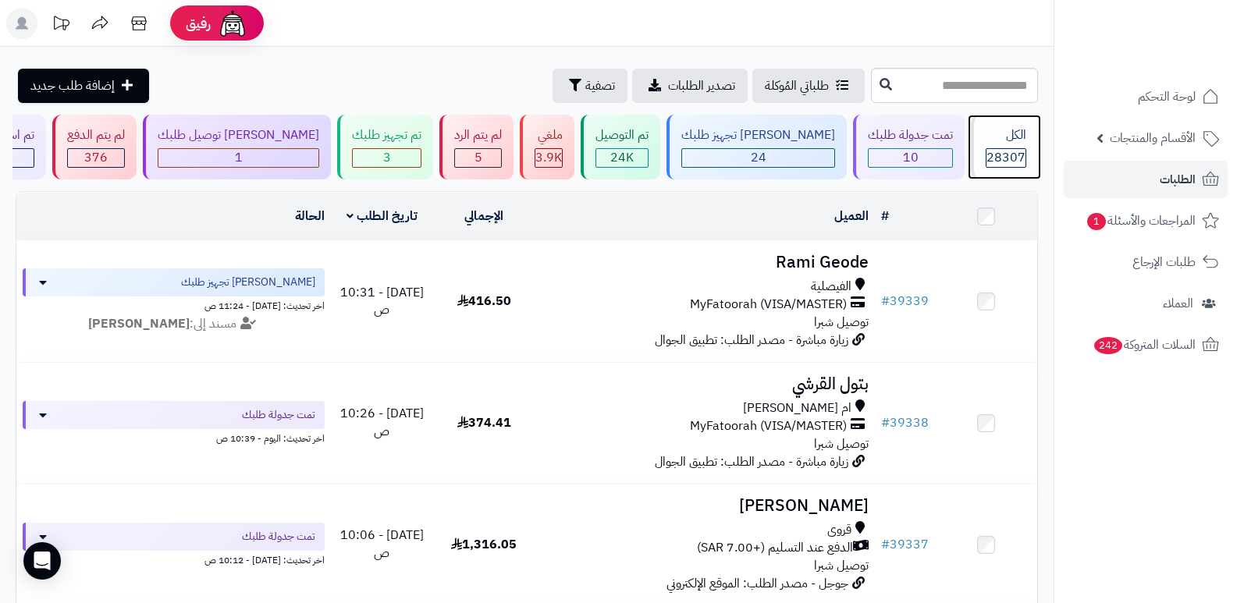
click at [988, 140] on div "الكل" at bounding box center [1006, 135] width 41 height 18
click at [977, 94] on input "text" at bounding box center [954, 85] width 167 height 35
type input "*****"
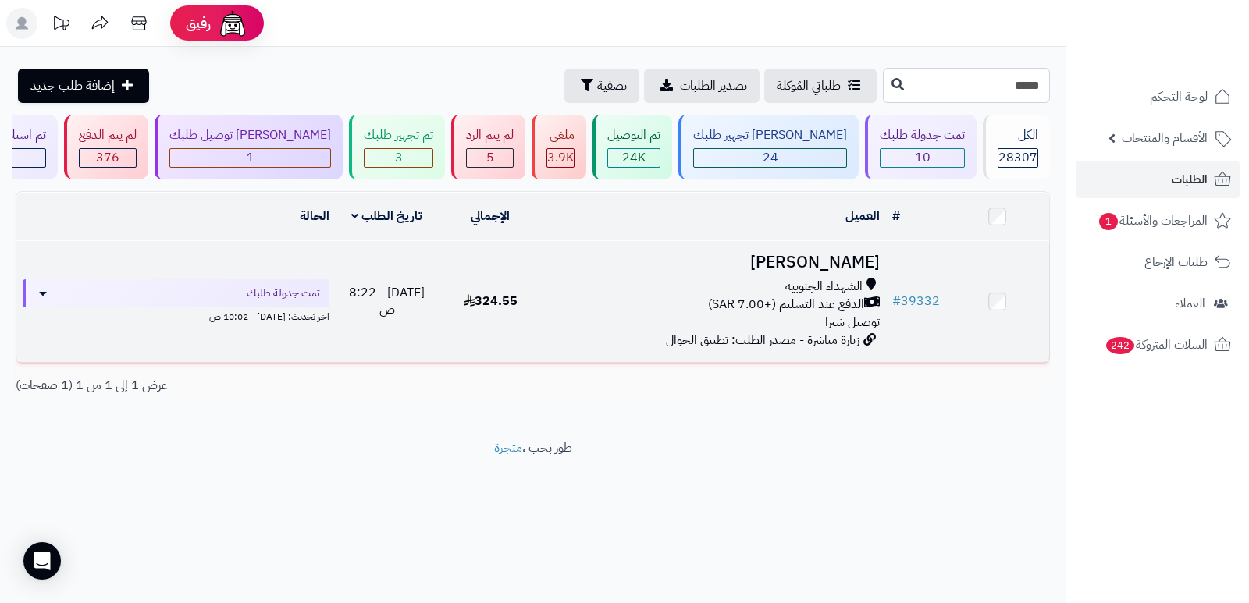
click at [830, 256] on h3 "[PERSON_NAME]" at bounding box center [714, 263] width 332 height 18
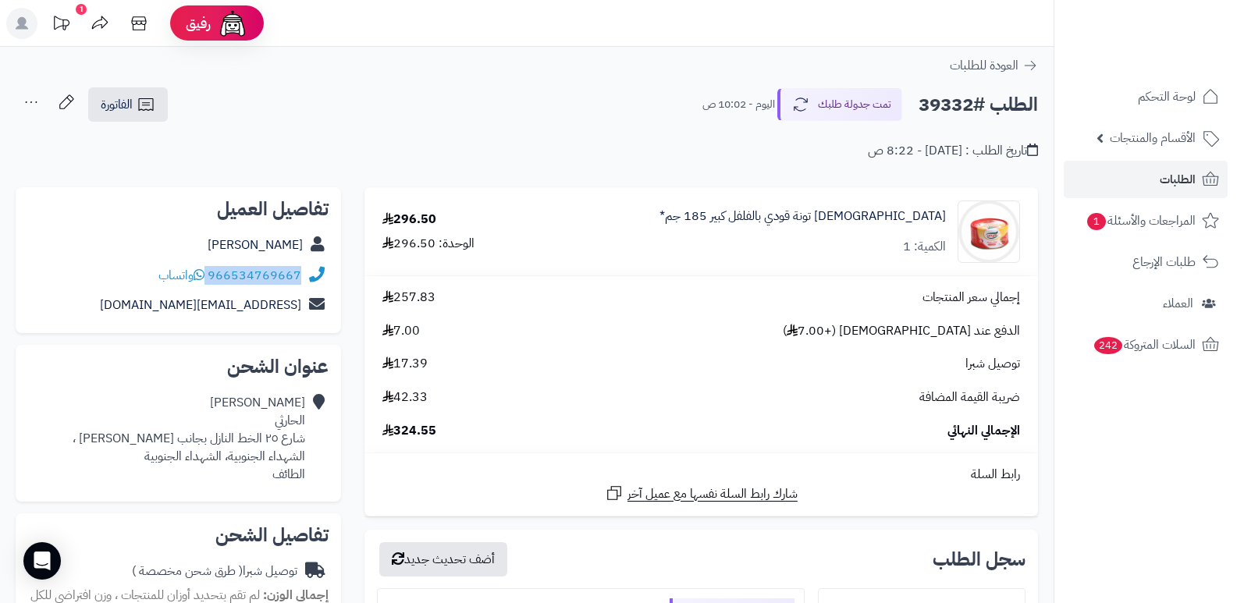
drag, startPoint x: 209, startPoint y: 276, endPoint x: 317, endPoint y: 276, distance: 107.7
click at [317, 276] on div "966534769667 واتساب" at bounding box center [178, 276] width 300 height 30
copy div "966534769667"
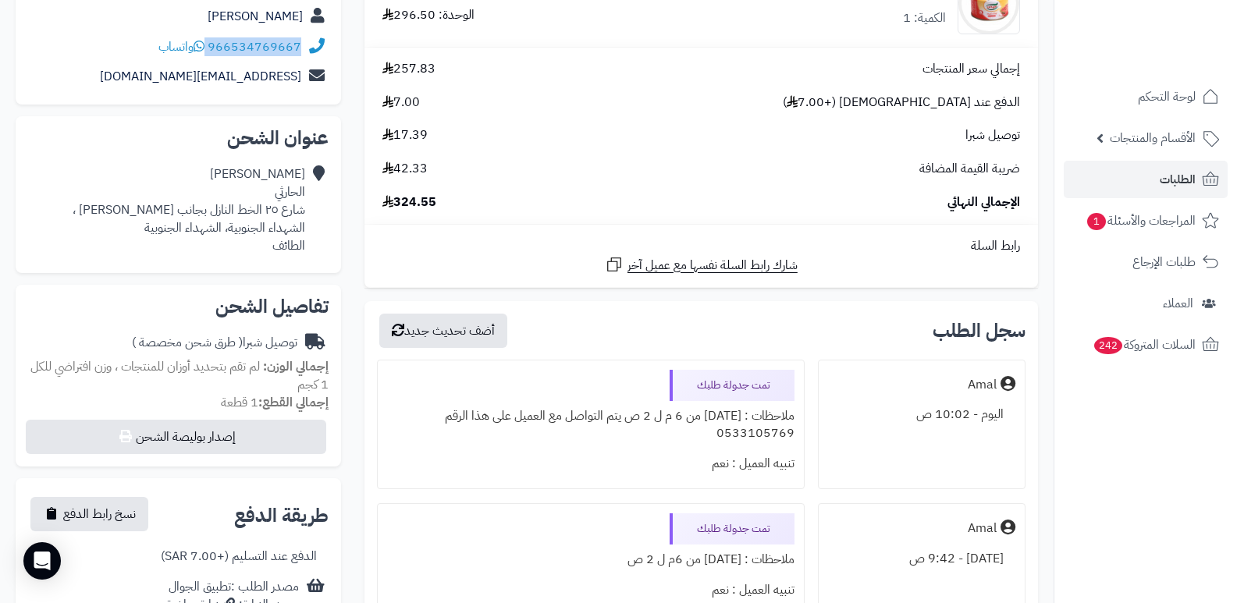
scroll to position [312, 0]
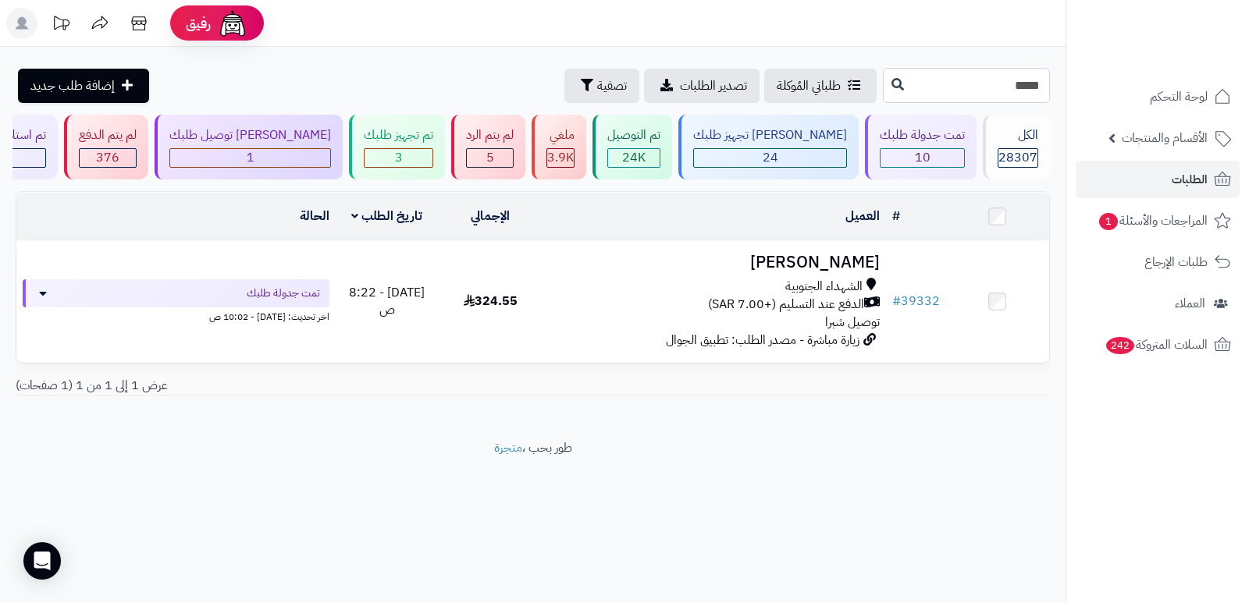
click at [1015, 85] on input "*****" at bounding box center [966, 85] width 167 height 35
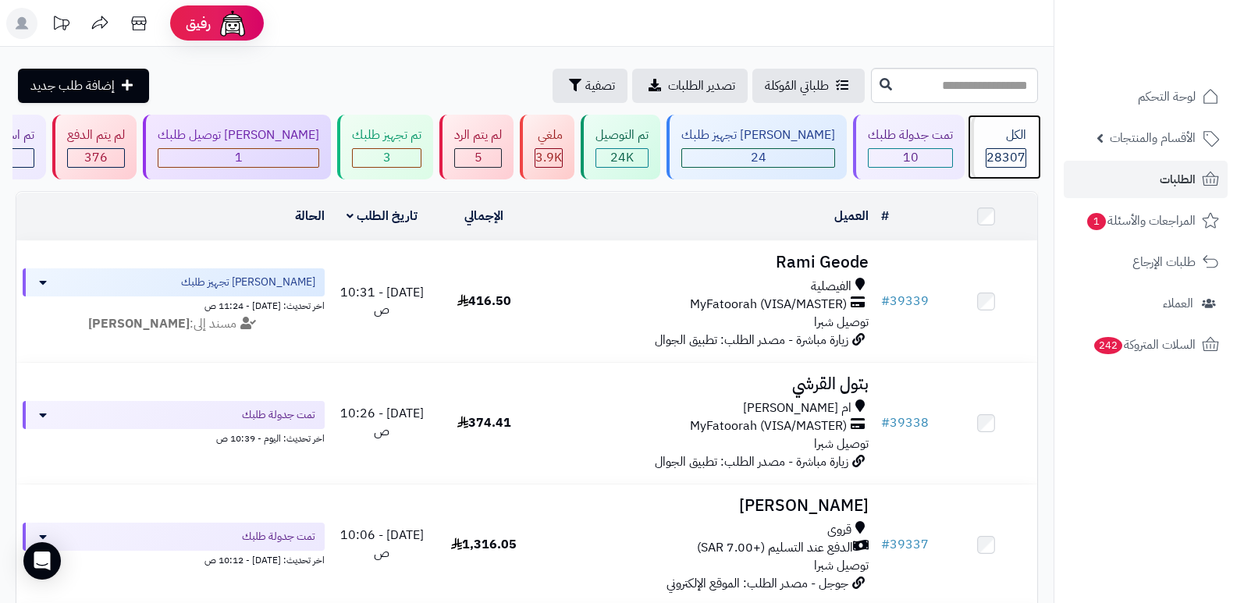
click at [994, 159] on span "28307" at bounding box center [1006, 157] width 39 height 19
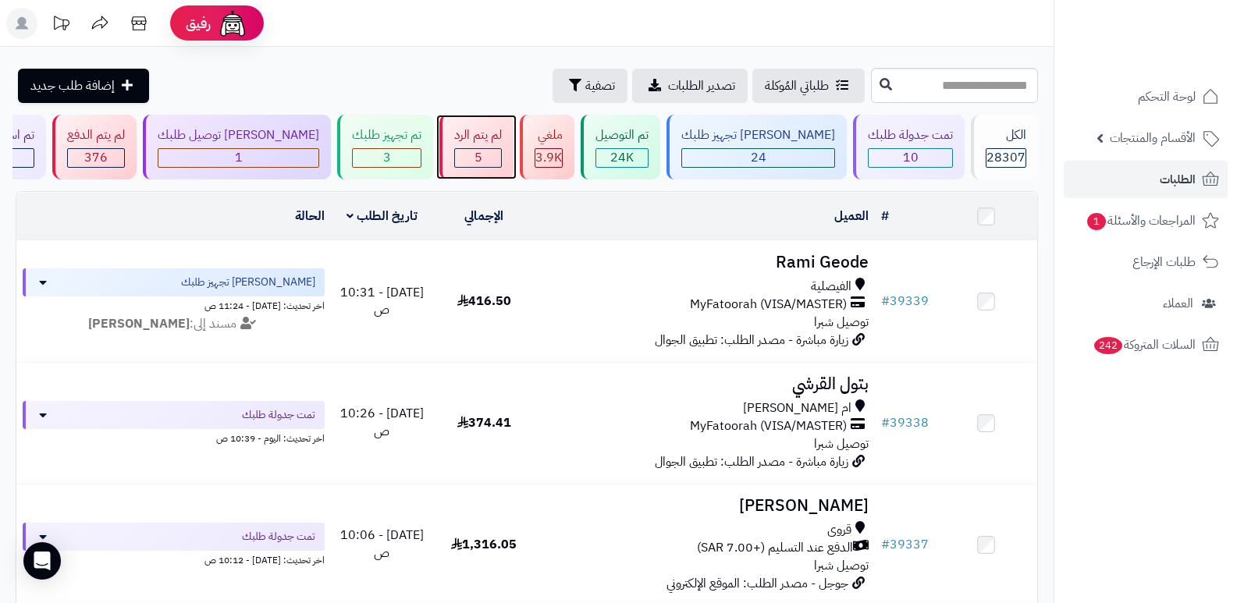
click at [500, 155] on div "5" at bounding box center [478, 158] width 46 height 18
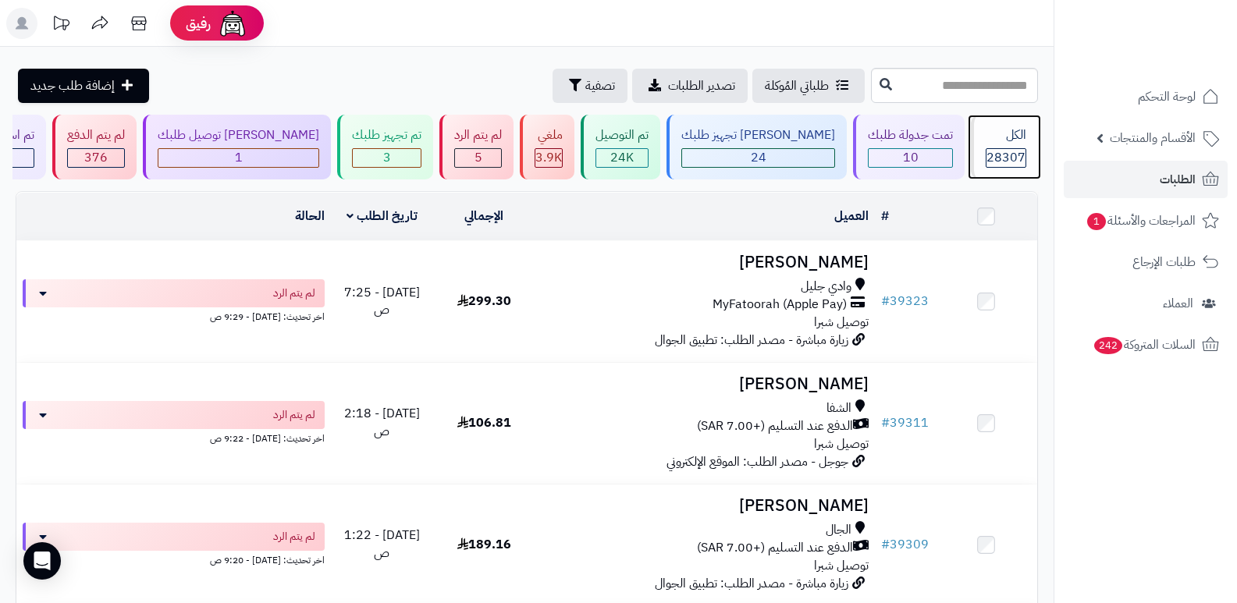
click at [1001, 162] on span "28307" at bounding box center [1006, 157] width 39 height 19
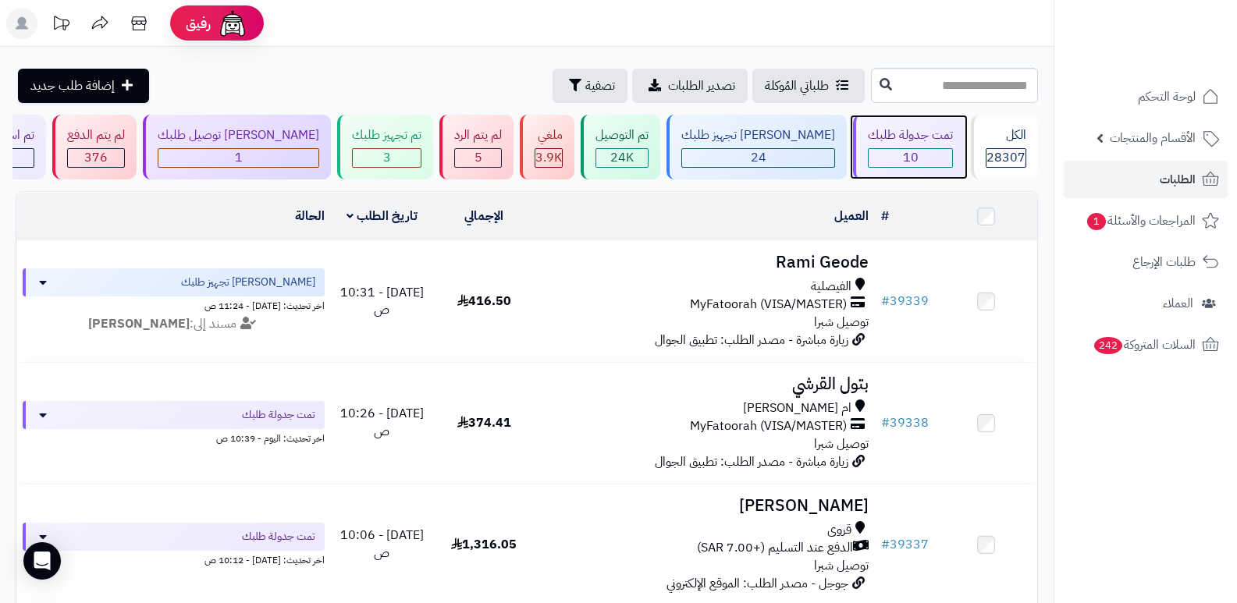
click at [891, 153] on div "10" at bounding box center [911, 158] width 84 height 18
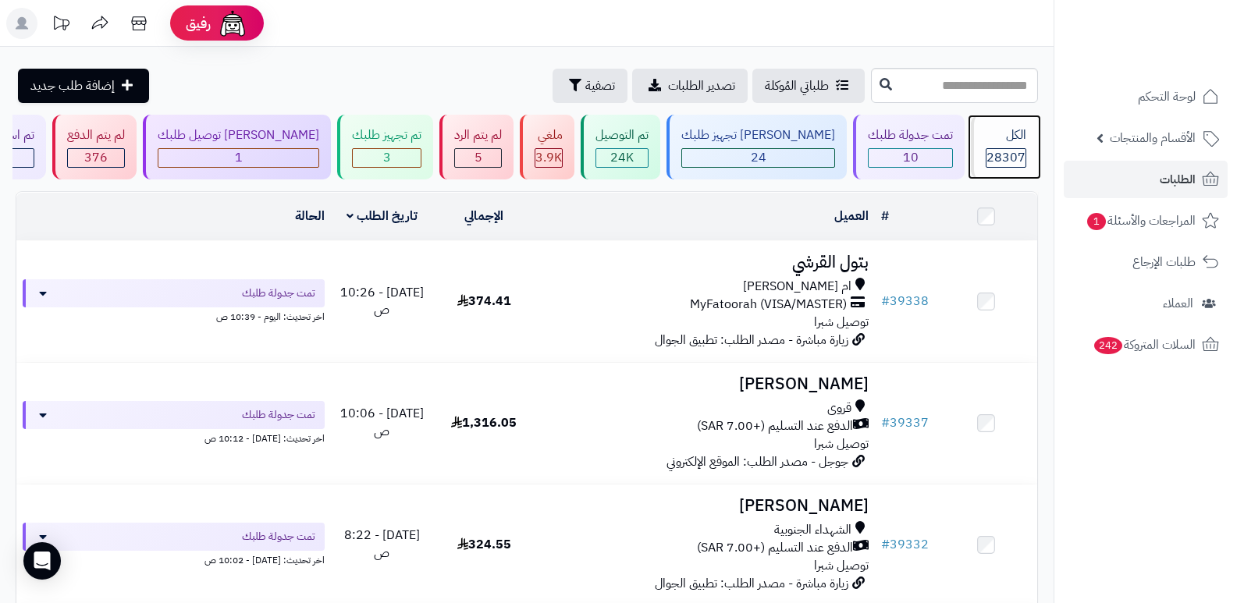
click at [1004, 145] on div "الكل 28307" at bounding box center [1004, 147] width 67 height 65
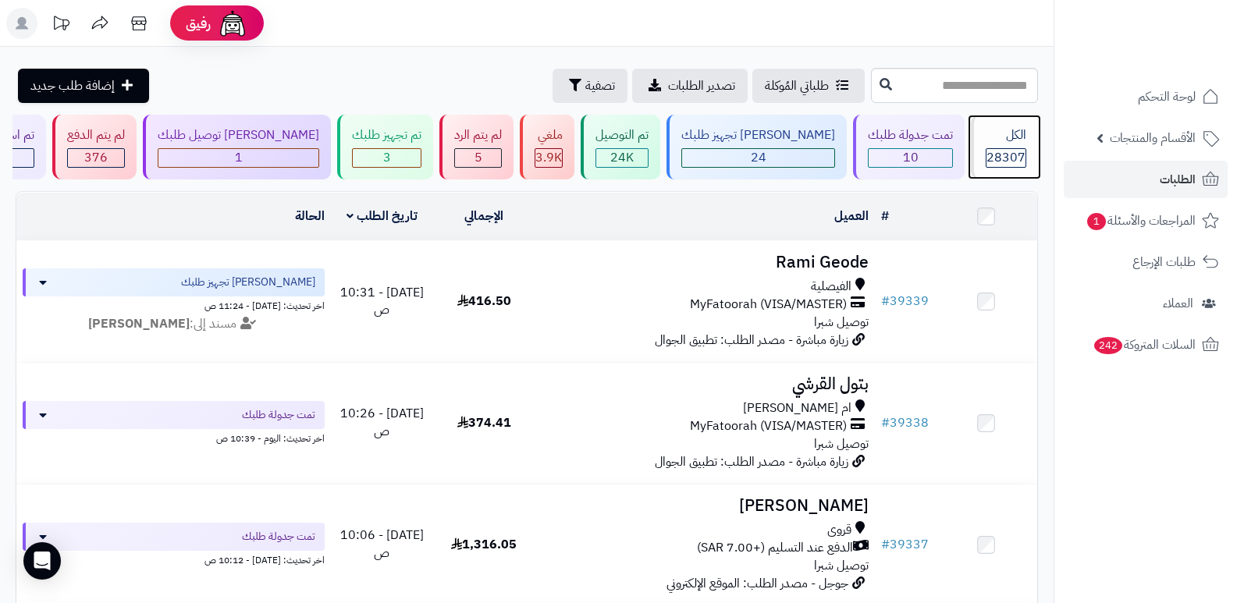
click at [1003, 143] on div "الكل" at bounding box center [1006, 135] width 41 height 18
click at [1020, 147] on div "الكل 28307" at bounding box center [1004, 147] width 67 height 65
click at [987, 92] on input "text" at bounding box center [954, 85] width 167 height 35
type input "*****"
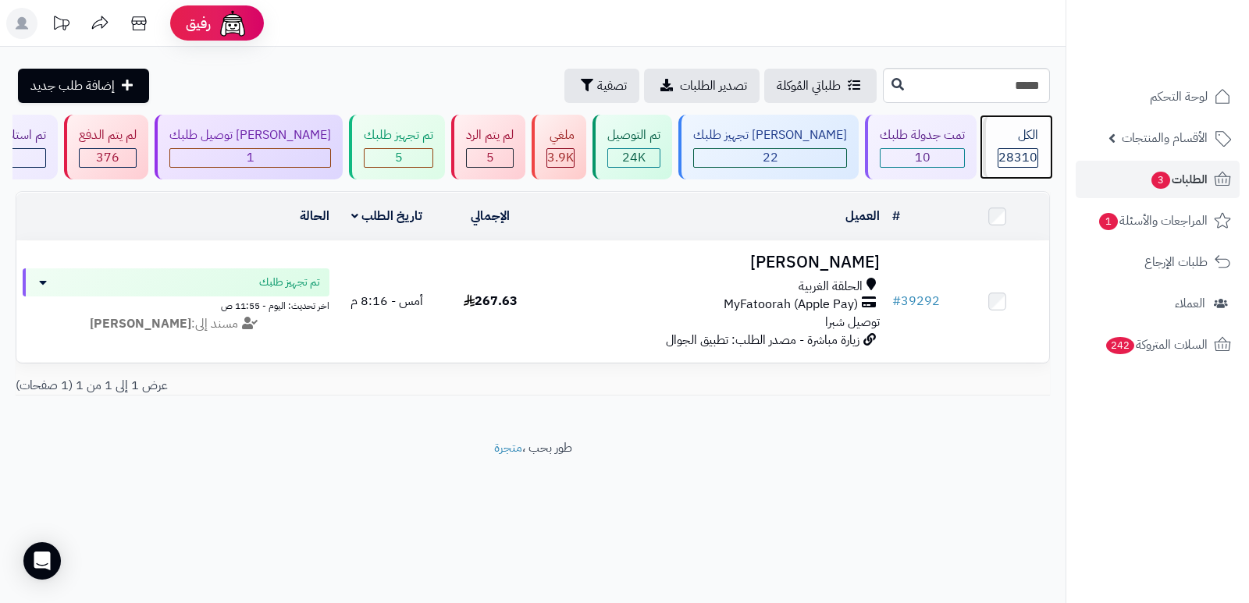
click at [1016, 149] on span "28310" at bounding box center [1017, 157] width 39 height 19
click at [1004, 74] on input "*****" at bounding box center [966, 85] width 167 height 35
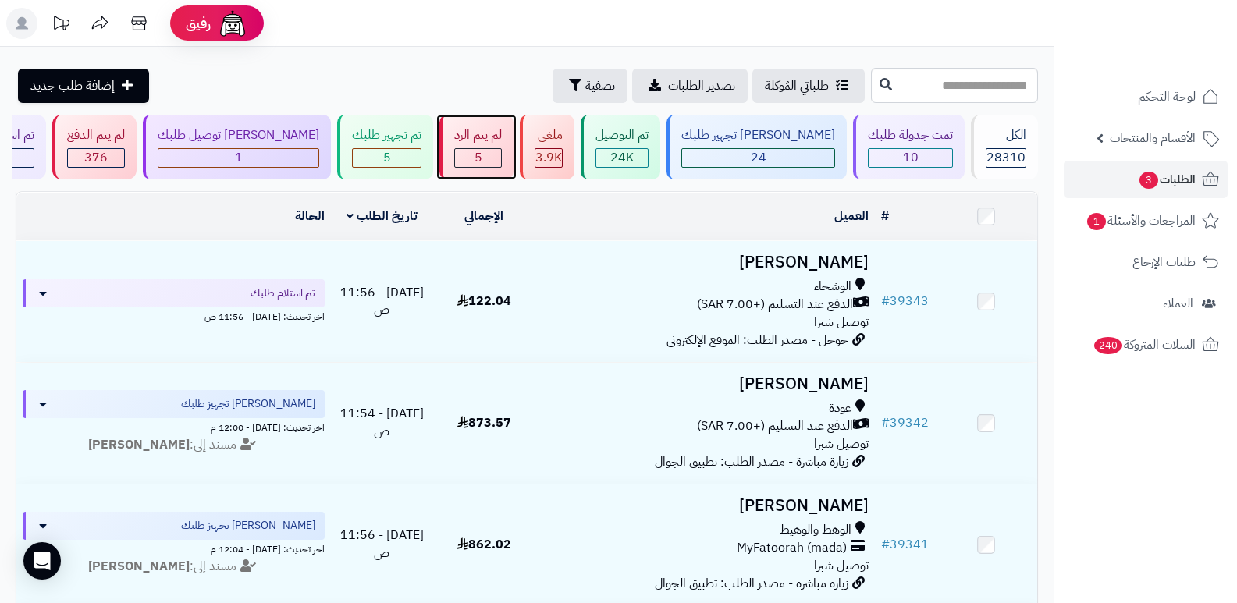
click at [501, 156] on div "5" at bounding box center [478, 158] width 46 height 18
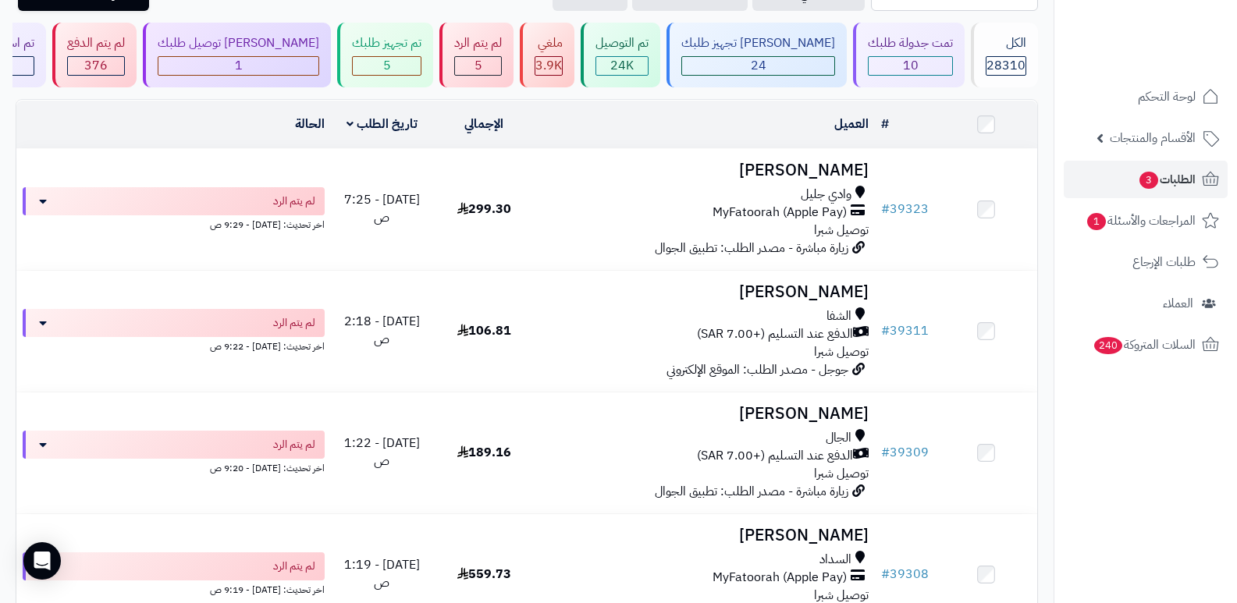
scroll to position [86, 0]
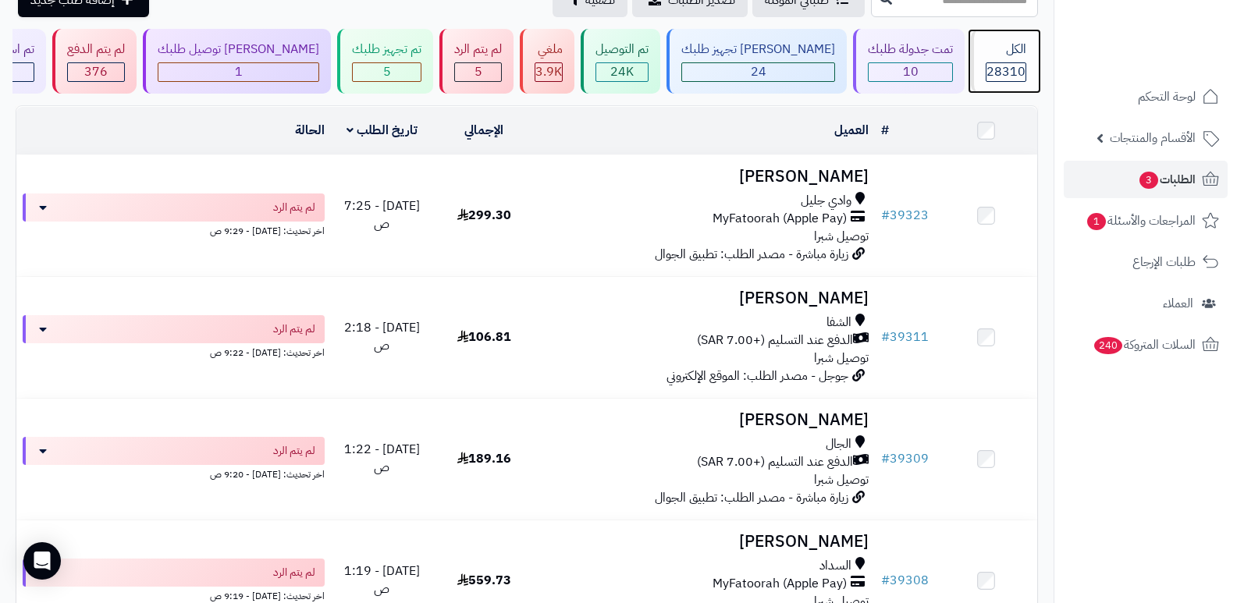
click at [997, 42] on div "الكل" at bounding box center [1006, 50] width 41 height 18
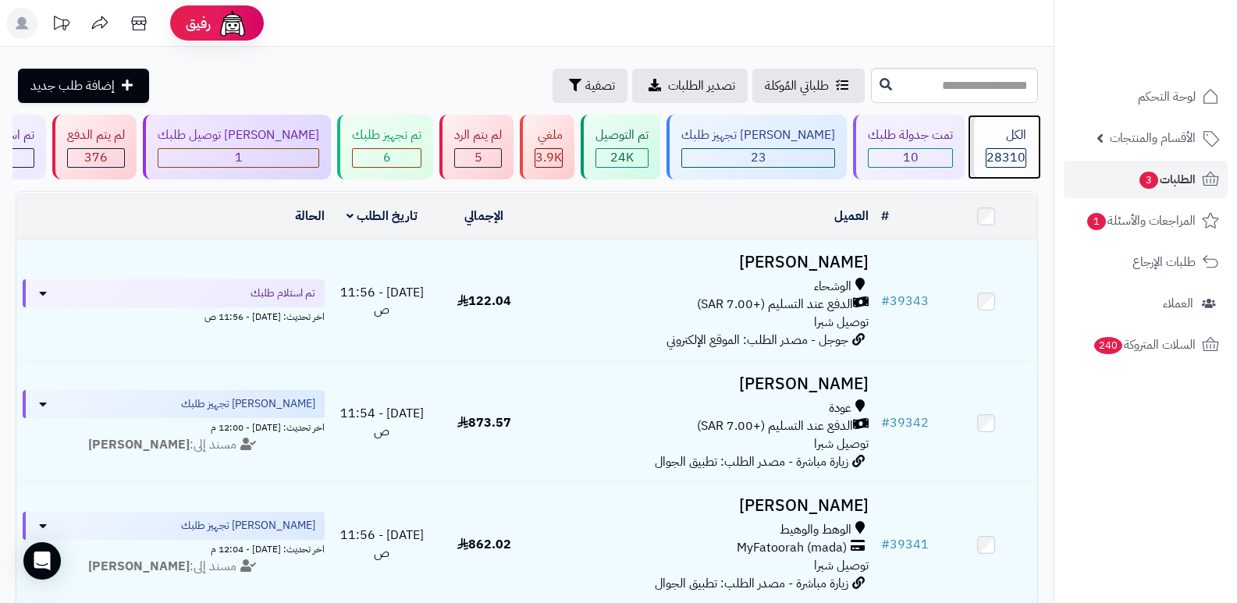
click at [990, 144] on div "الكل 28310" at bounding box center [1004, 147] width 67 height 65
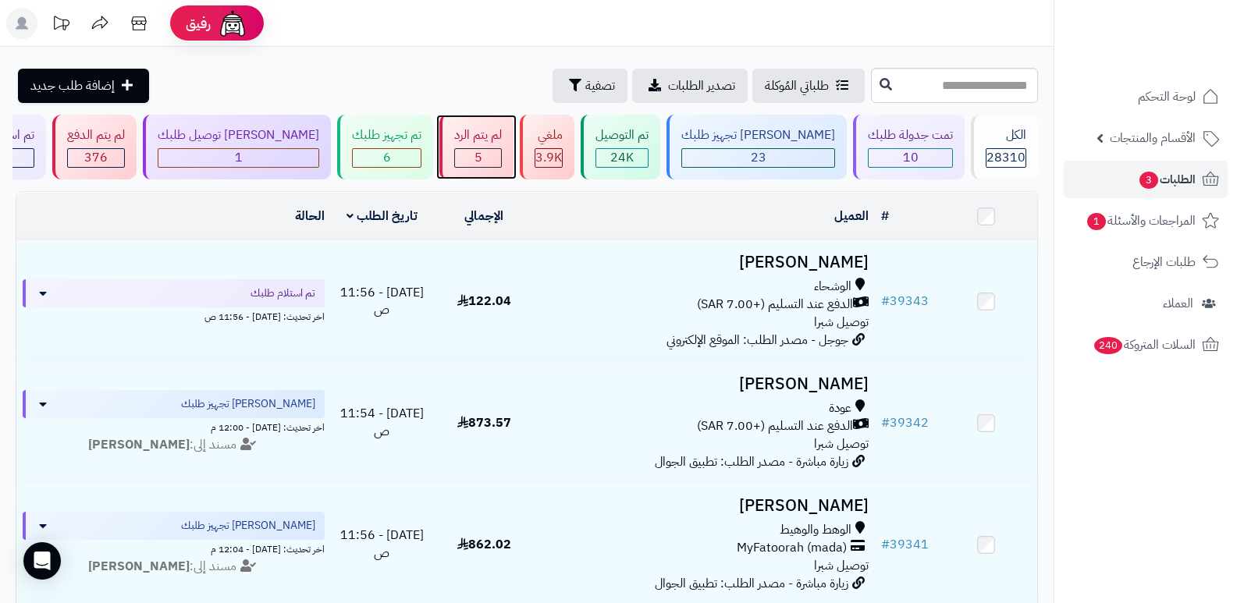
click at [514, 169] on div "لم يتم الرد 5" at bounding box center [476, 147] width 74 height 65
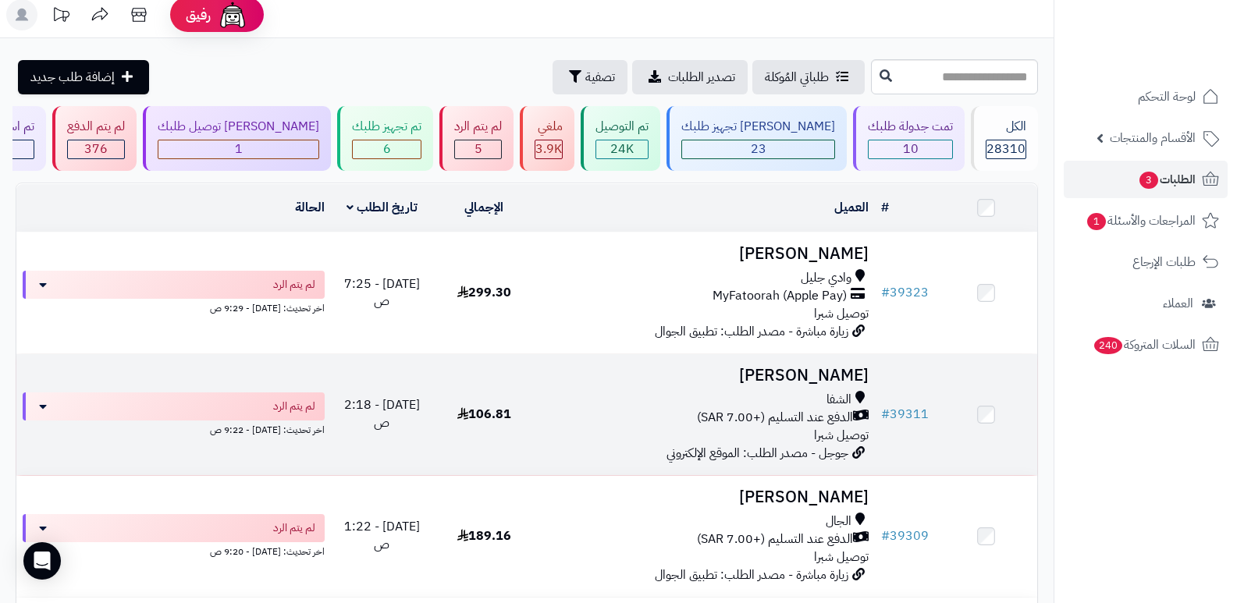
scroll to position [8, 0]
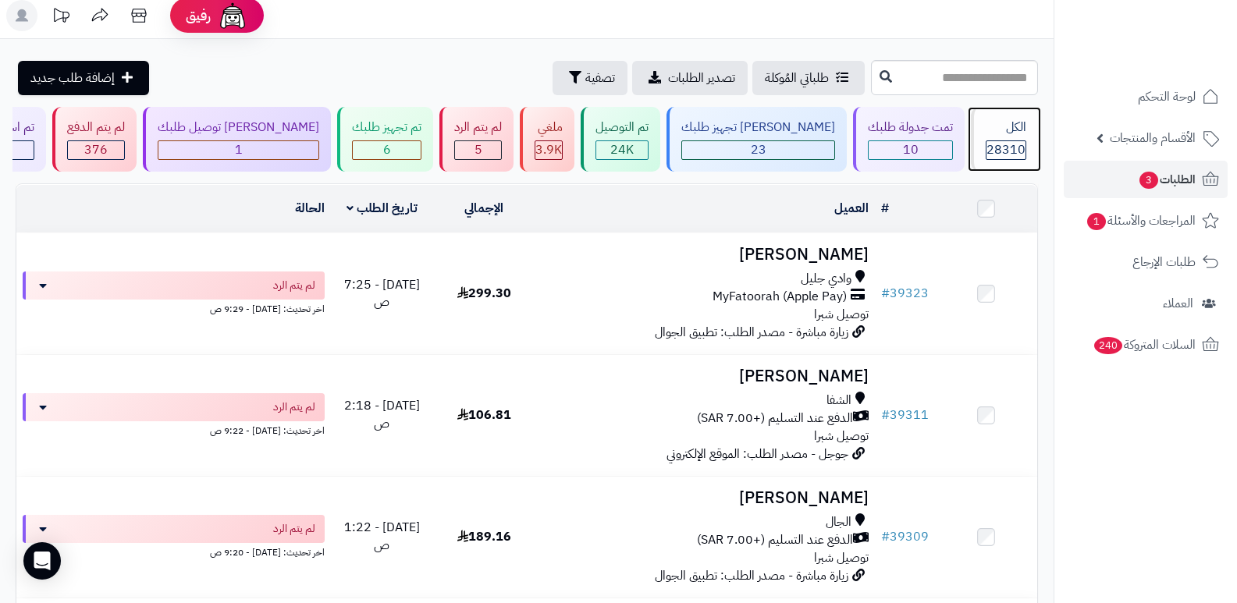
click at [1001, 129] on div "الكل" at bounding box center [1006, 128] width 41 height 18
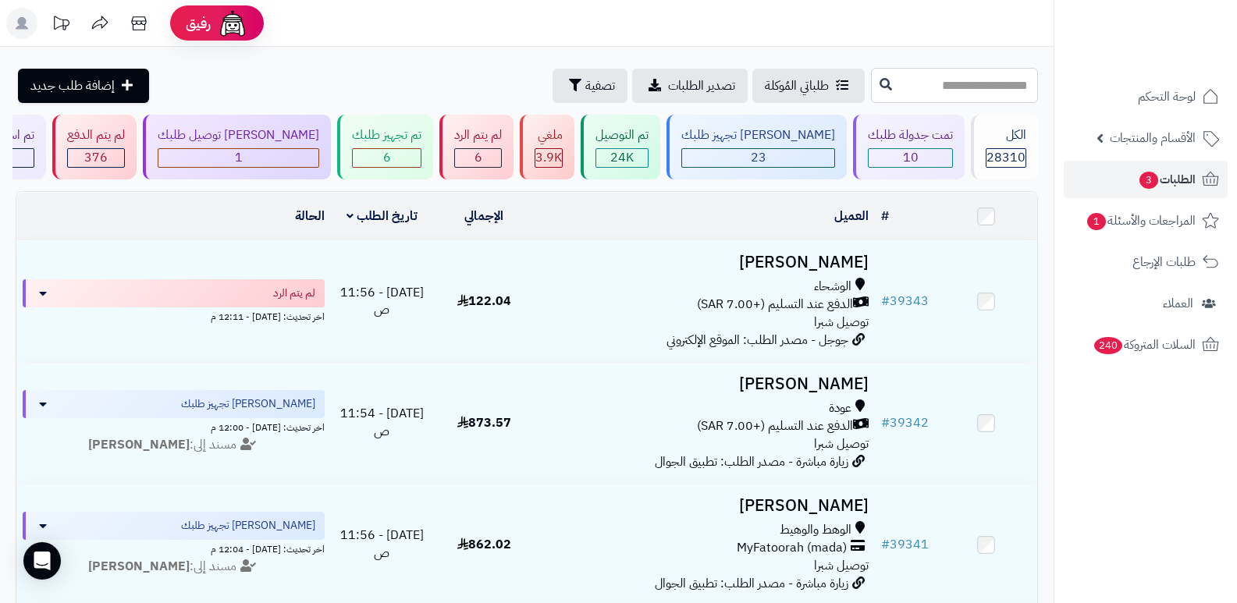
click at [980, 94] on input "text" at bounding box center [954, 85] width 167 height 35
type input "*****"
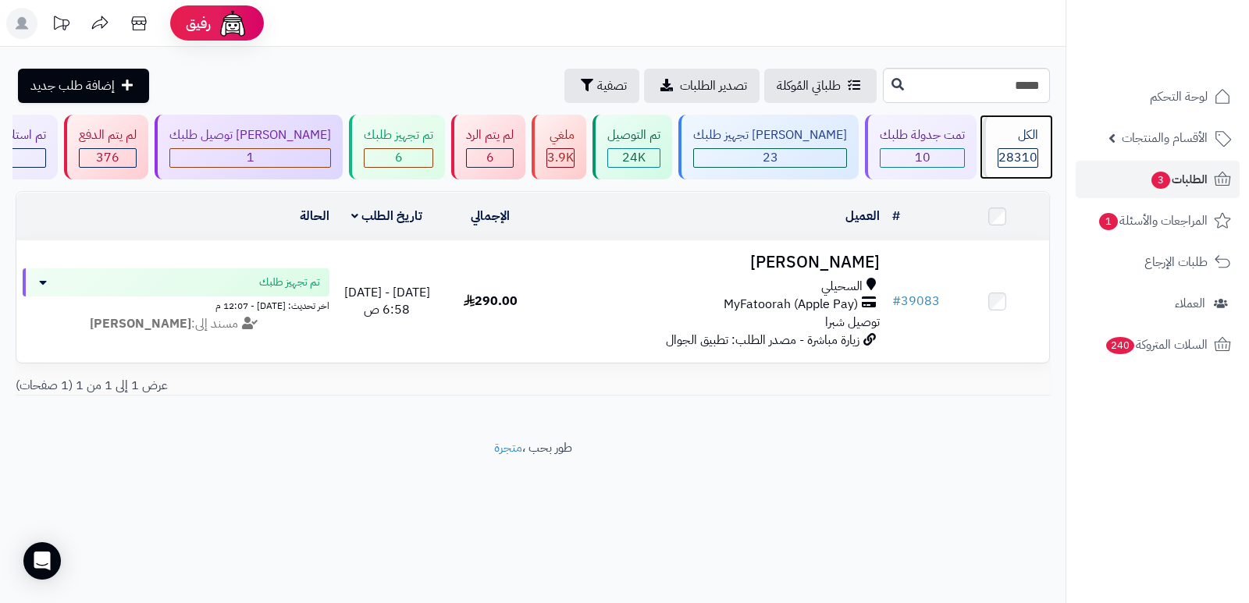
click at [1011, 145] on div "الكل 28310" at bounding box center [1016, 147] width 67 height 65
click at [393, 145] on div "تم تجهيز طلبك 7" at bounding box center [397, 147] width 96 height 65
click at [513, 150] on div "6" at bounding box center [490, 158] width 46 height 18
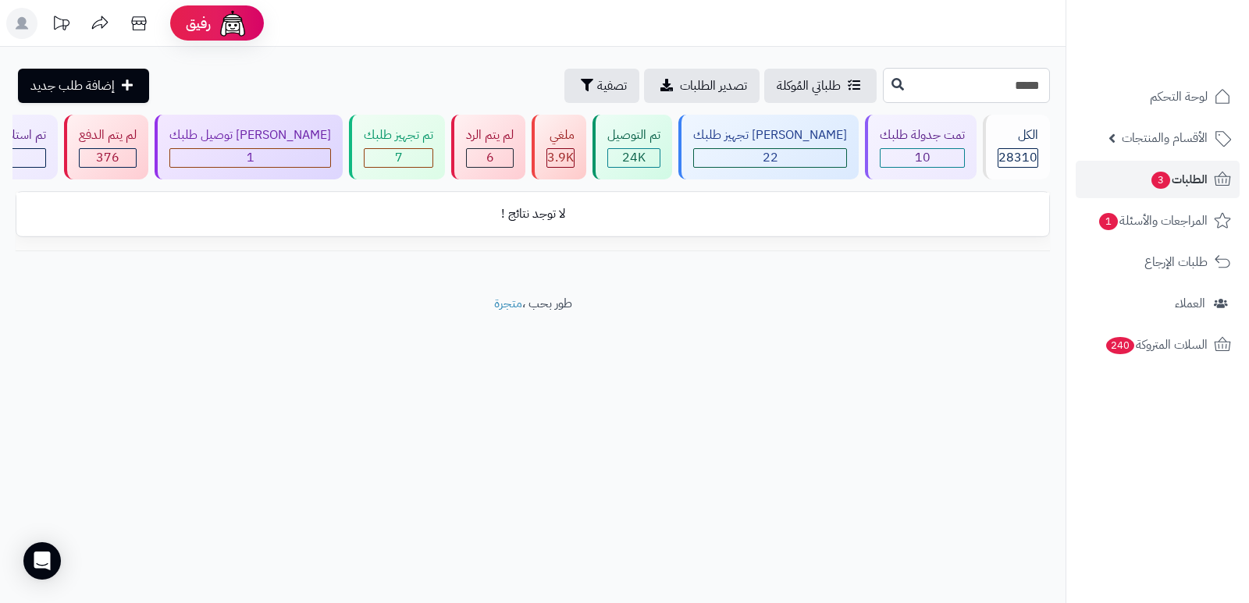
click at [1042, 84] on input "*****" at bounding box center [966, 85] width 167 height 35
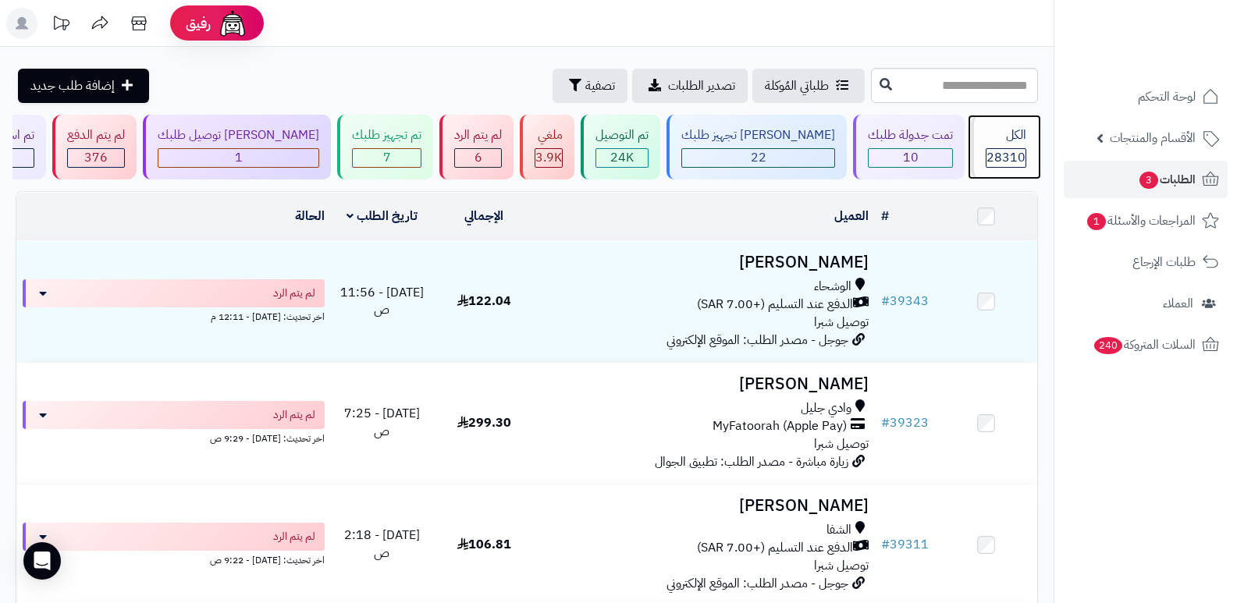
click at [1015, 139] on div "الكل" at bounding box center [1006, 135] width 41 height 18
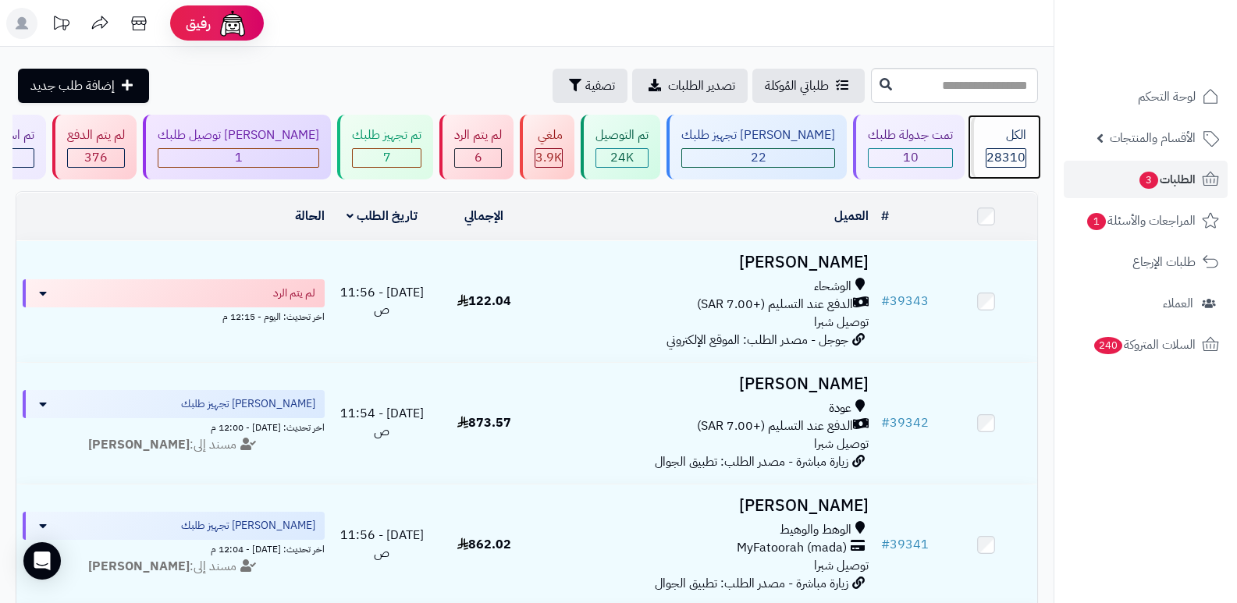
click at [1006, 131] on div "الكل" at bounding box center [1006, 135] width 41 height 18
click at [1022, 138] on div "الكل" at bounding box center [1006, 135] width 41 height 18
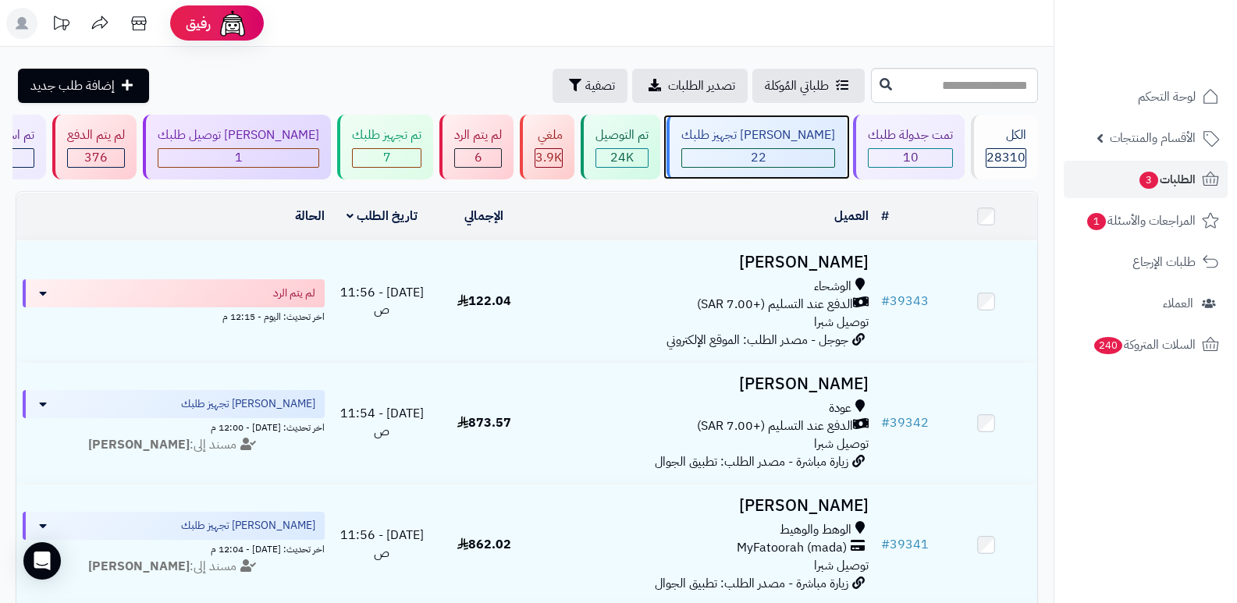
click at [809, 145] on div "جاري تجهيز طلبك 22" at bounding box center [757, 147] width 180 height 65
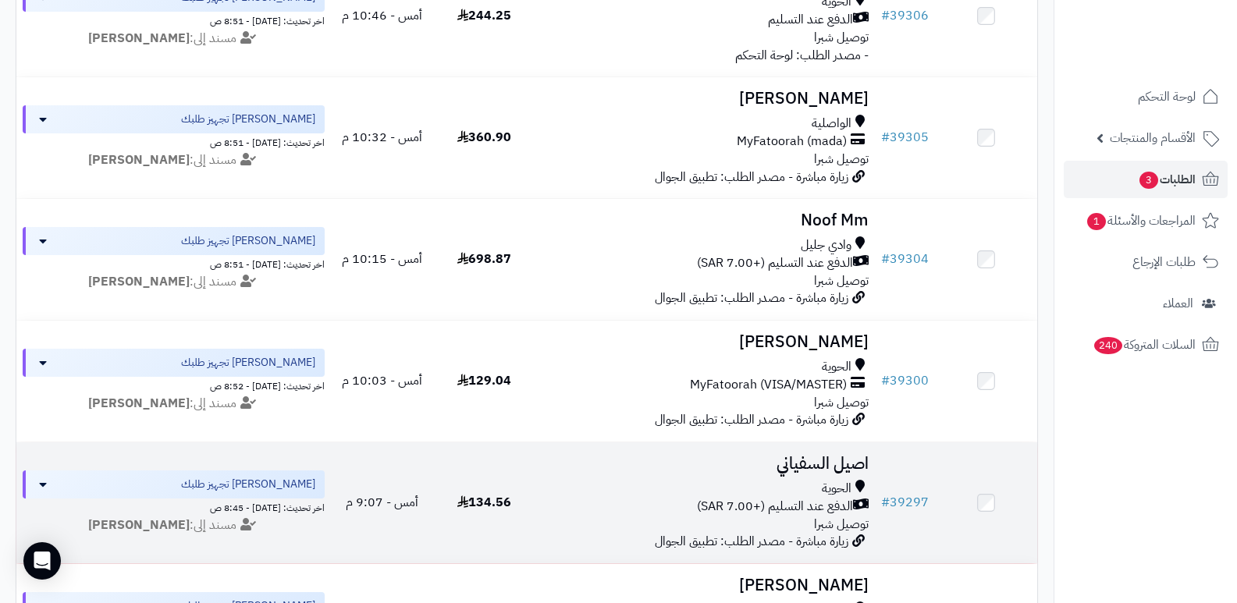
scroll to position [1699, 0]
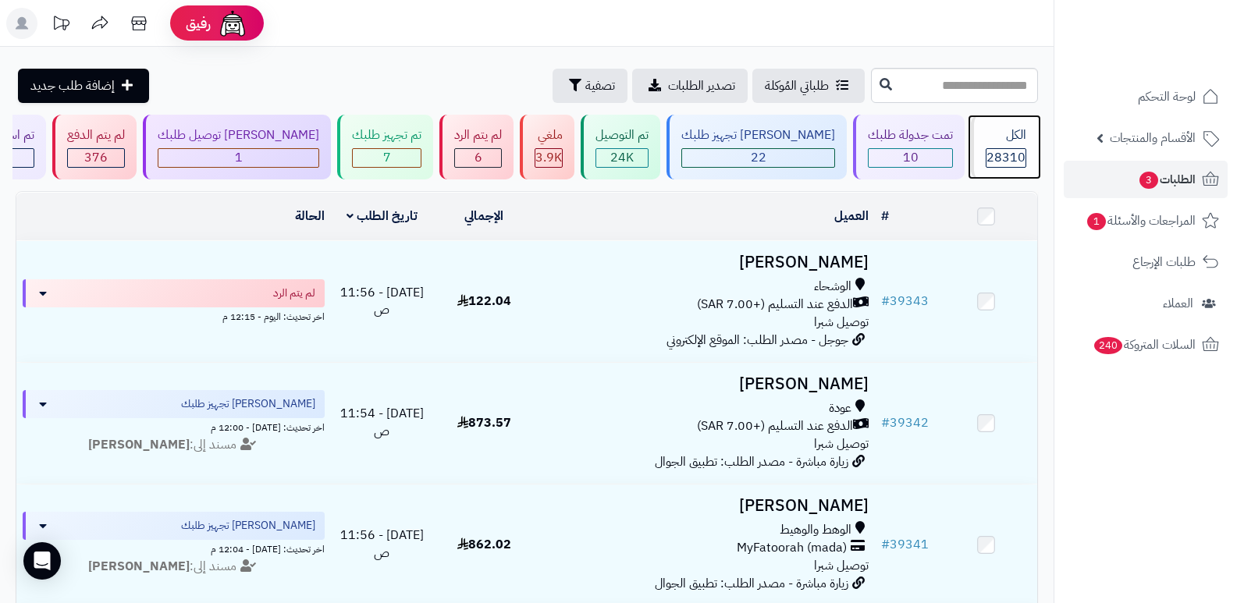
click at [1019, 141] on div "الكل" at bounding box center [1006, 135] width 41 height 18
click at [1149, 176] on span "3" at bounding box center [1149, 180] width 20 height 19
click at [994, 142] on div "الكل" at bounding box center [1006, 135] width 41 height 18
click at [1118, 489] on nav "لوحة التحكم الأقسام والمنتجات المنتجات الأقسام الماركات مواصفات المنتجات مواصفا…" at bounding box center [1145, 321] width 183 height 603
click at [999, 156] on span "28310" at bounding box center [1006, 157] width 39 height 19
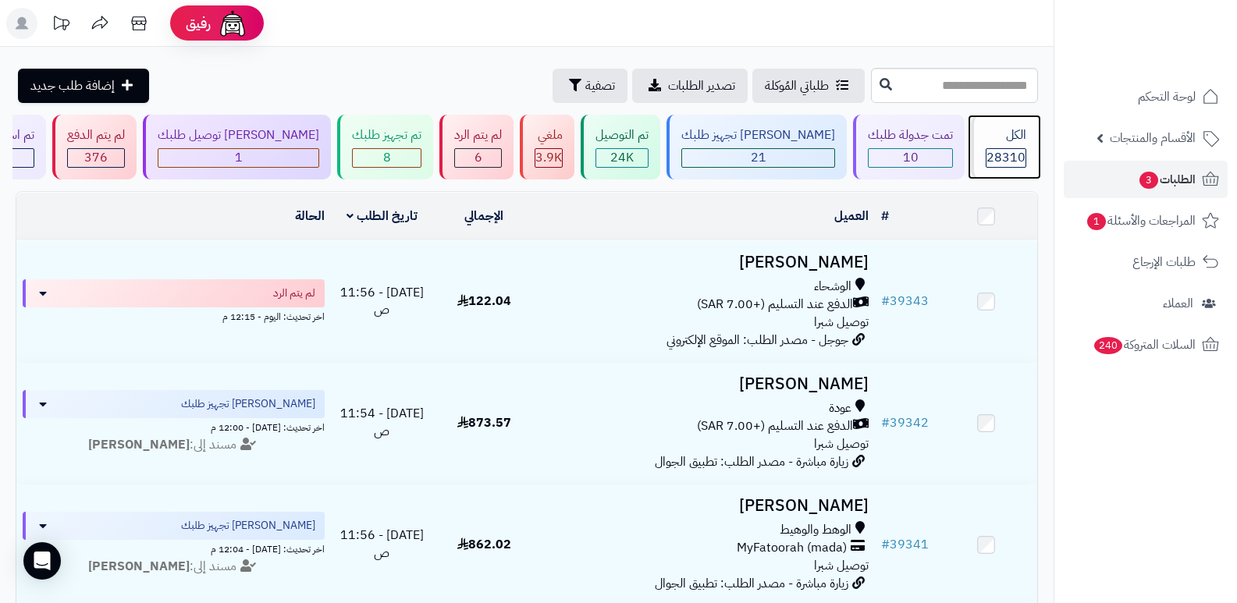
click at [1004, 154] on span "28310" at bounding box center [1006, 157] width 39 height 19
click at [1012, 141] on div "الكل" at bounding box center [1006, 135] width 41 height 18
click at [998, 81] on input "text" at bounding box center [954, 85] width 167 height 35
type input "*****"
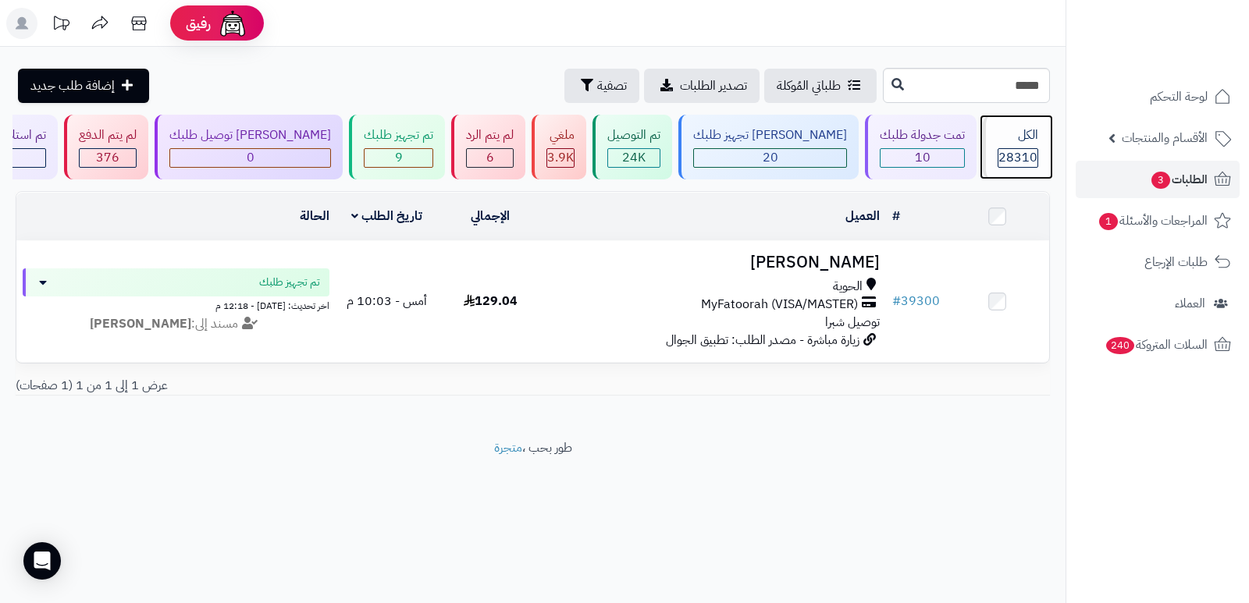
click at [1019, 146] on div "الكل 28310" at bounding box center [1016, 147] width 67 height 65
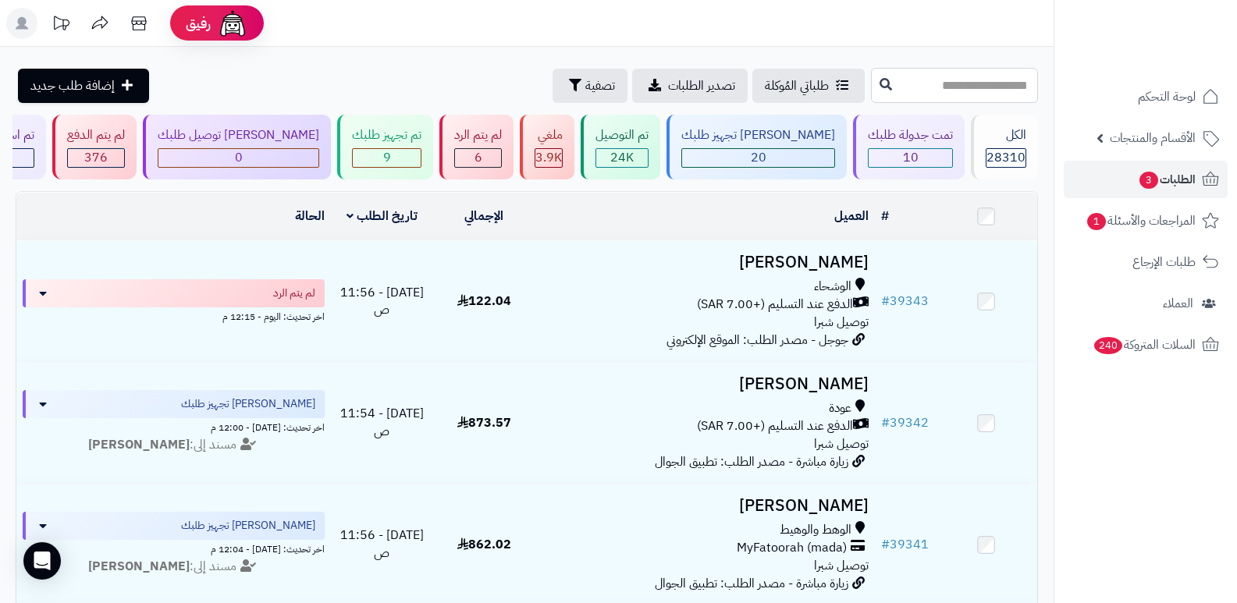
click at [990, 74] on input "text" at bounding box center [954, 85] width 167 height 35
type input "*****"
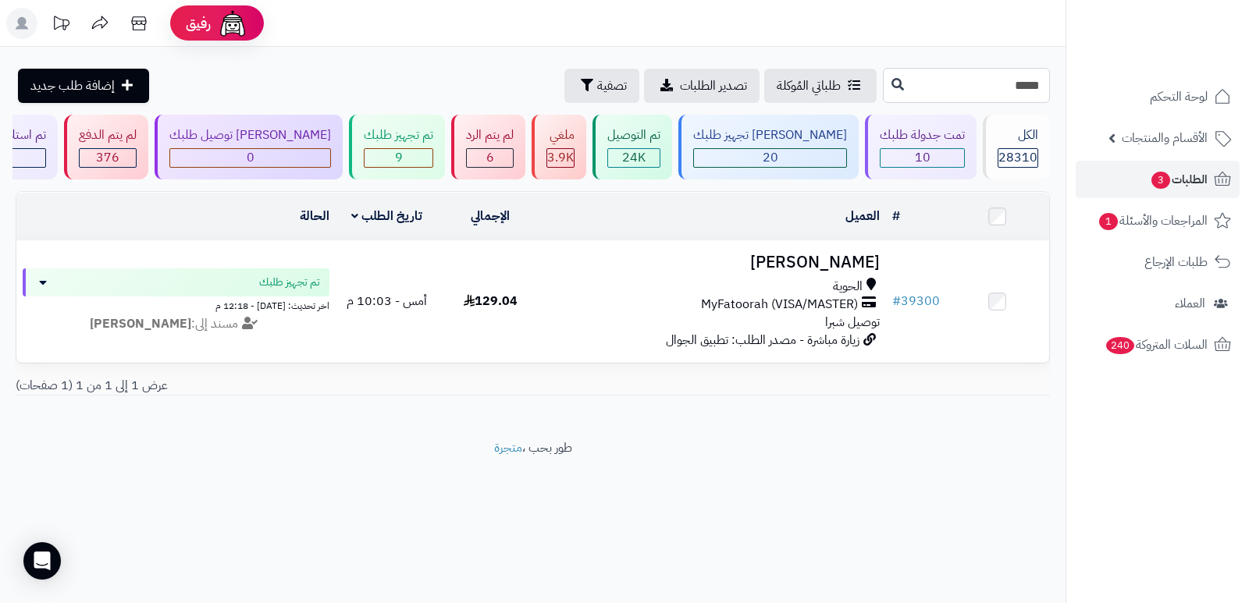
click at [1034, 87] on input "*****" at bounding box center [966, 85] width 167 height 35
type input "*****"
click at [962, 93] on input "*****" at bounding box center [966, 85] width 167 height 35
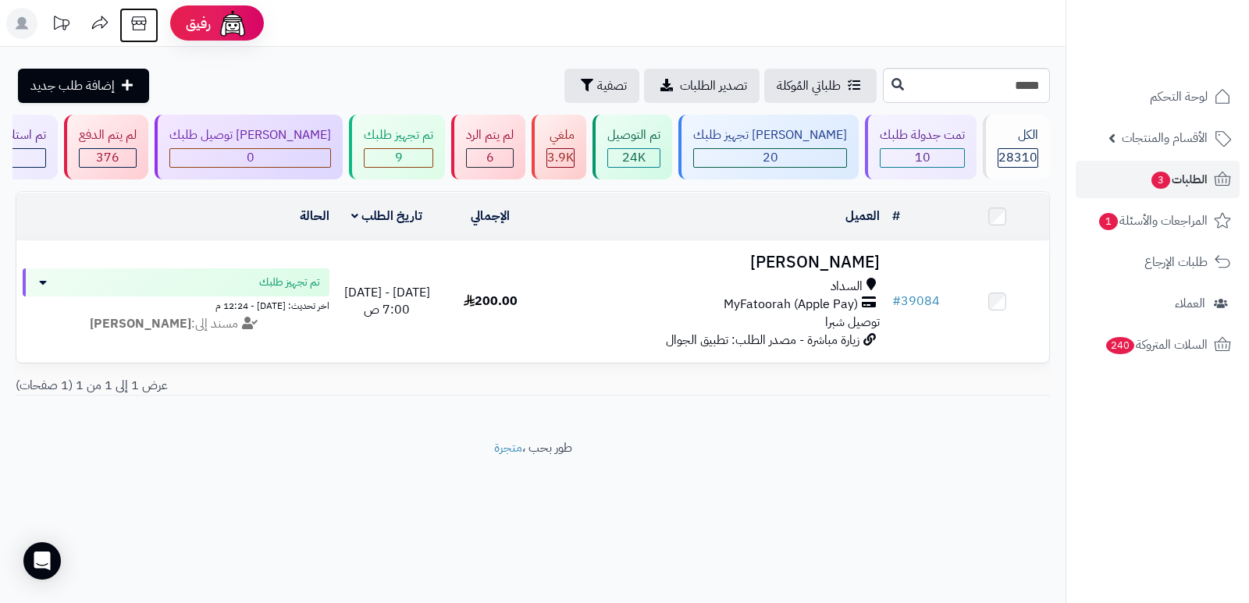
click at [145, 23] on icon at bounding box center [138, 23] width 15 height 14
click at [999, 150] on span "28310" at bounding box center [1017, 157] width 39 height 19
